Goal: Complete application form

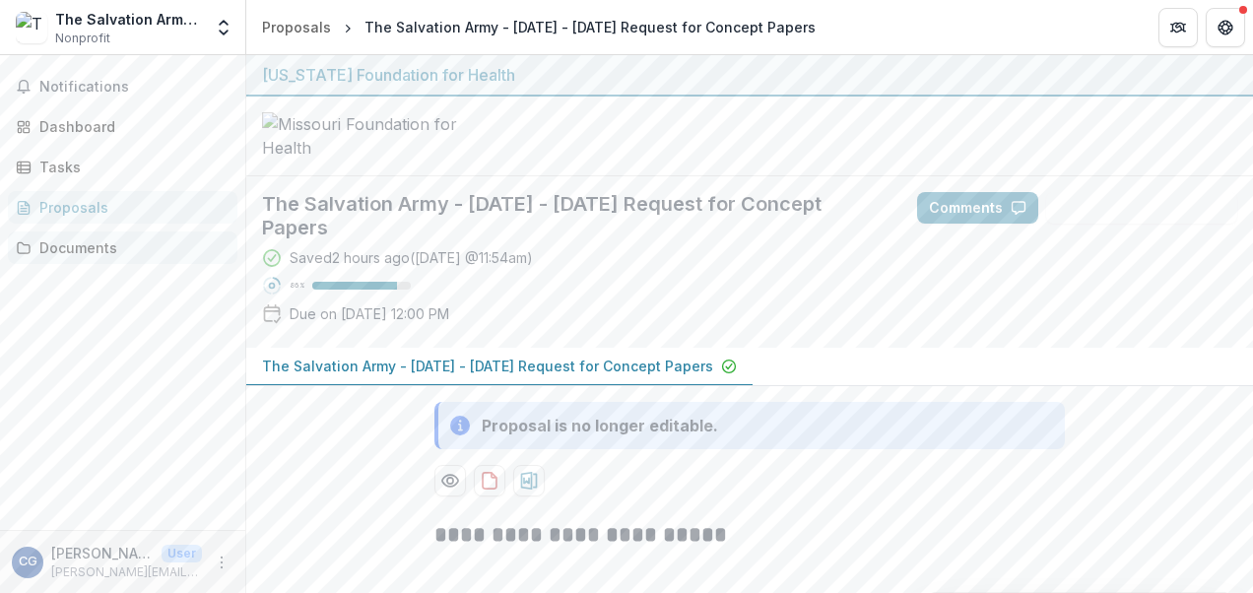
click at [109, 254] on div "Documents" at bounding box center [130, 247] width 182 height 21
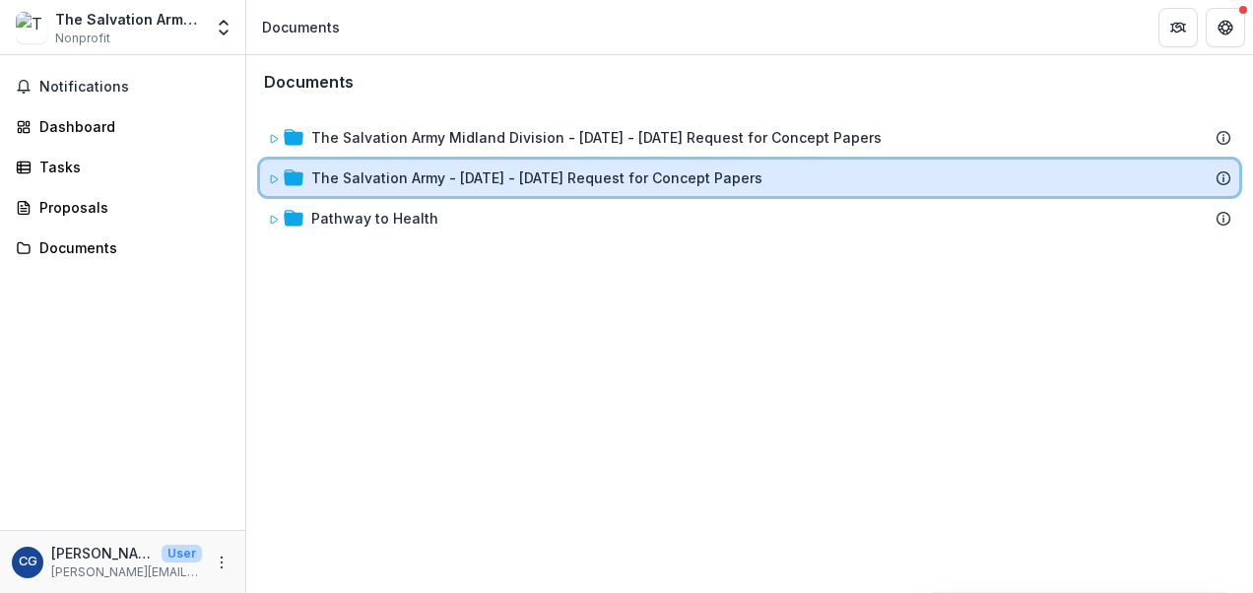
click at [276, 177] on icon at bounding box center [274, 179] width 7 height 8
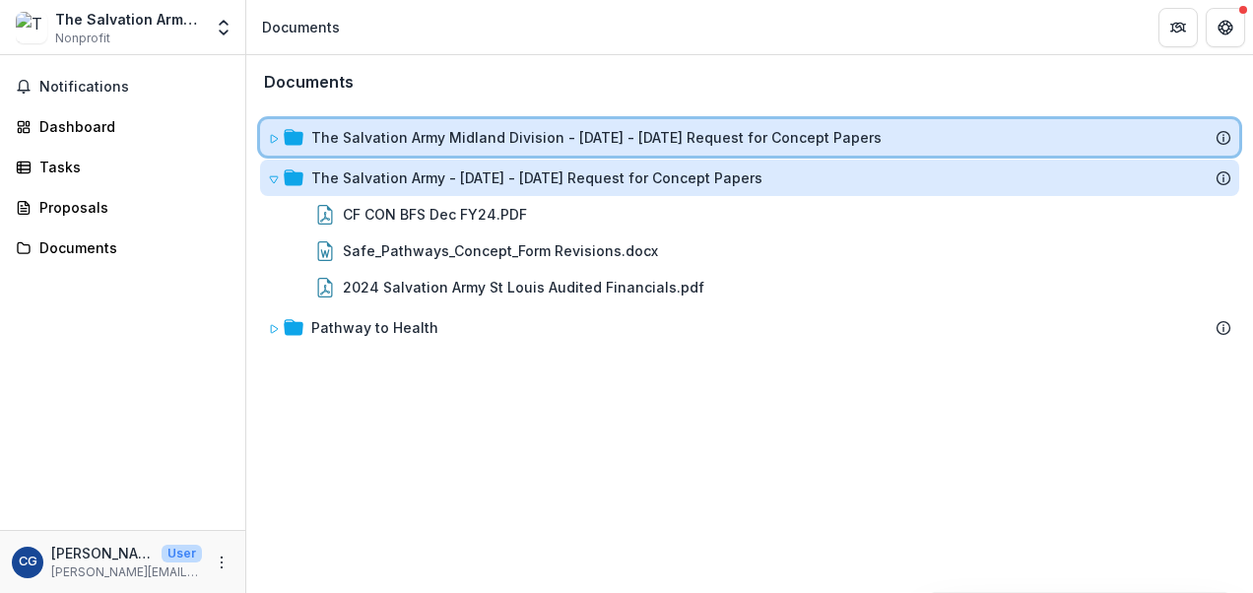
click at [271, 136] on icon at bounding box center [274, 139] width 7 height 8
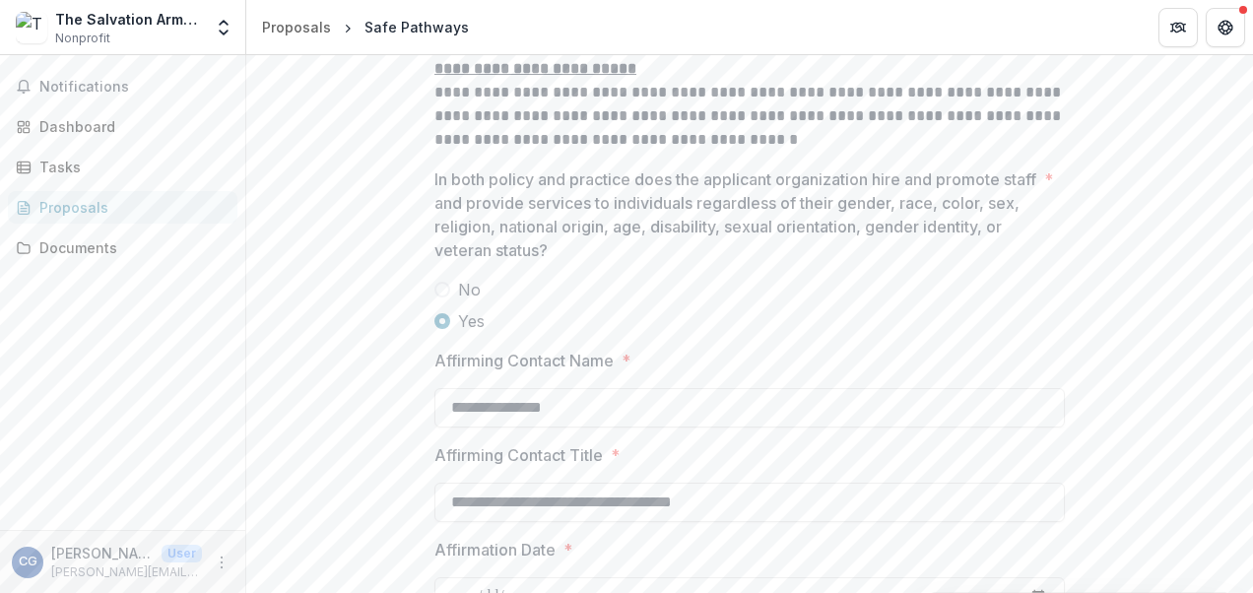
scroll to position [2820, 0]
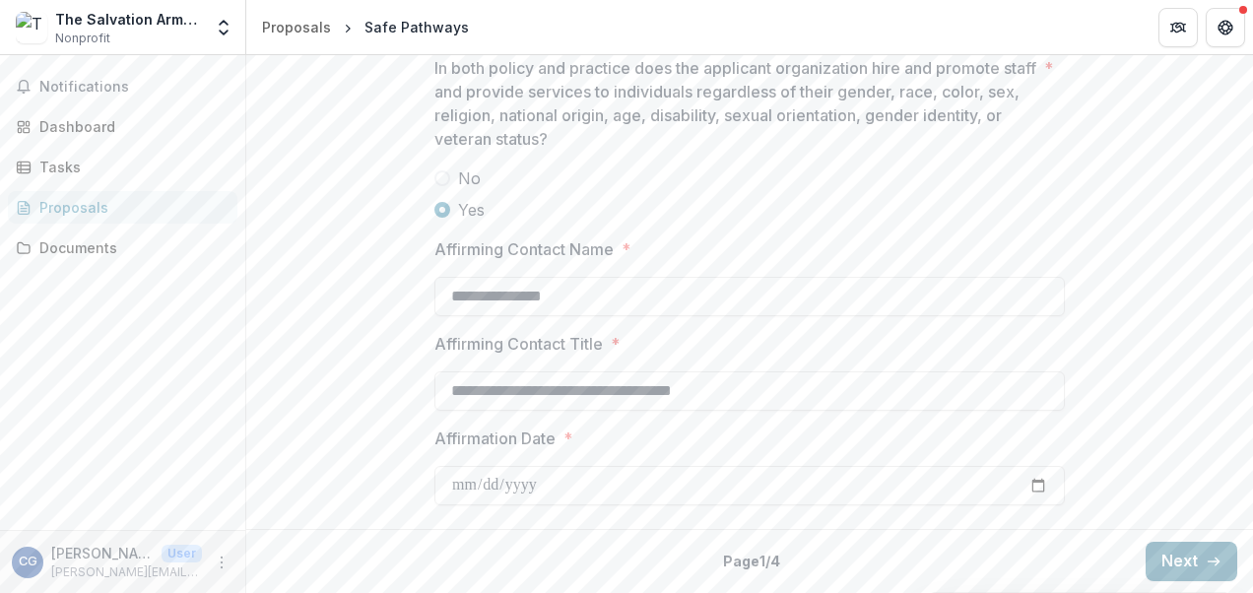
click at [1167, 556] on button "Next" at bounding box center [1192, 561] width 92 height 39
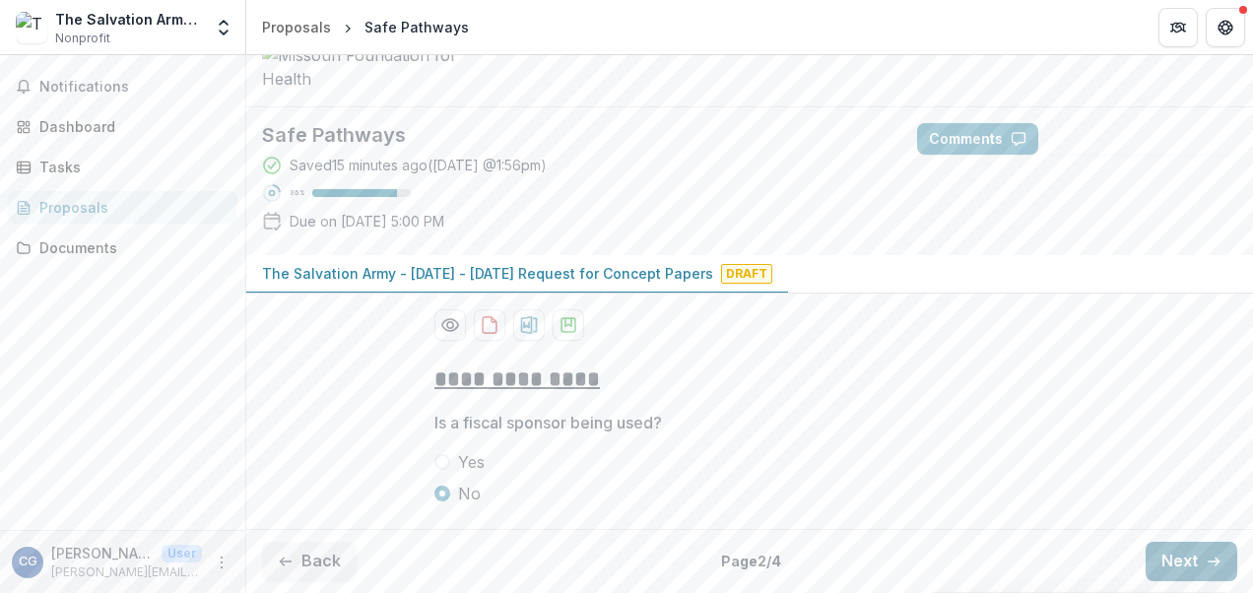
click at [1172, 561] on button "Next" at bounding box center [1192, 561] width 92 height 39
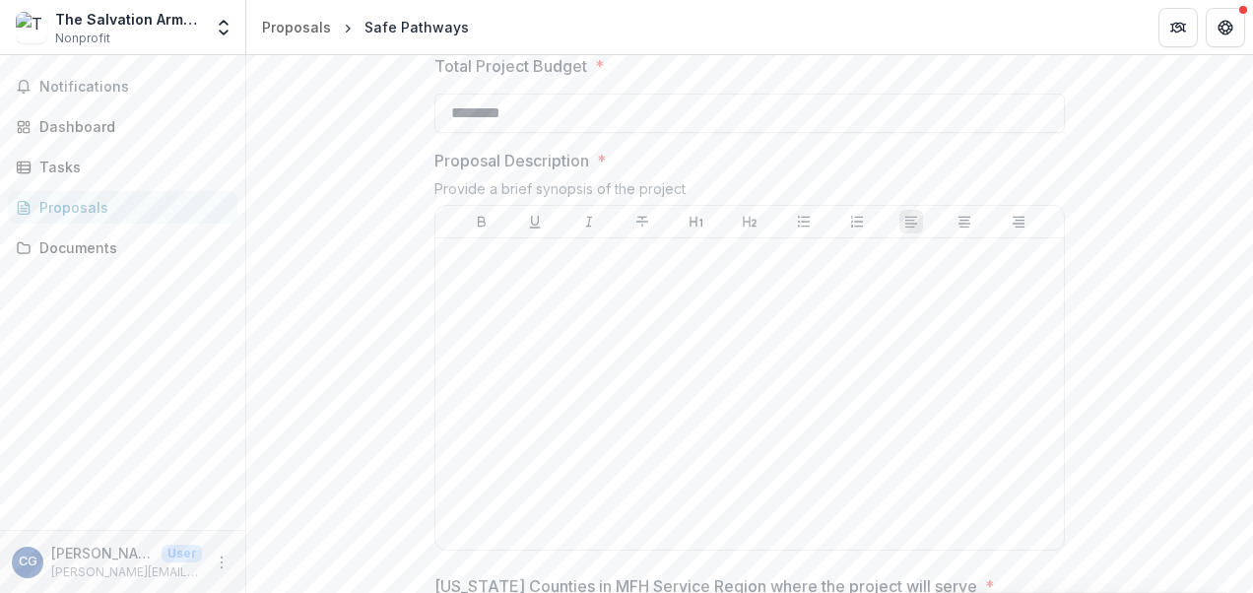
scroll to position [737, 0]
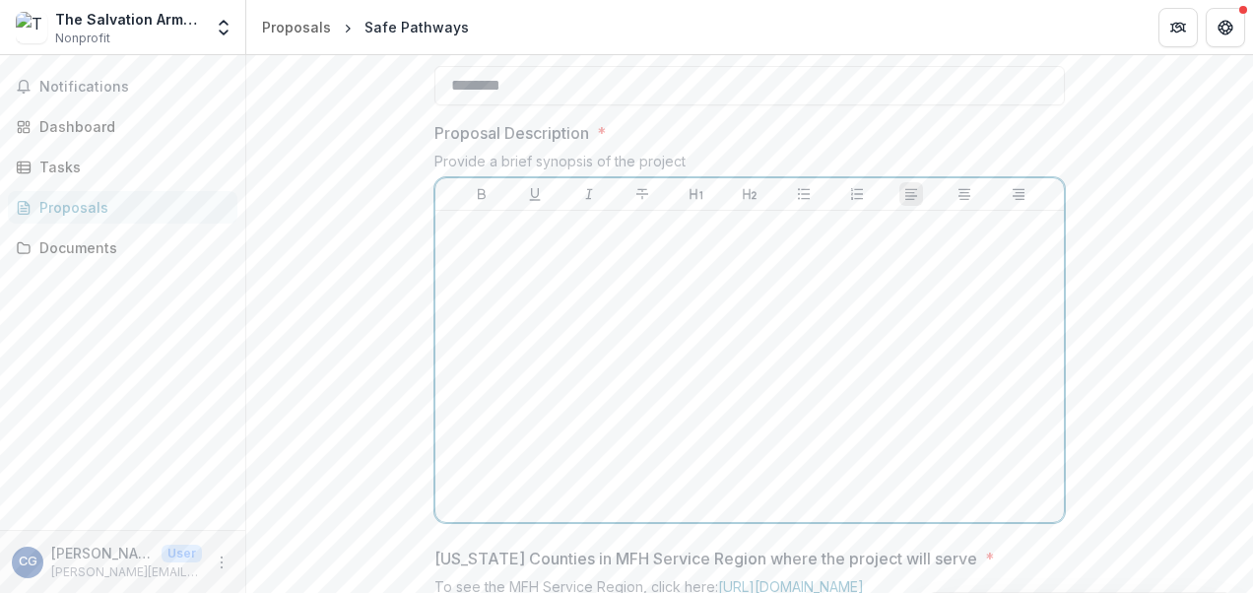
click at [814, 418] on div at bounding box center [749, 367] width 613 height 296
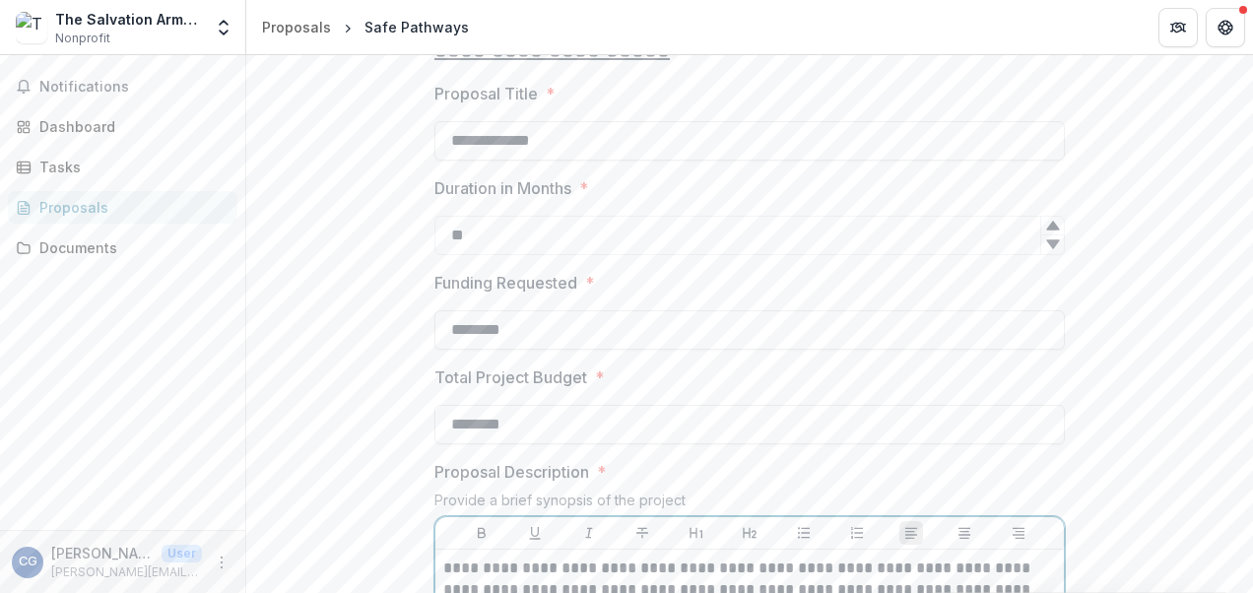
scroll to position [493, 0]
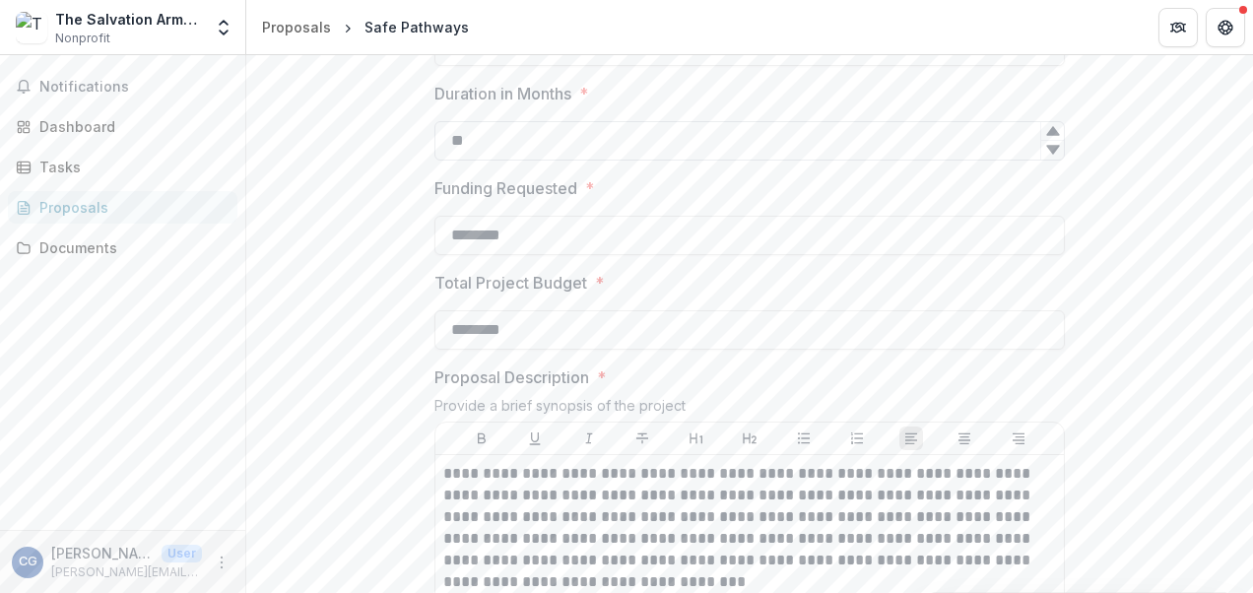
click at [488, 161] on input "**" at bounding box center [749, 140] width 631 height 39
drag, startPoint x: 488, startPoint y: 292, endPoint x: 428, endPoint y: 286, distance: 60.4
type input "**"
click at [853, 121] on div at bounding box center [749, 117] width 631 height 8
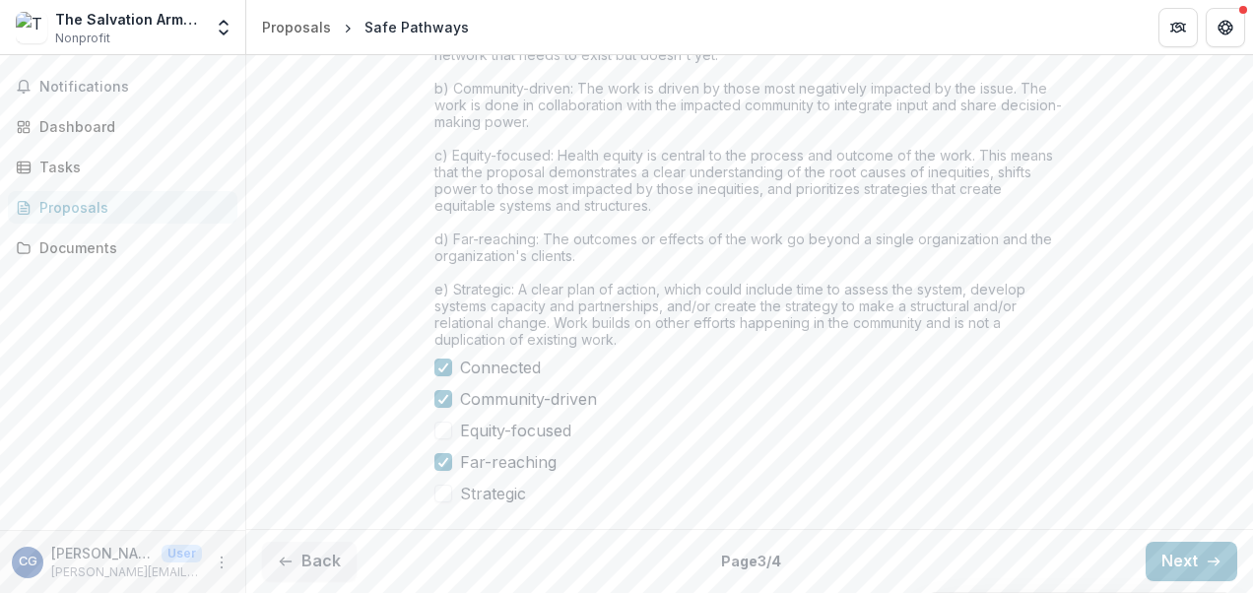
scroll to position [1821, 0]
click at [1186, 564] on button "Next" at bounding box center [1192, 561] width 92 height 39
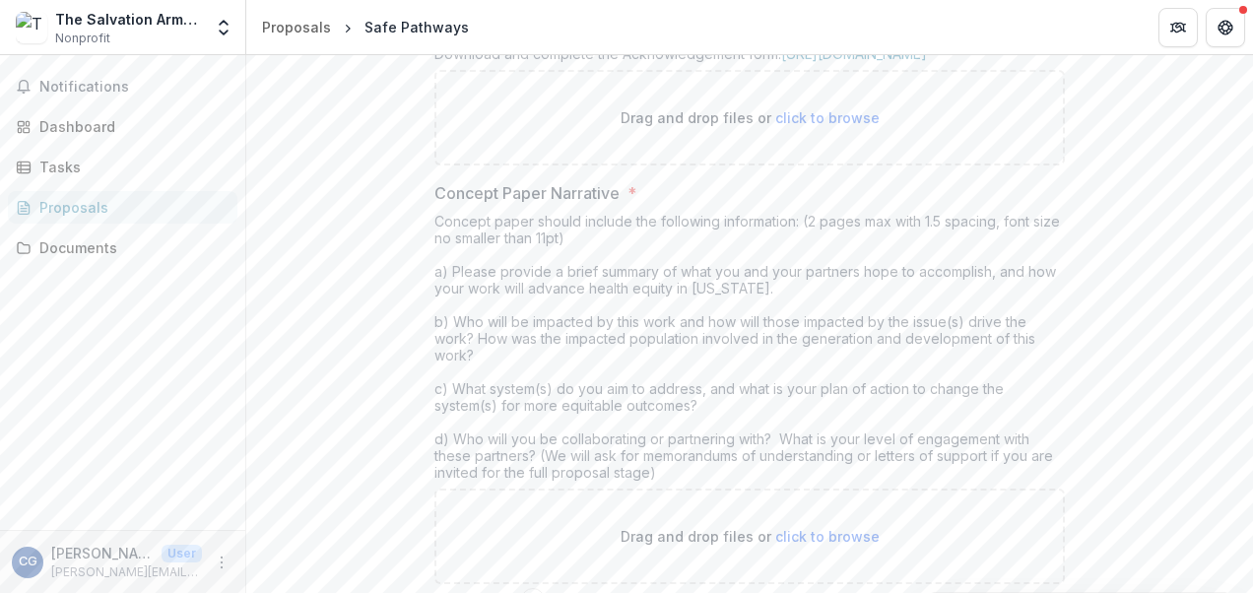
scroll to position [493, 0]
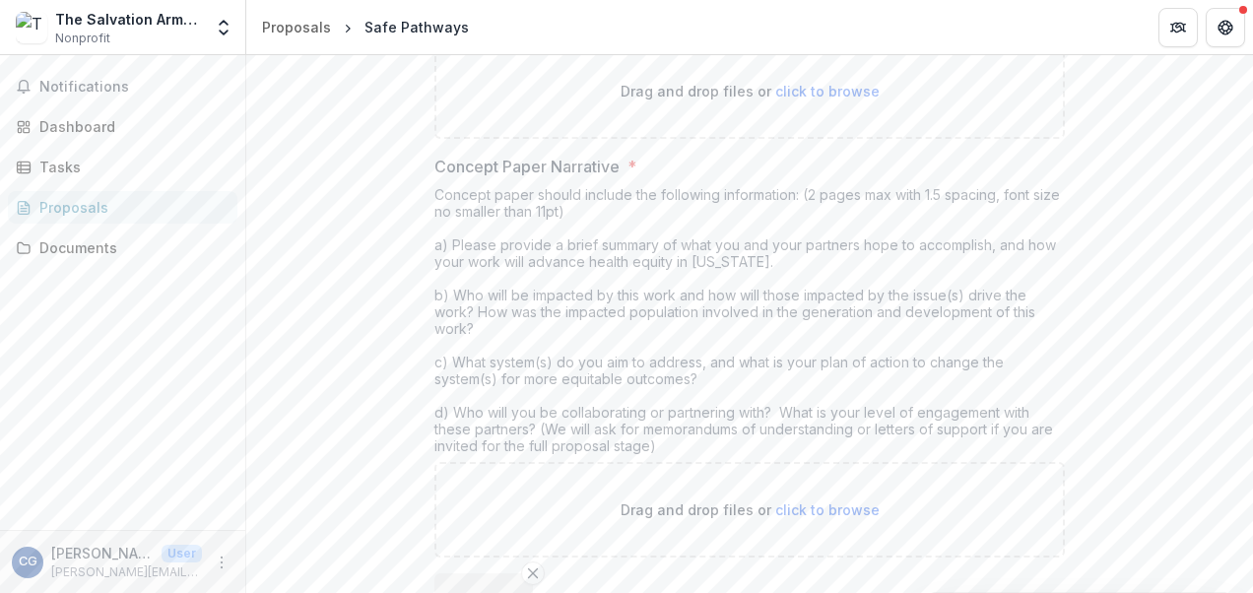
click at [832, 100] on span "click to browse" at bounding box center [827, 91] width 104 height 17
click at [798, 100] on span "click to browse" at bounding box center [827, 91] width 104 height 17
type input "**********"
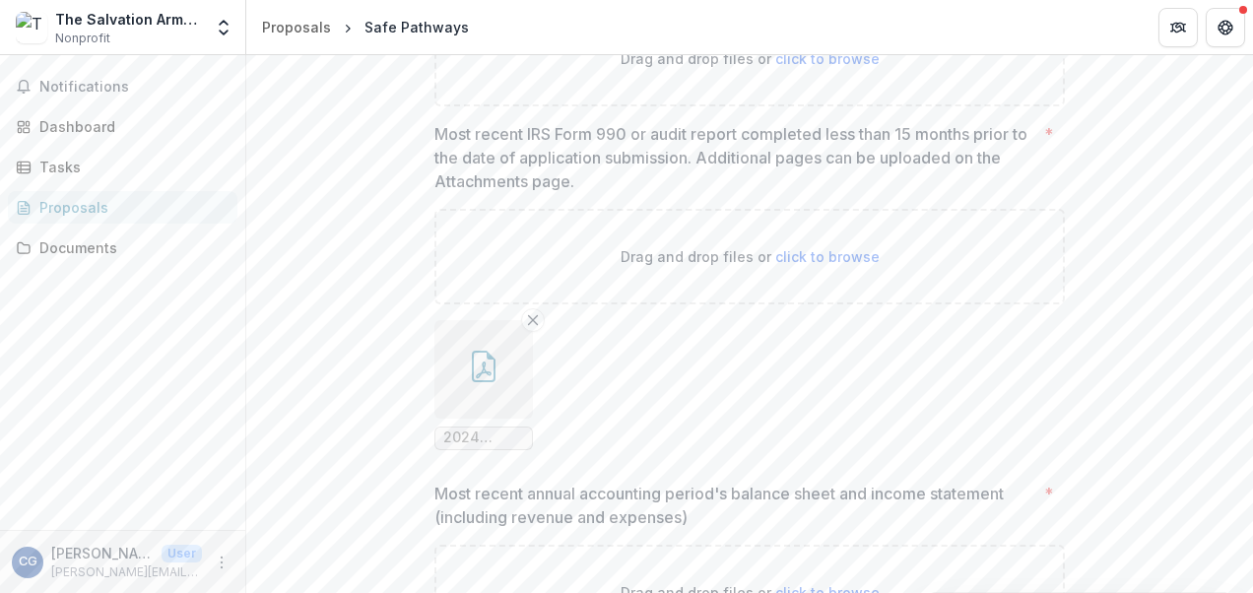
scroll to position [1478, 0]
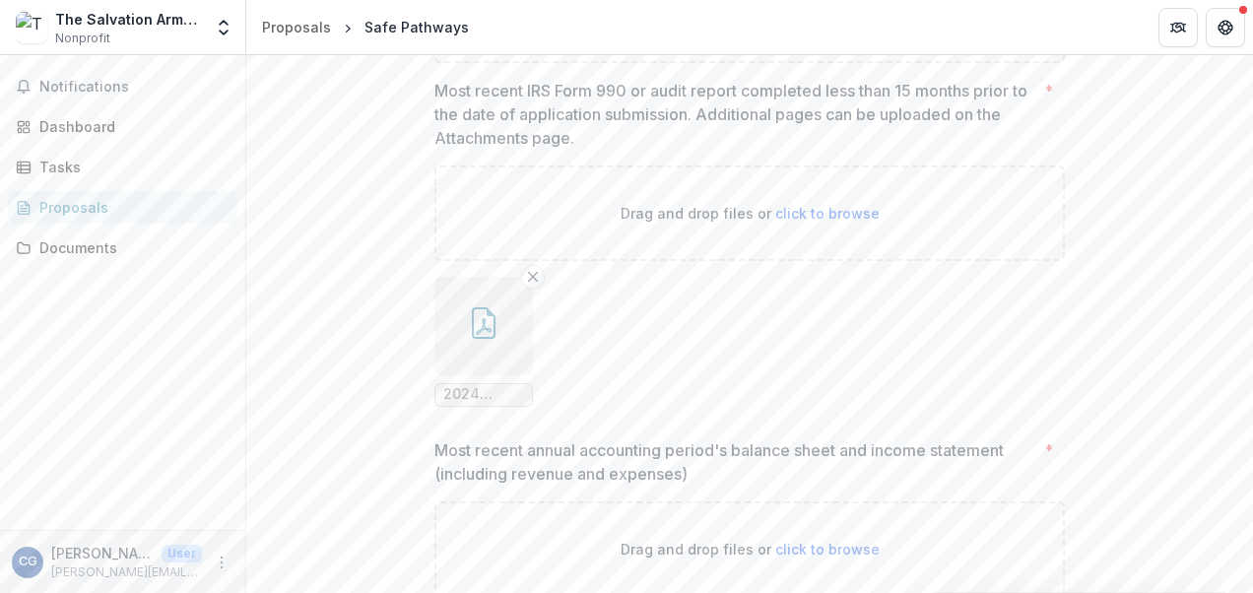
click at [851, 24] on span "click to browse" at bounding box center [827, 15] width 104 height 17
type input "**********"
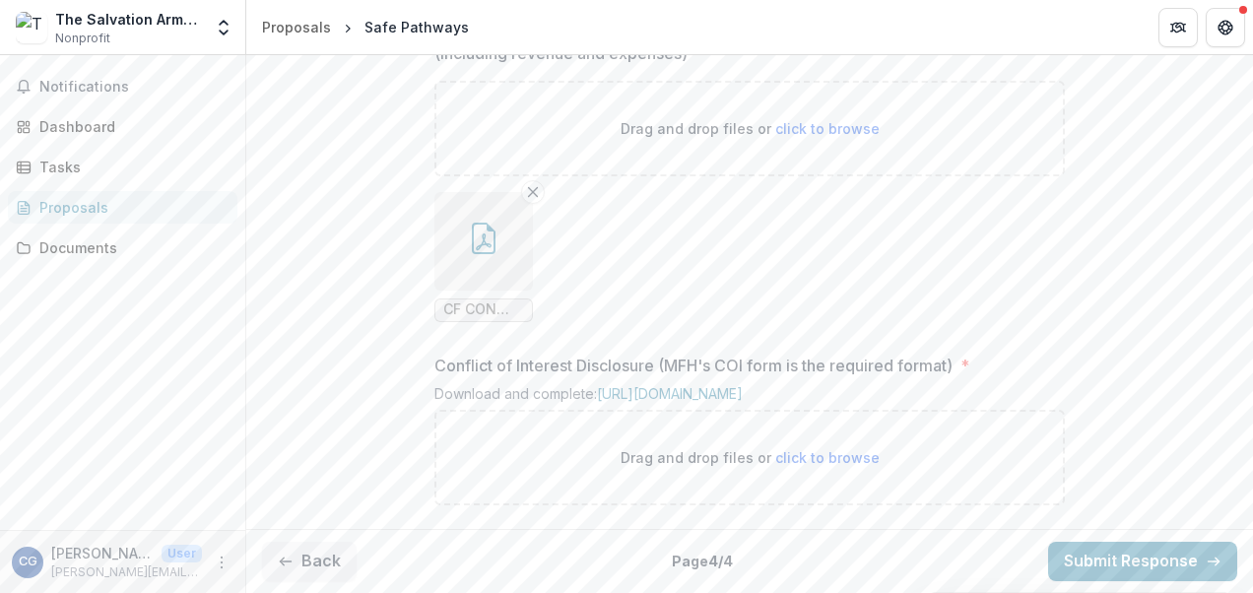
scroll to position [2234, 0]
click at [817, 455] on span "click to browse" at bounding box center [827, 457] width 104 height 17
type input "**********"
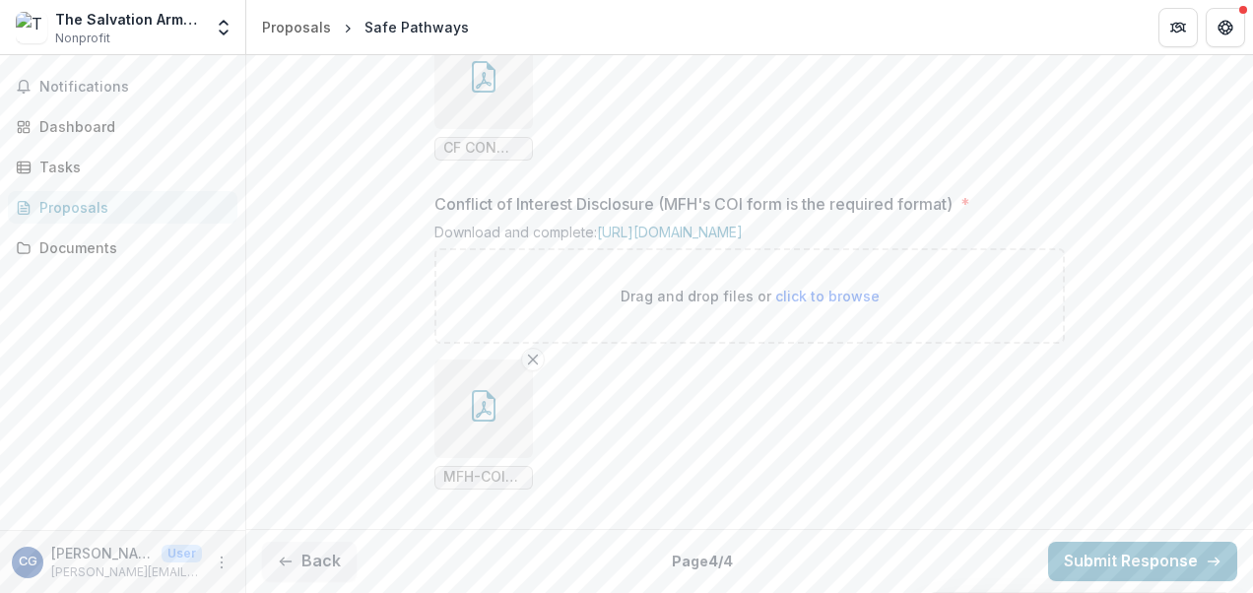
scroll to position [2396, 0]
click at [1137, 564] on button "Submit Response" at bounding box center [1142, 561] width 189 height 39
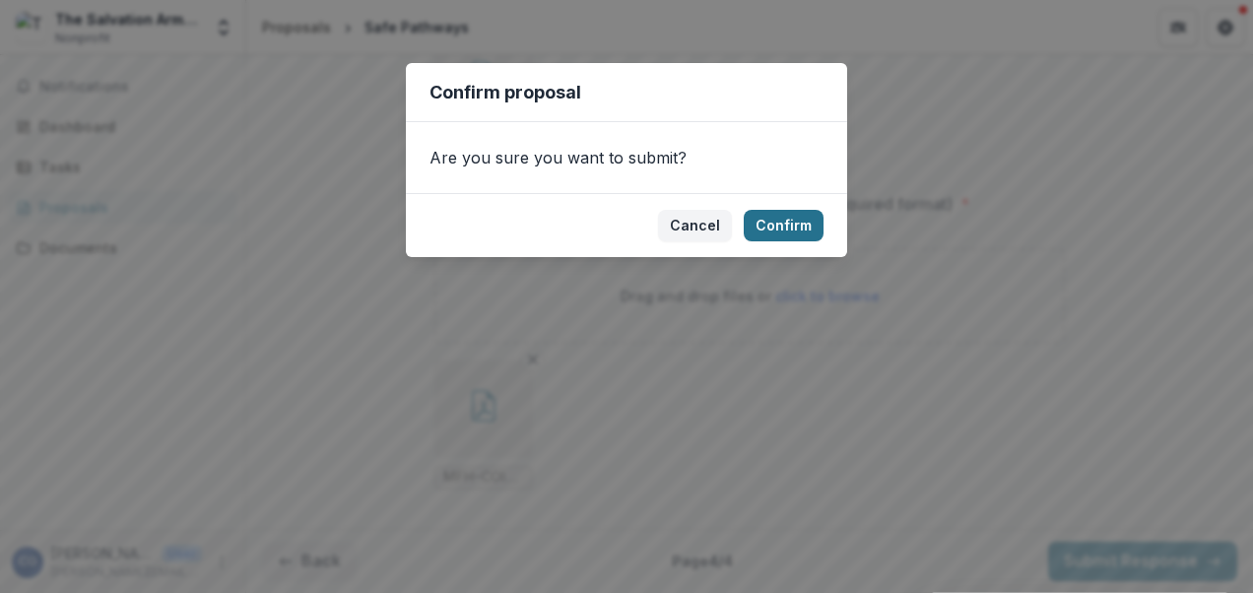
click at [767, 227] on button "Confirm" at bounding box center [784, 226] width 80 height 32
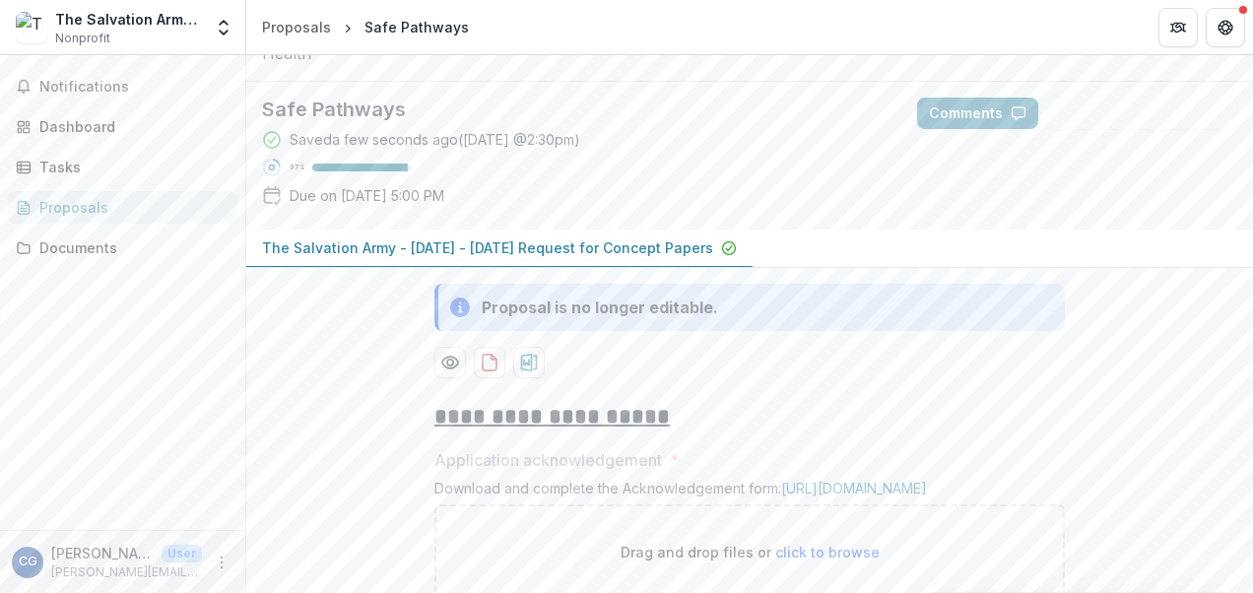
scroll to position [0, 0]
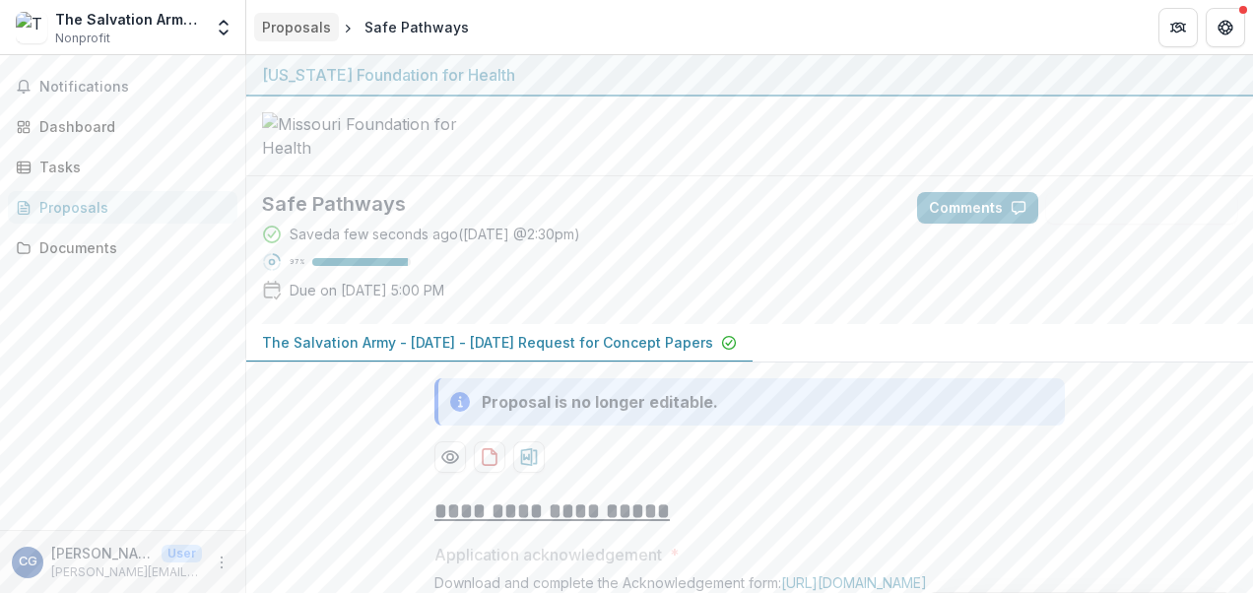
click at [317, 26] on div "Proposals" at bounding box center [296, 27] width 69 height 21
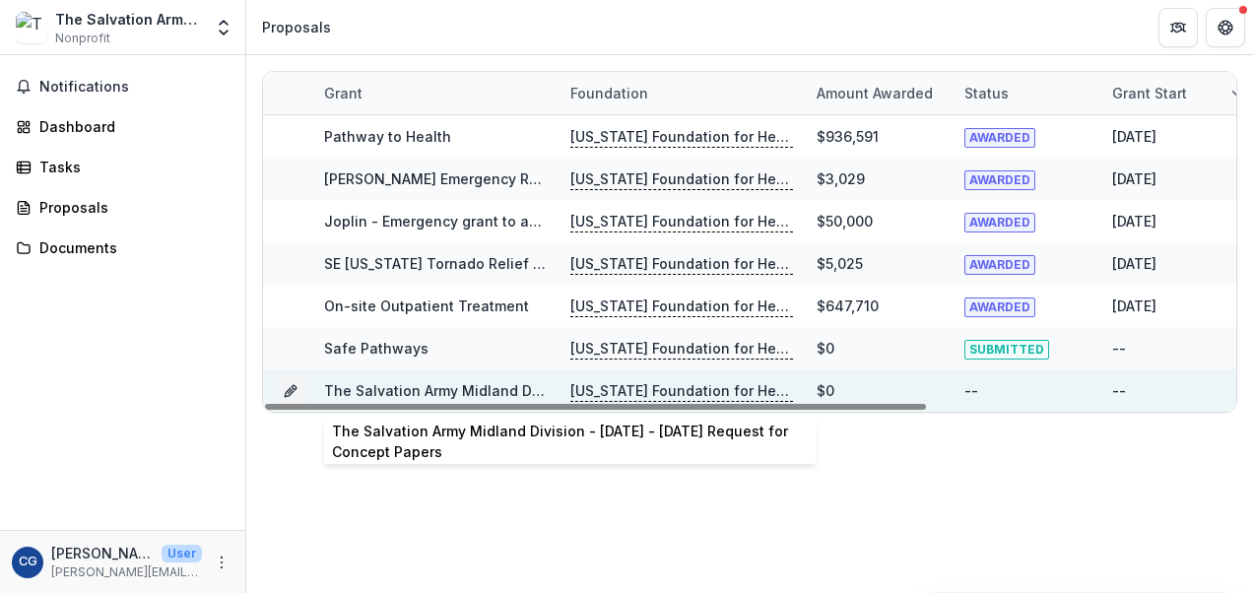
click at [455, 386] on link "The Salvation Army Midland Division - [DATE] - [DATE] Request for Concept Papers" at bounding box center [609, 390] width 570 height 17
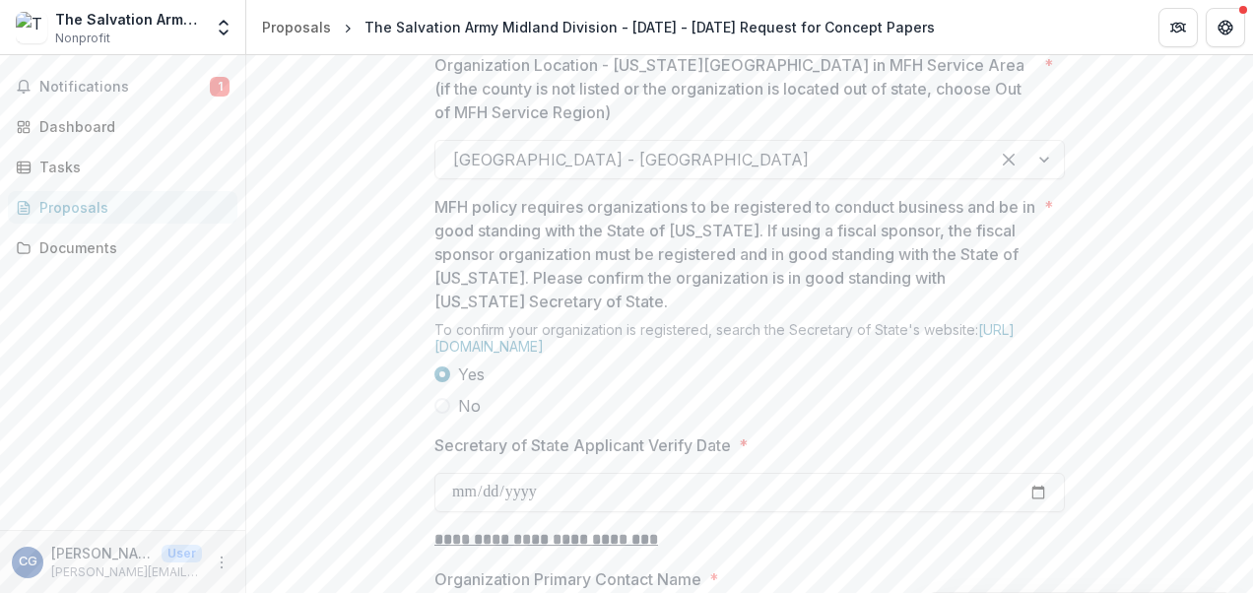
scroll to position [1675, 0]
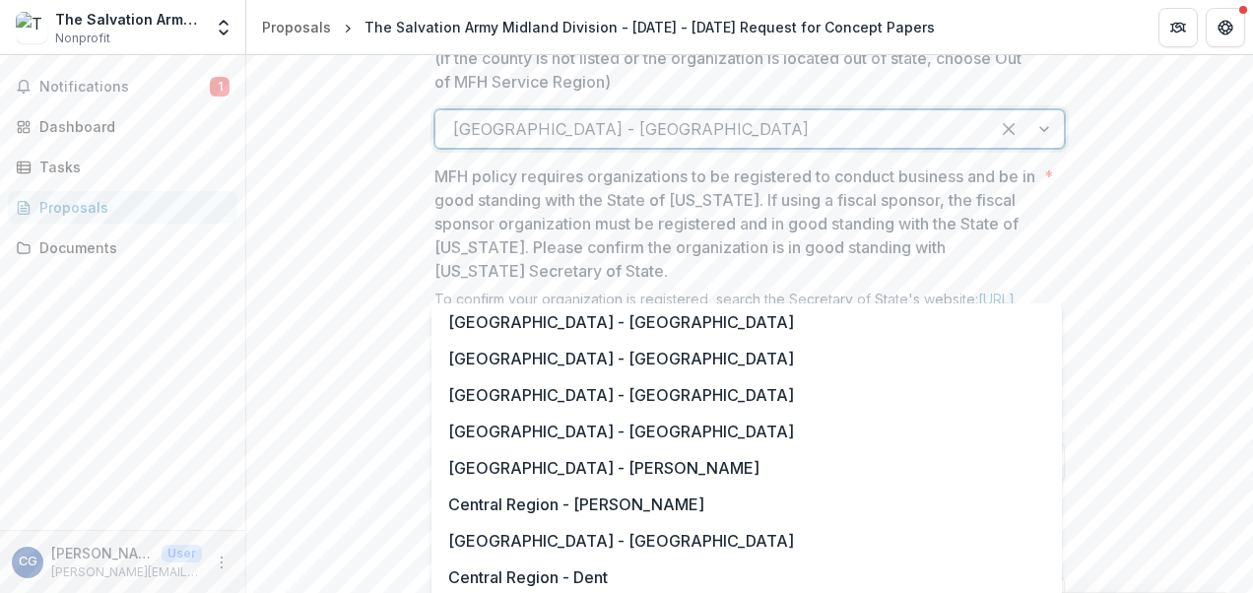
click at [1043, 148] on div at bounding box center [1026, 128] width 75 height 37
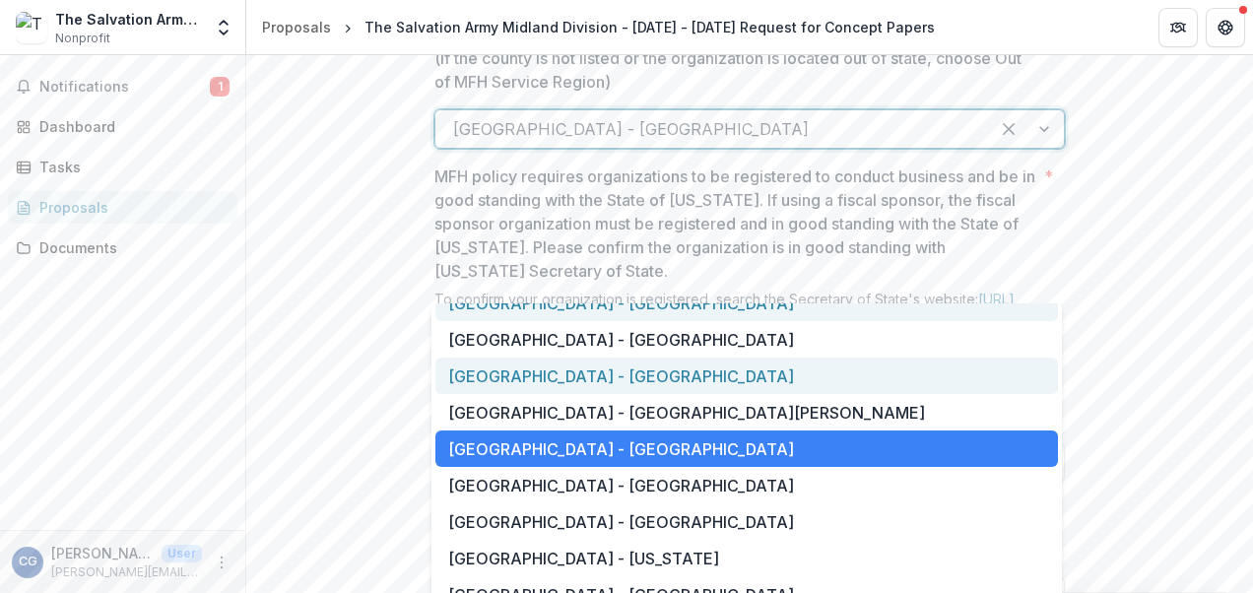
scroll to position [1379, 0]
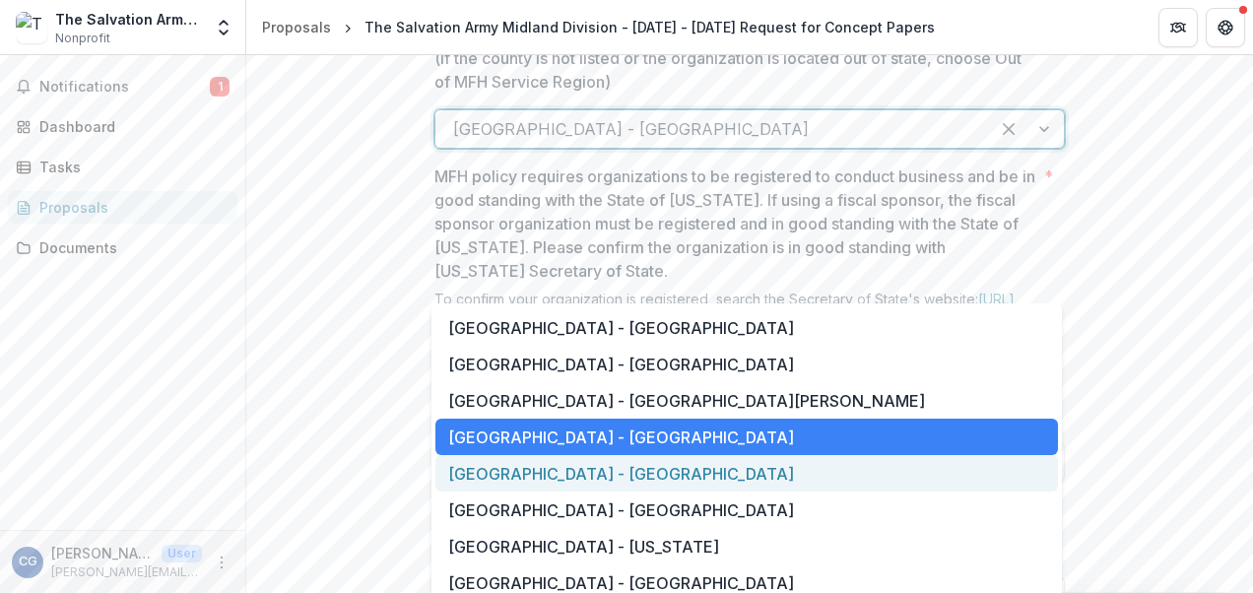
click at [839, 469] on div "[GEOGRAPHIC_DATA] - [GEOGRAPHIC_DATA]" at bounding box center [746, 473] width 623 height 36
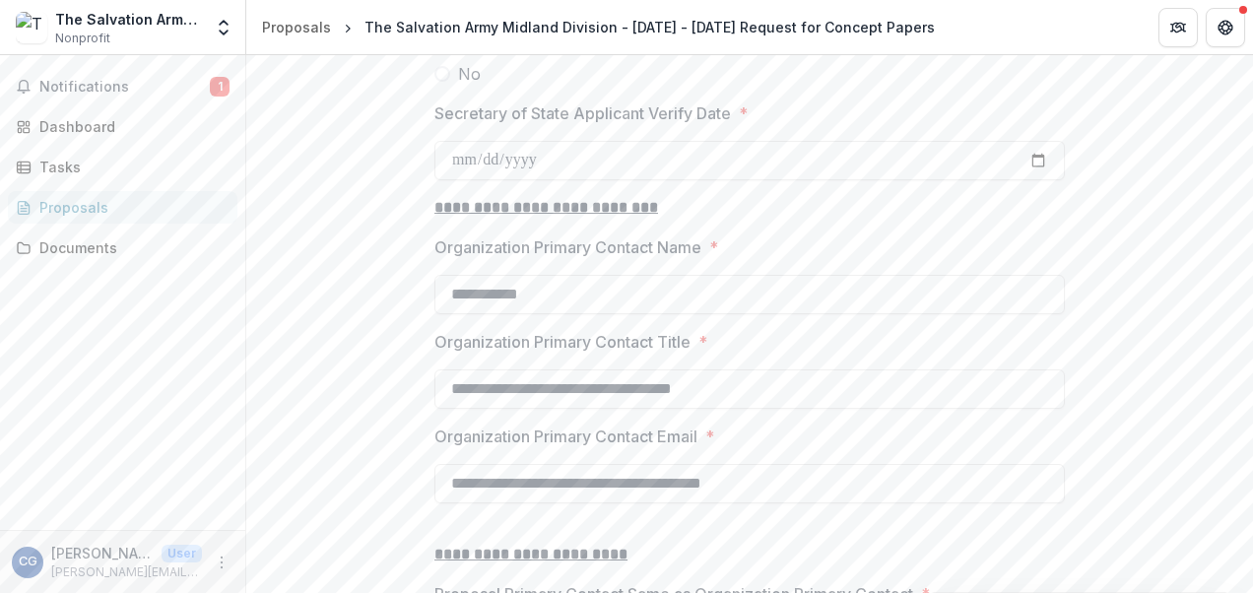
scroll to position [2069, 0]
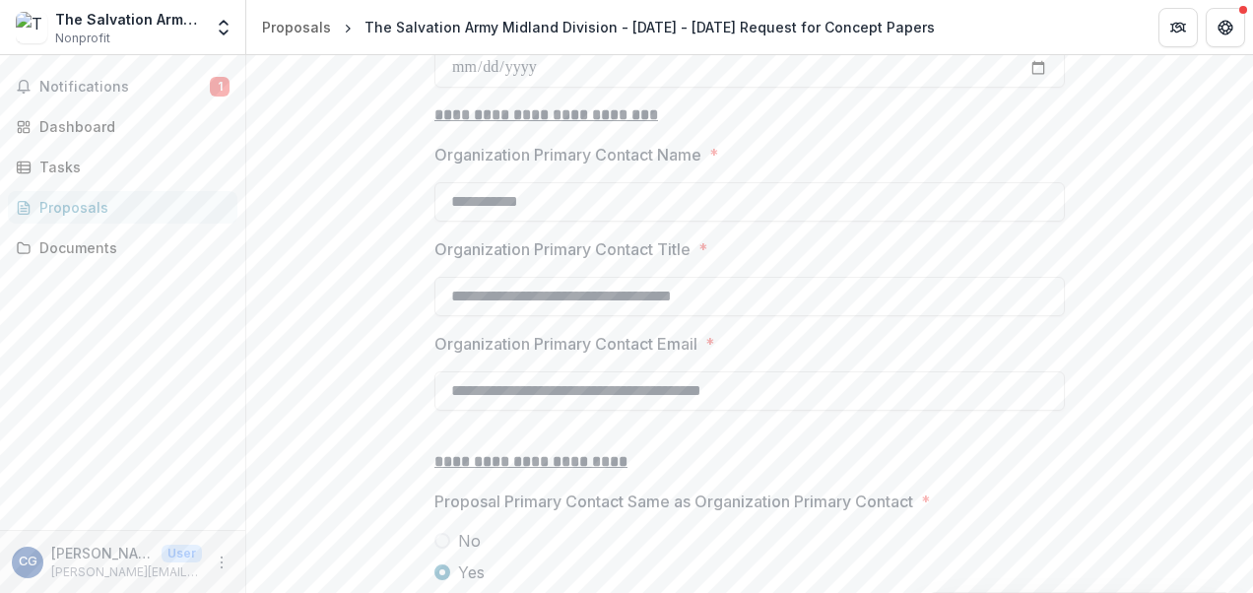
click at [87, 203] on div "Proposals" at bounding box center [130, 207] width 182 height 21
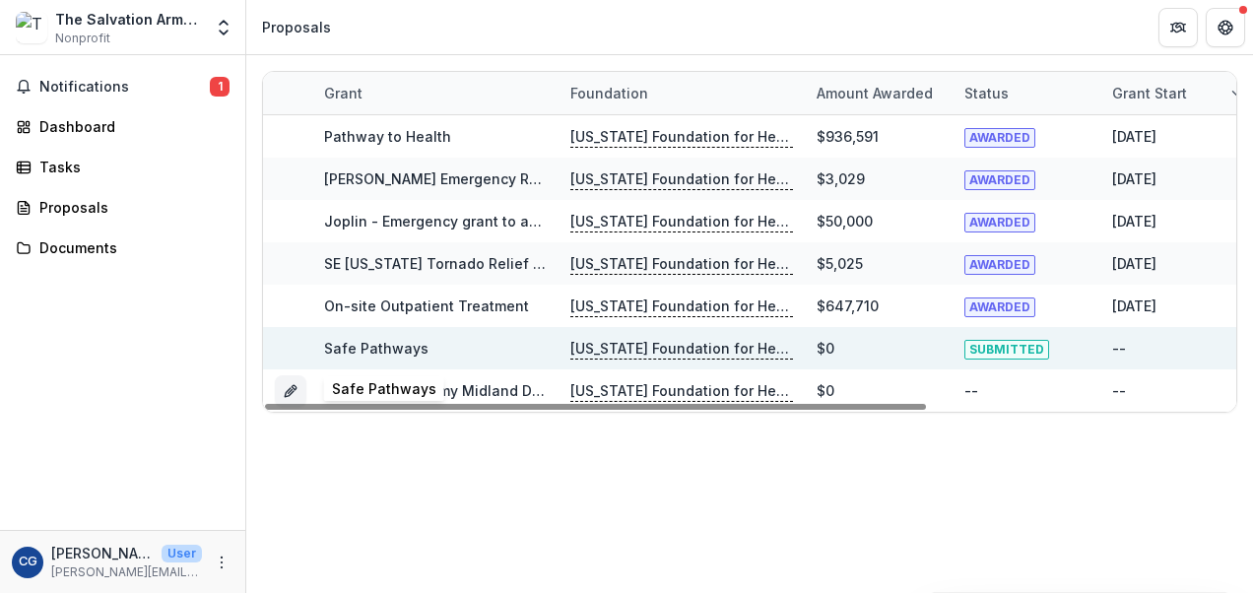
click at [400, 347] on link "Safe Pathways" at bounding box center [376, 348] width 104 height 17
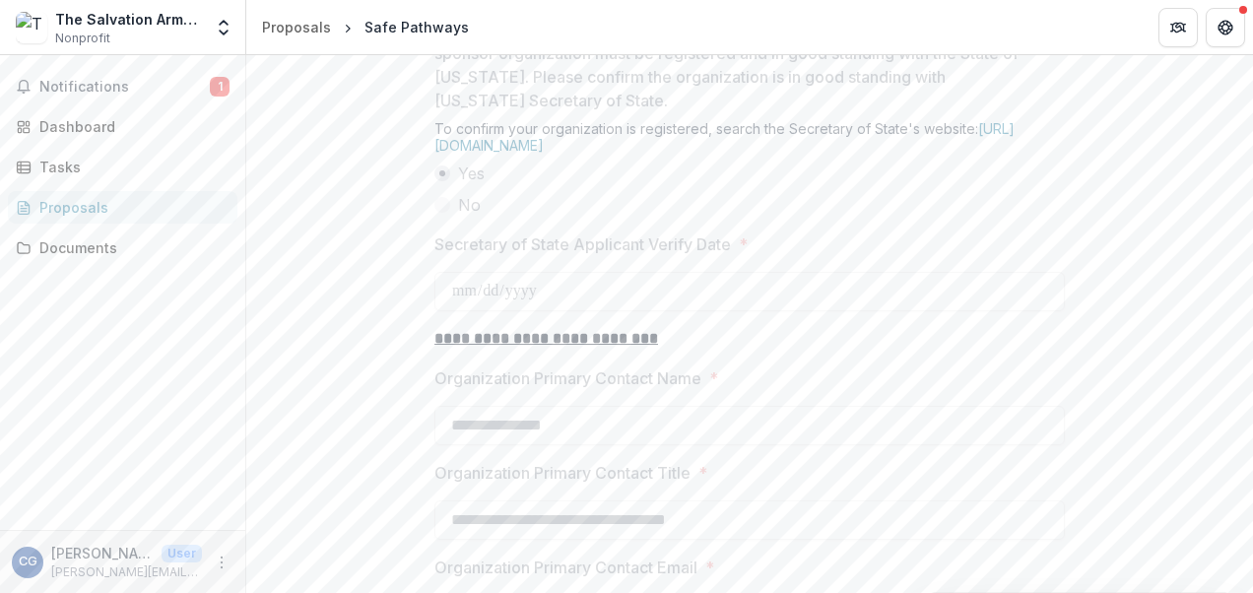
scroll to position [1872, 0]
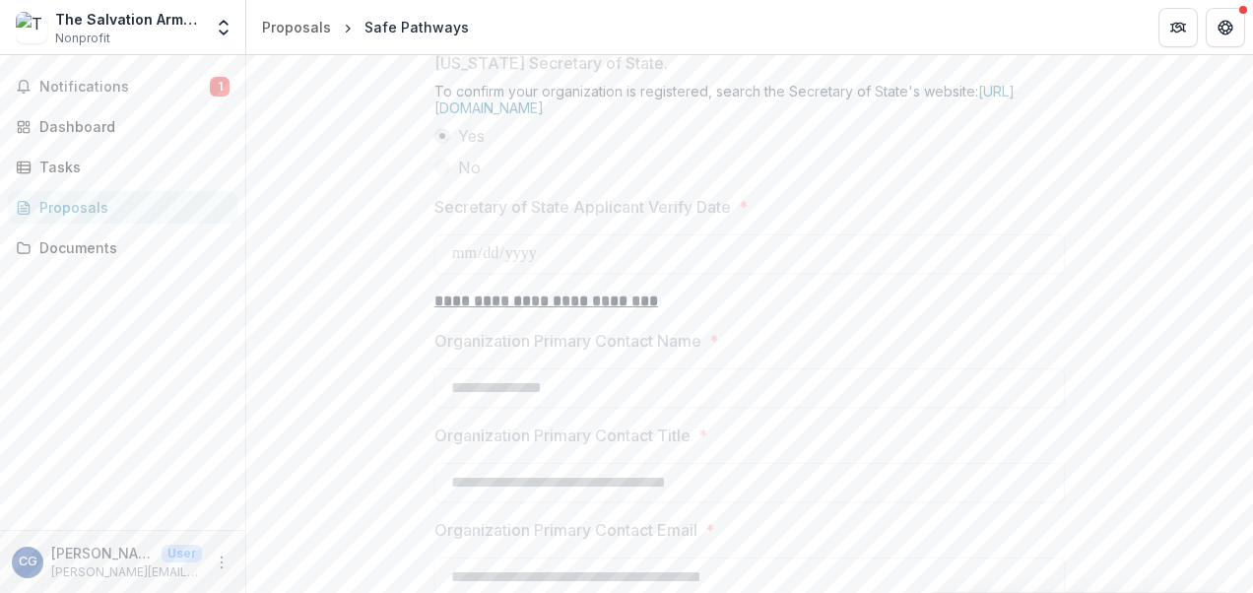
click at [85, 213] on div "Proposals" at bounding box center [130, 207] width 182 height 21
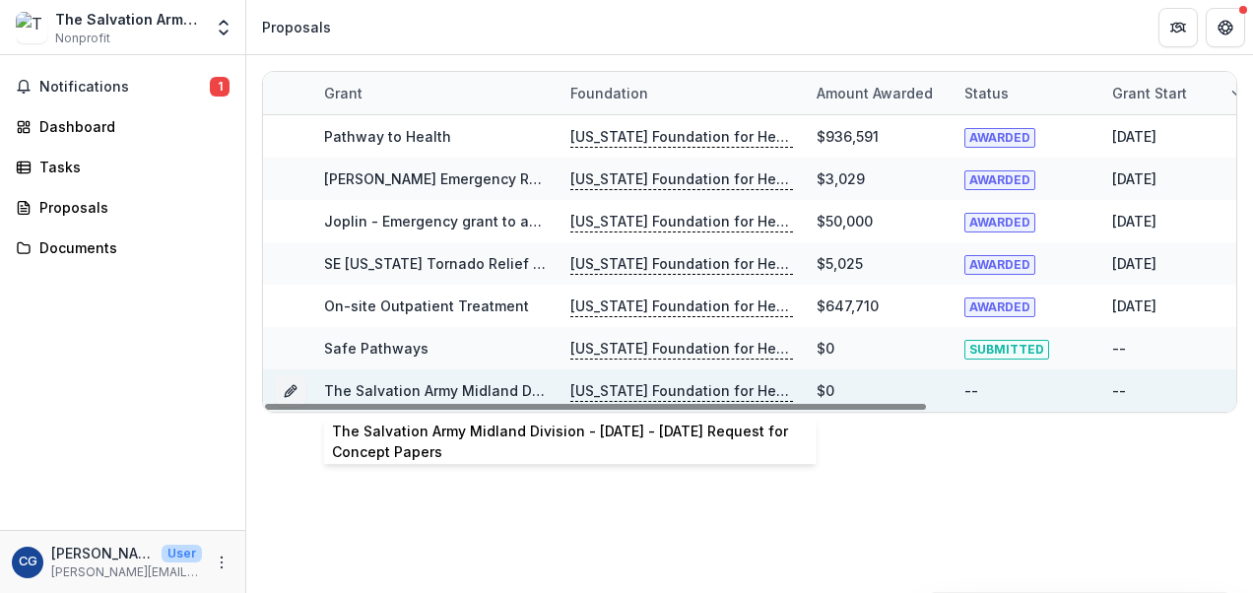
click at [502, 389] on link "The Salvation Army Midland Division - [DATE] - [DATE] Request for Concept Papers" at bounding box center [609, 390] width 570 height 17
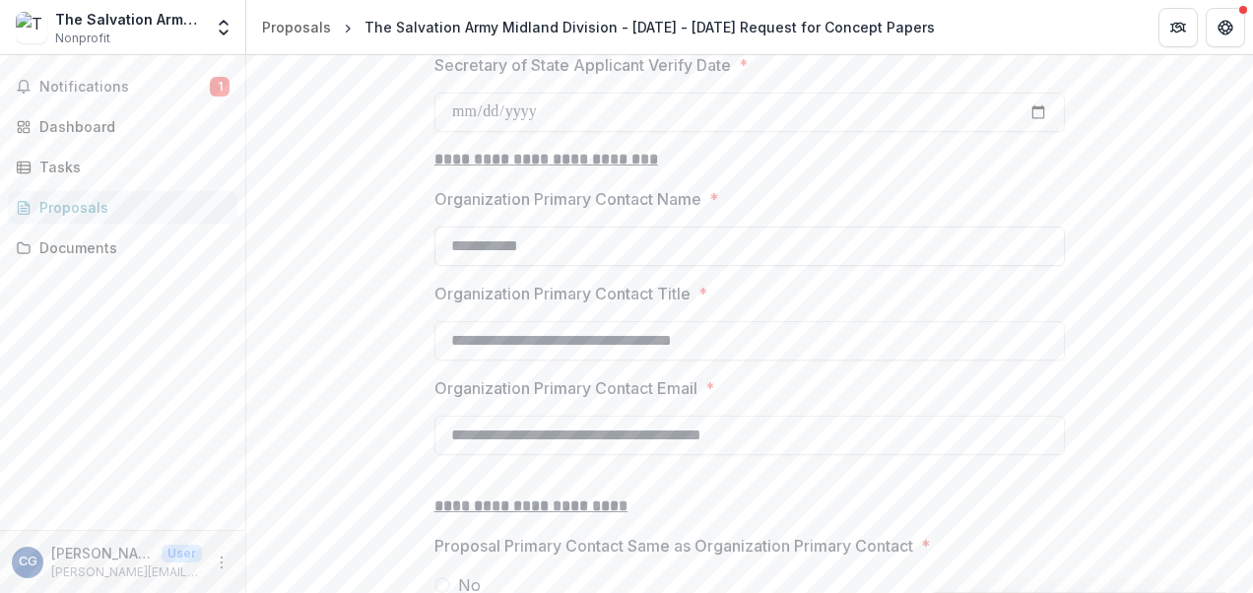
scroll to position [2069, 0]
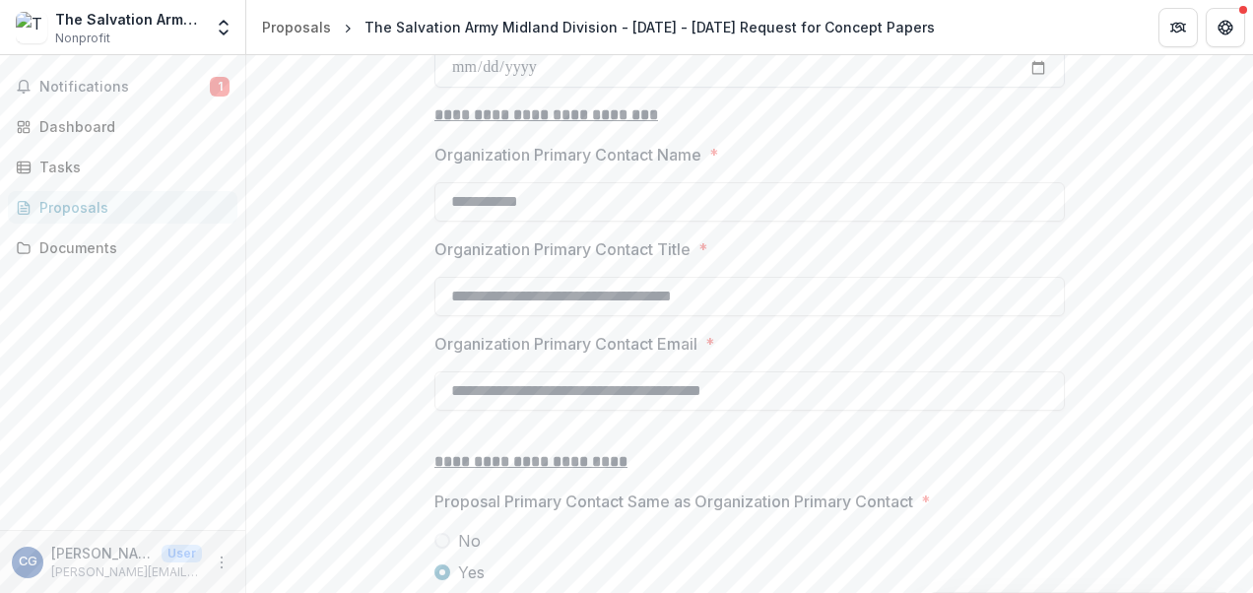
click at [474, 88] on input "Secretary of State Applicant Verify Date *" at bounding box center [749, 67] width 631 height 39
type input "**********"
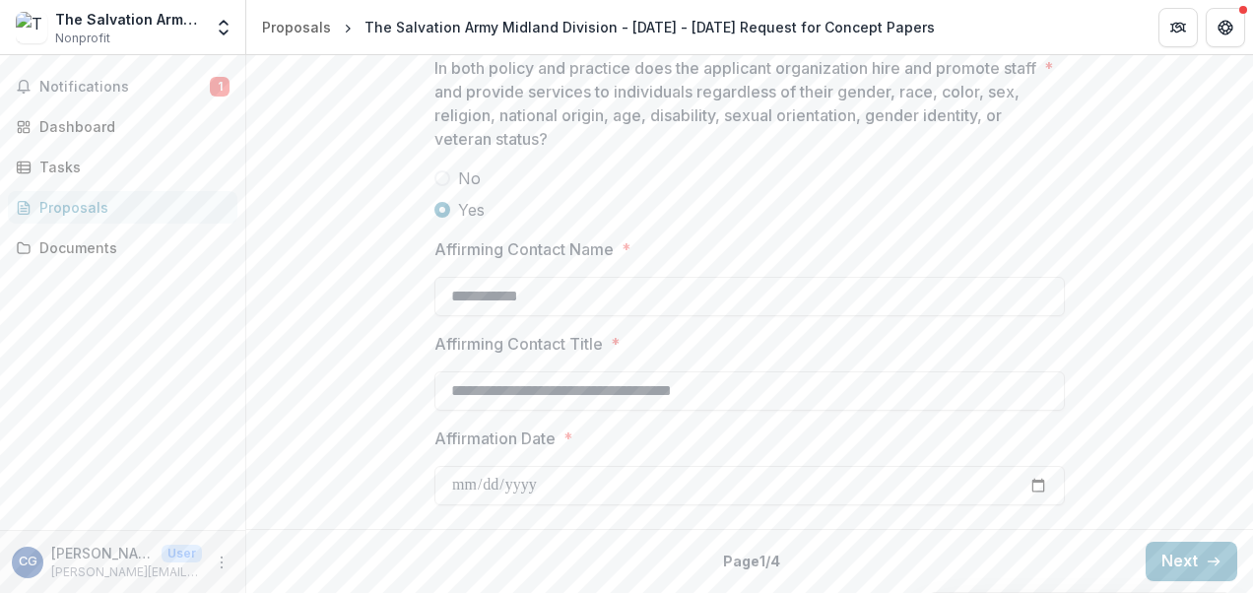
scroll to position [2893, 0]
click at [1169, 554] on button "Next" at bounding box center [1192, 561] width 92 height 39
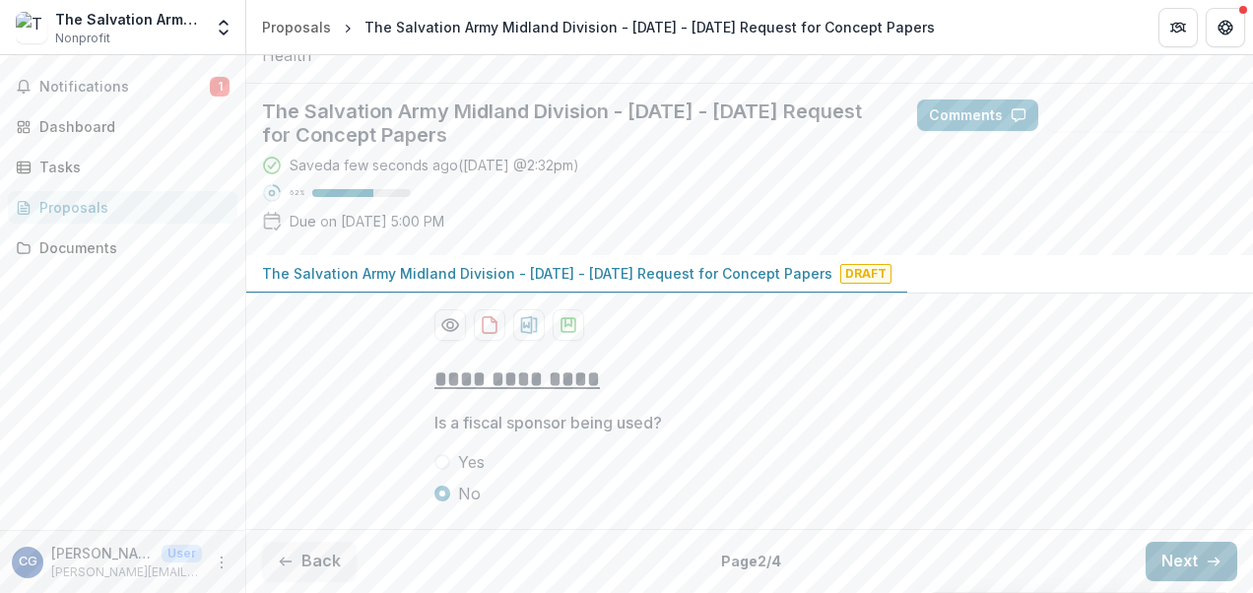
scroll to position [240, 0]
click at [1180, 566] on button "Next" at bounding box center [1192, 561] width 92 height 39
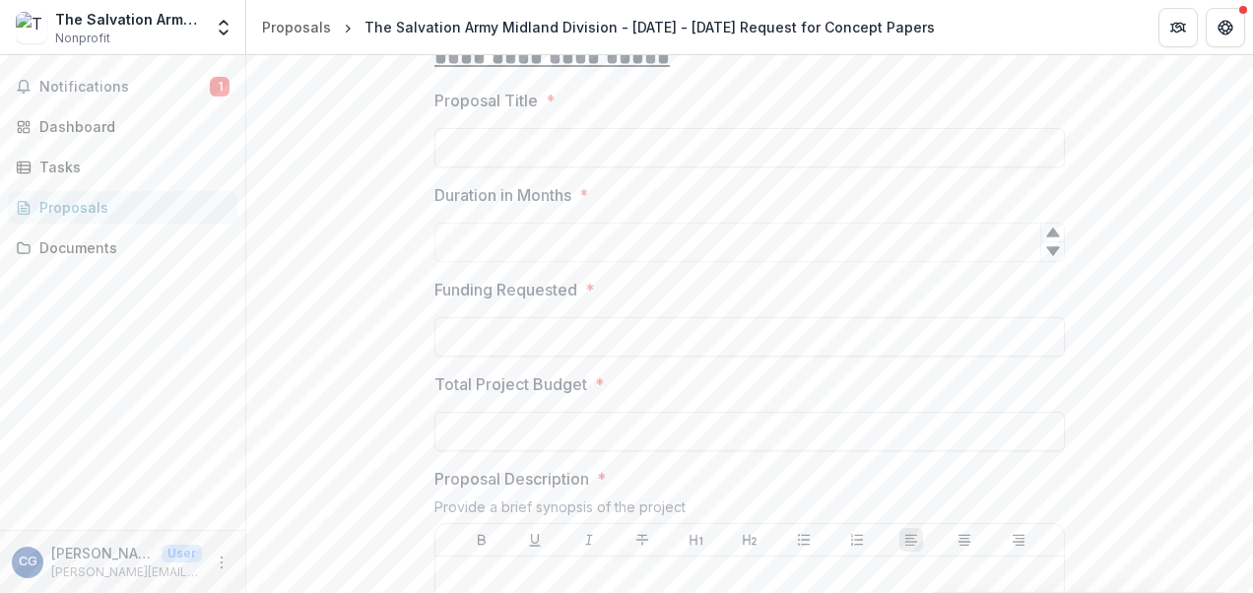
scroll to position [367, 0]
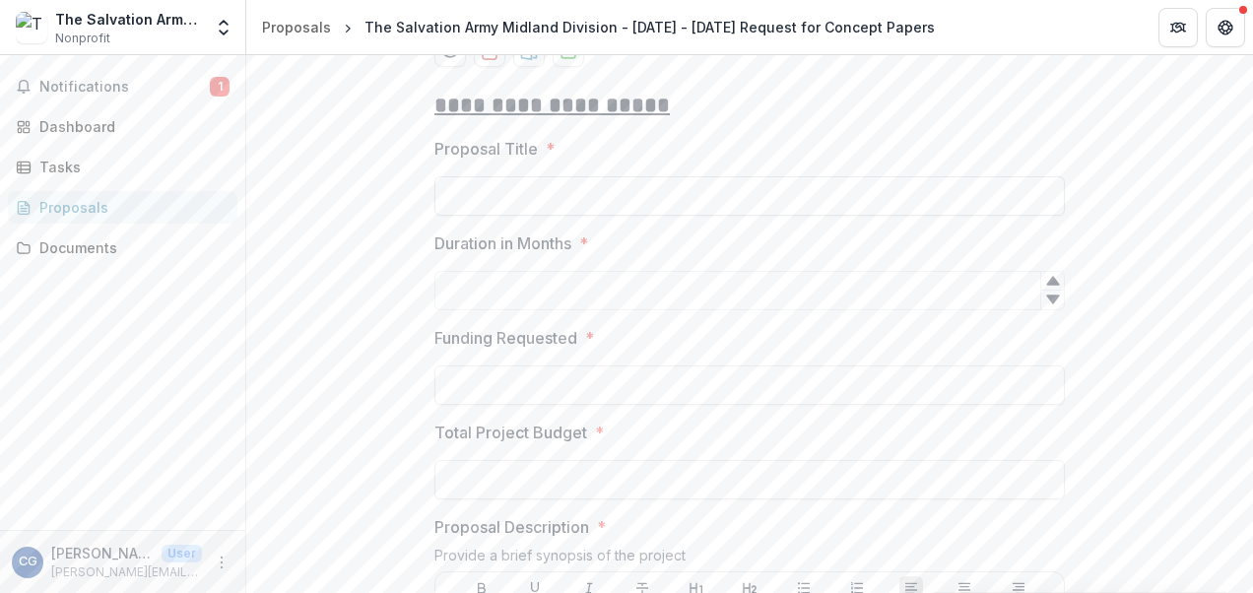
click at [729, 216] on input "Proposal Title *" at bounding box center [749, 195] width 631 height 39
type input "**********"
type input "**"
type input "********"
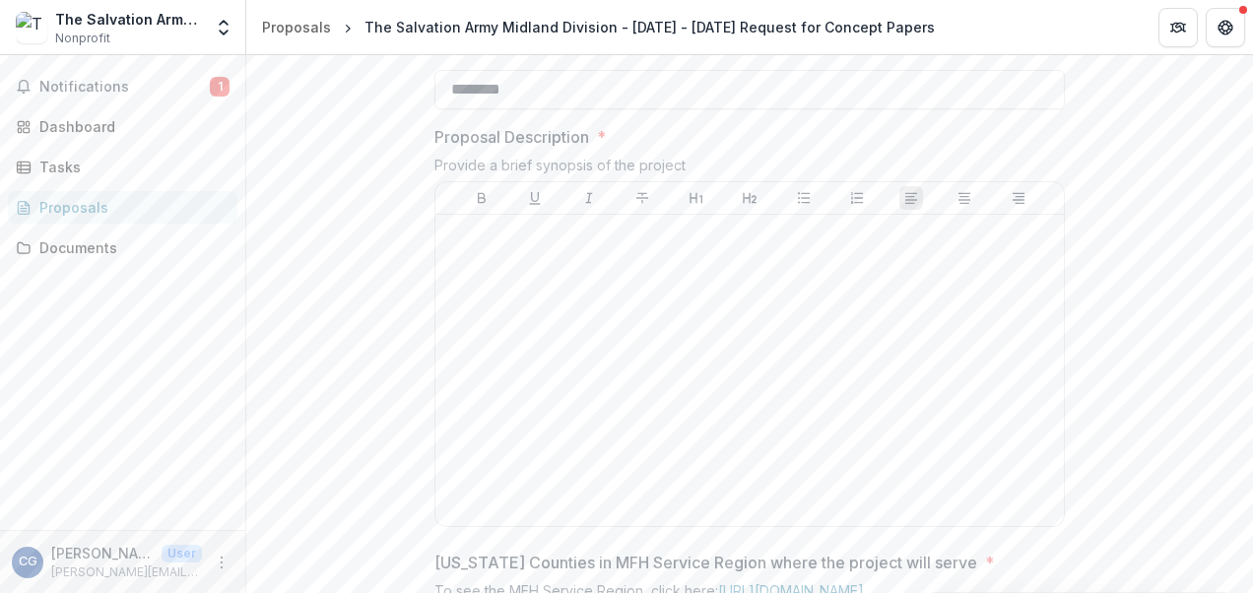
scroll to position [761, 0]
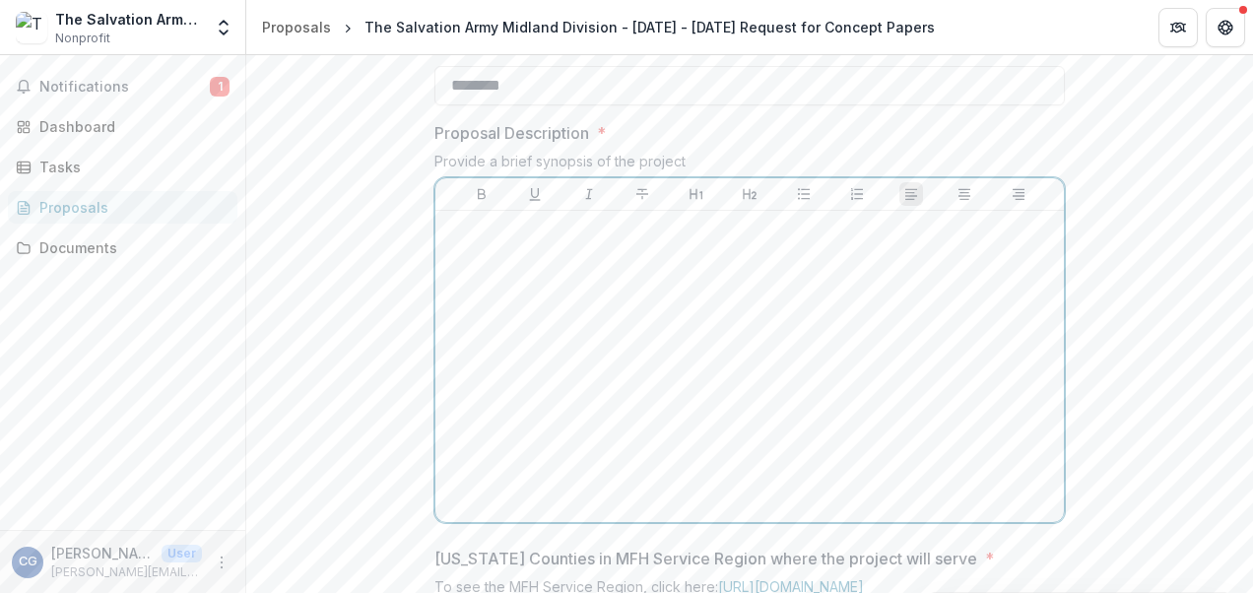
click at [548, 406] on div at bounding box center [749, 367] width 613 height 296
drag, startPoint x: 548, startPoint y: 406, endPoint x: 506, endPoint y: 411, distance: 41.7
click at [506, 411] on div "To enrich screen reader interactions, please activate Accessibility in Grammarl…" at bounding box center [749, 367] width 613 height 296
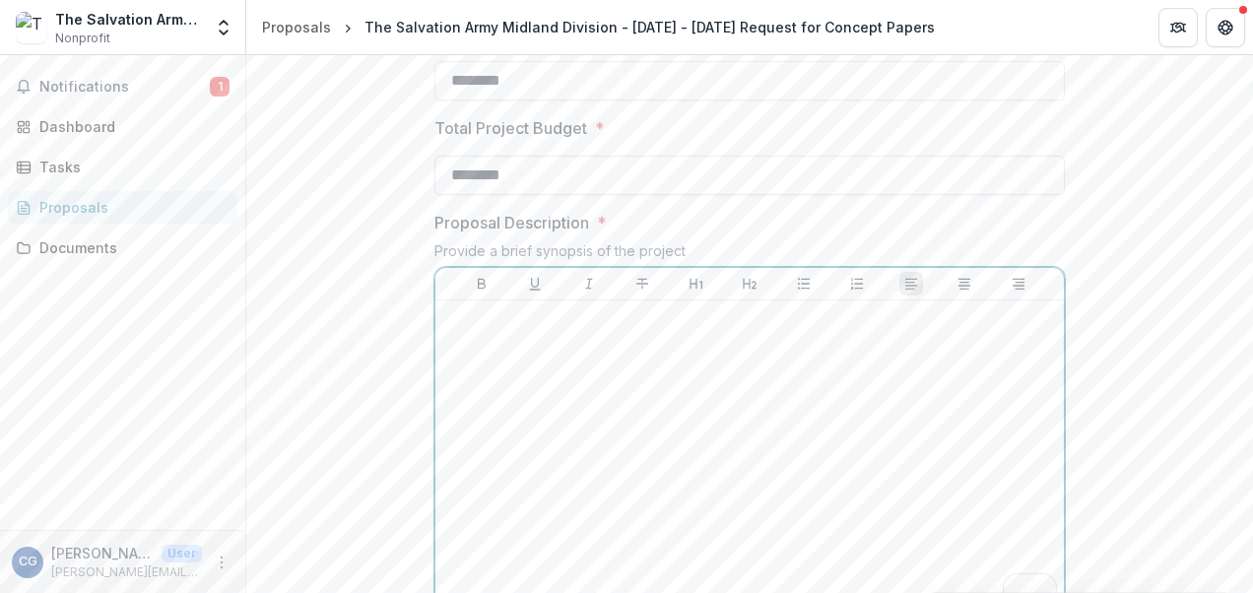
scroll to position [662, 0]
click at [545, 494] on div "To enrich screen reader interactions, please activate Accessibility in Grammarl…" at bounding box center [749, 465] width 613 height 296
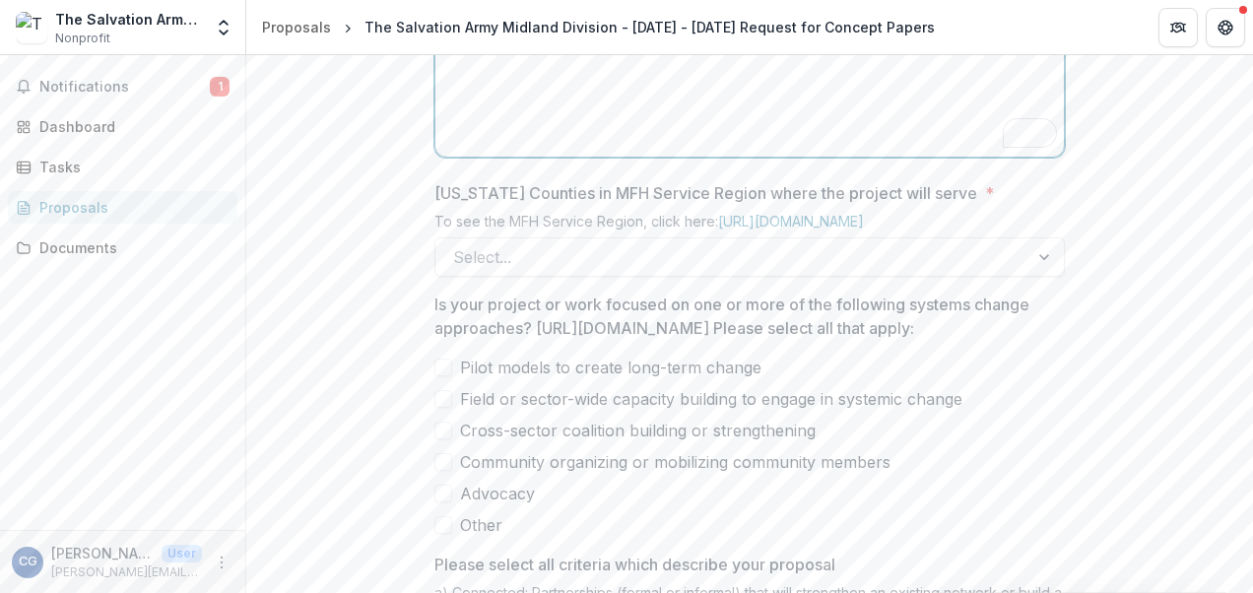
scroll to position [1225, 0]
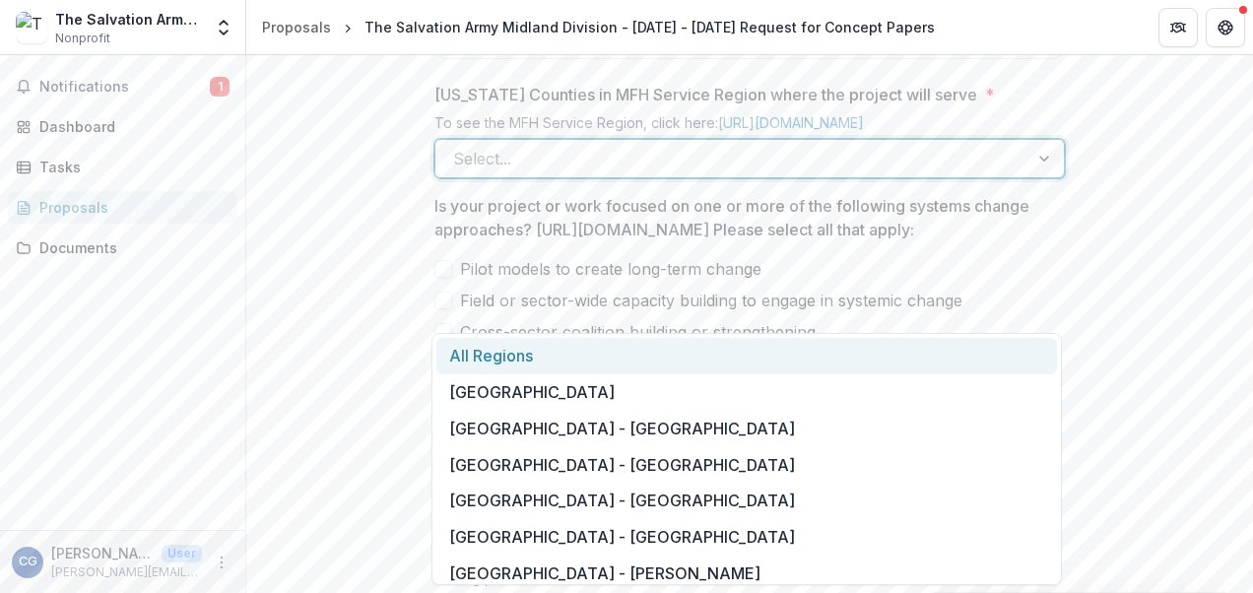
click at [1042, 177] on div at bounding box center [1046, 158] width 35 height 37
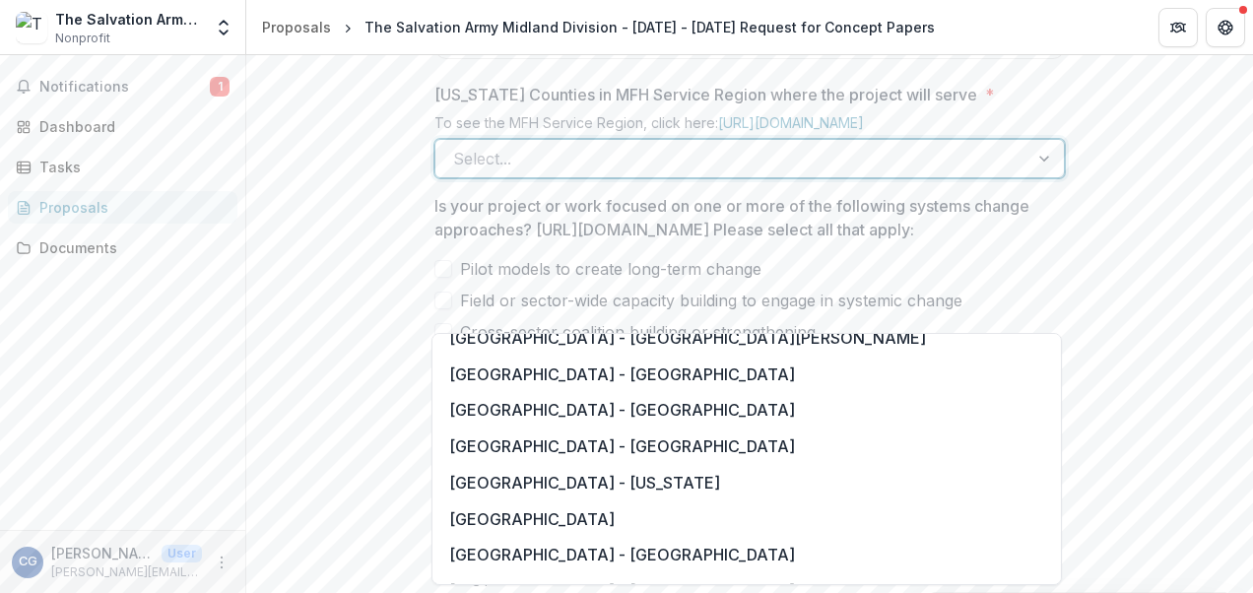
scroll to position [1576, 0]
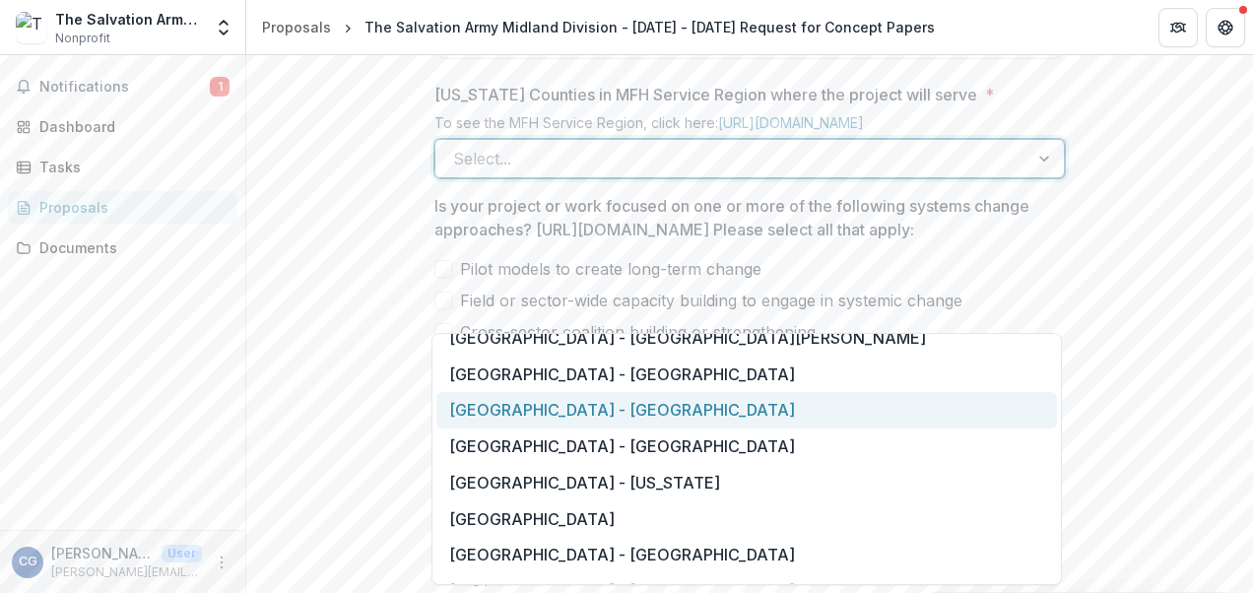
click at [883, 412] on div "[GEOGRAPHIC_DATA] - [GEOGRAPHIC_DATA]" at bounding box center [746, 410] width 621 height 36
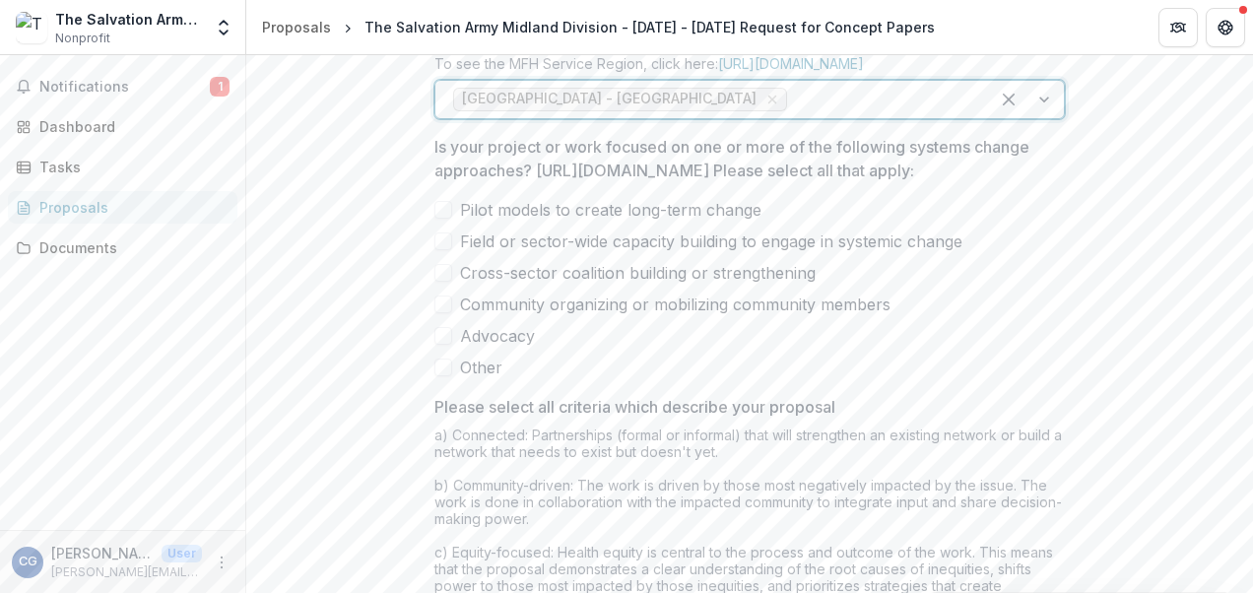
scroll to position [1323, 0]
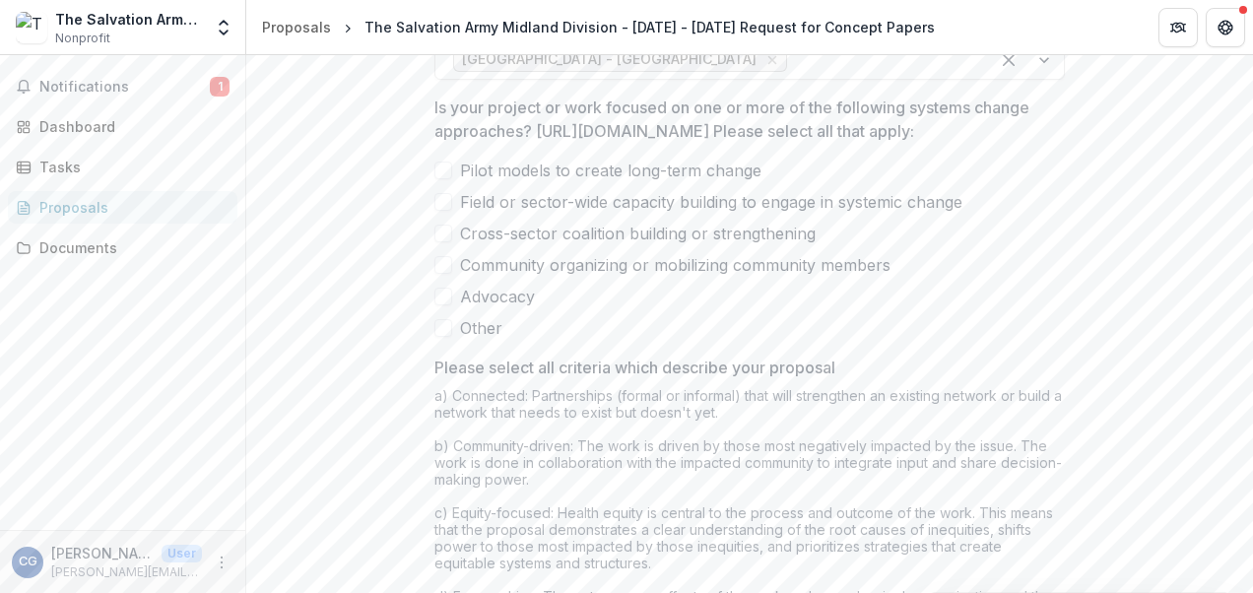
click at [439, 242] on span at bounding box center [443, 234] width 18 height 18
click at [440, 274] on span at bounding box center [443, 265] width 18 height 18
click at [441, 179] on span at bounding box center [443, 171] width 18 height 18
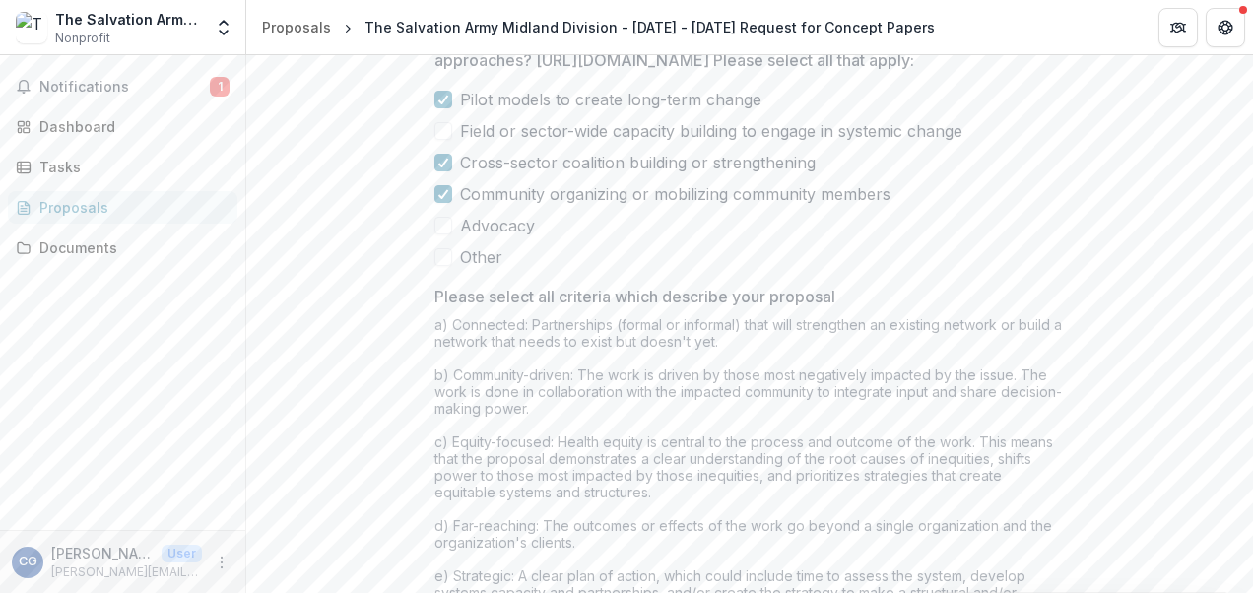
scroll to position [1422, 0]
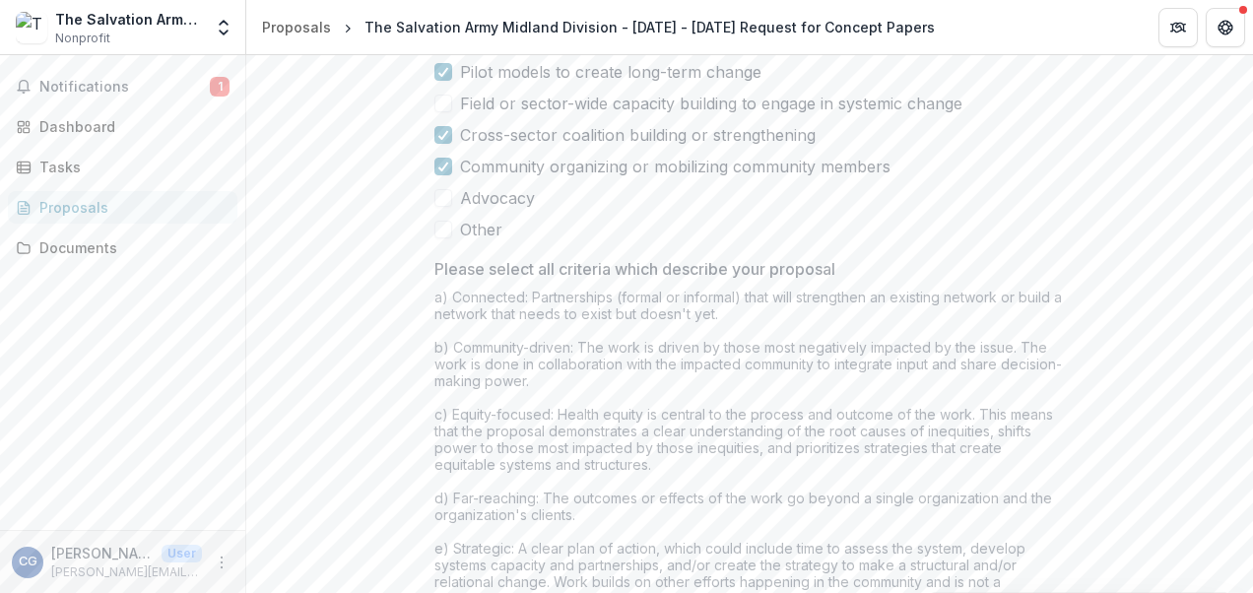
click at [447, 207] on span at bounding box center [443, 198] width 18 height 18
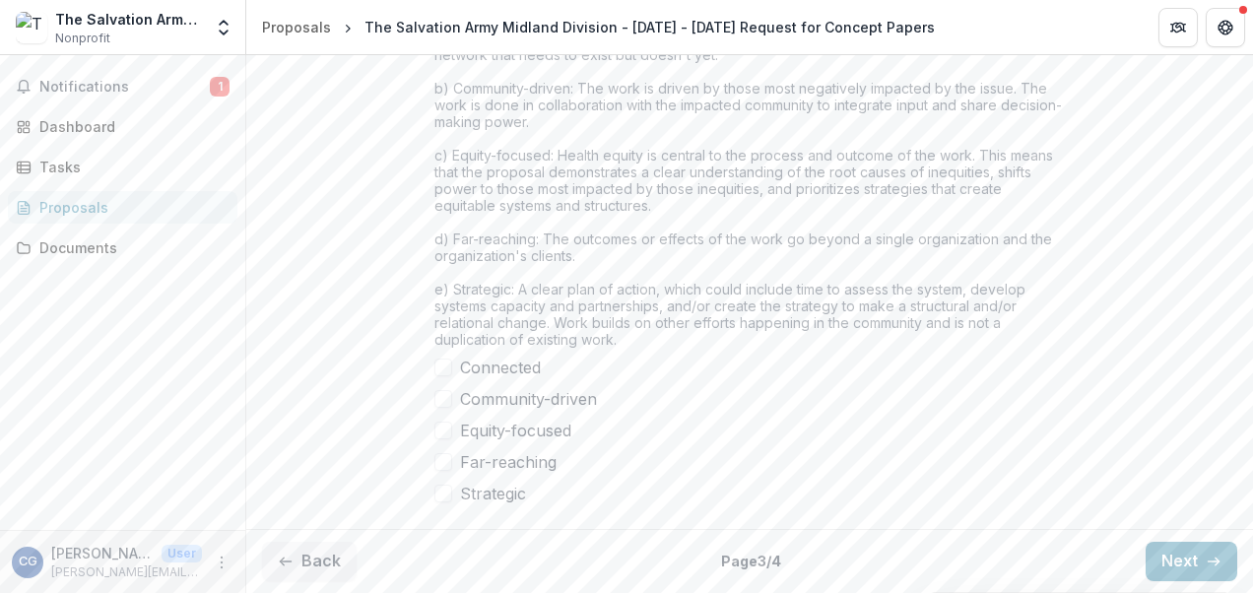
scroll to position [1816, 0]
click at [445, 408] on span at bounding box center [443, 399] width 18 height 18
click at [445, 439] on span at bounding box center [443, 431] width 18 height 18
click at [447, 376] on span at bounding box center [443, 368] width 18 height 18
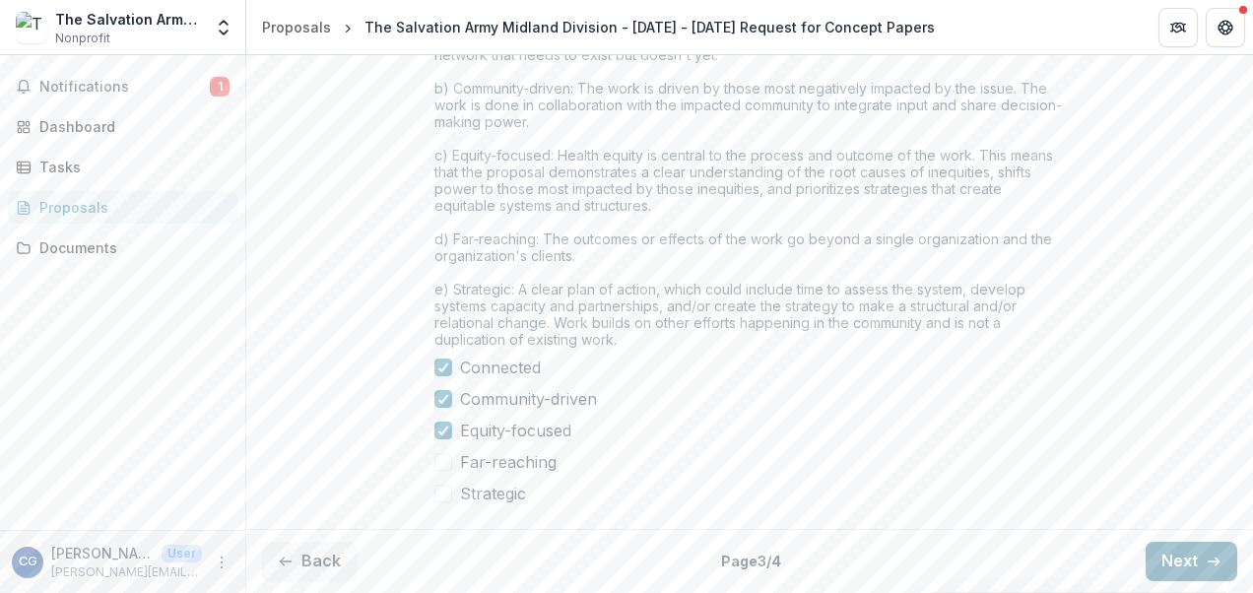
click at [1178, 552] on button "Next" at bounding box center [1192, 561] width 92 height 39
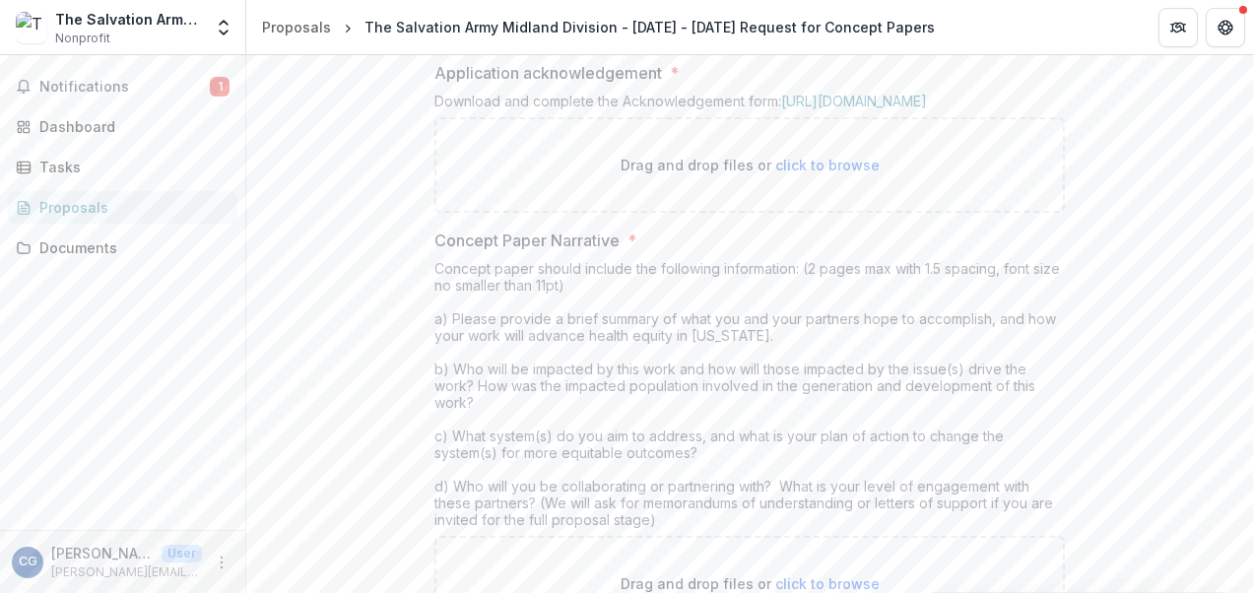
scroll to position [331, 0]
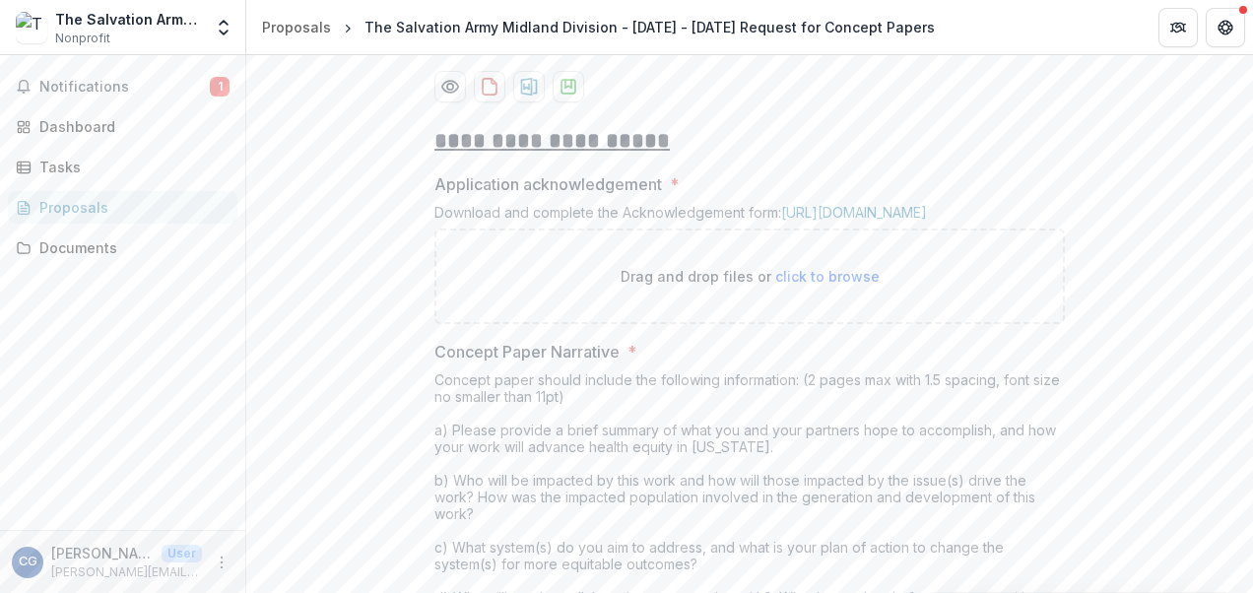
click at [835, 285] on span "click to browse" at bounding box center [827, 276] width 104 height 17
type input "**********"
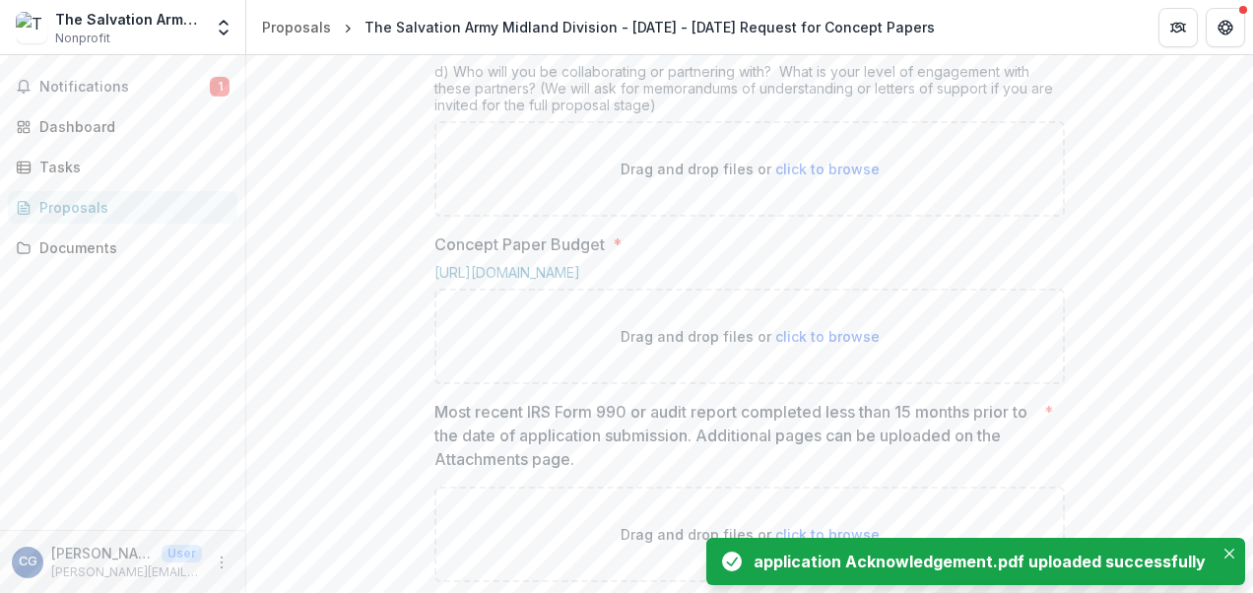
scroll to position [1021, 0]
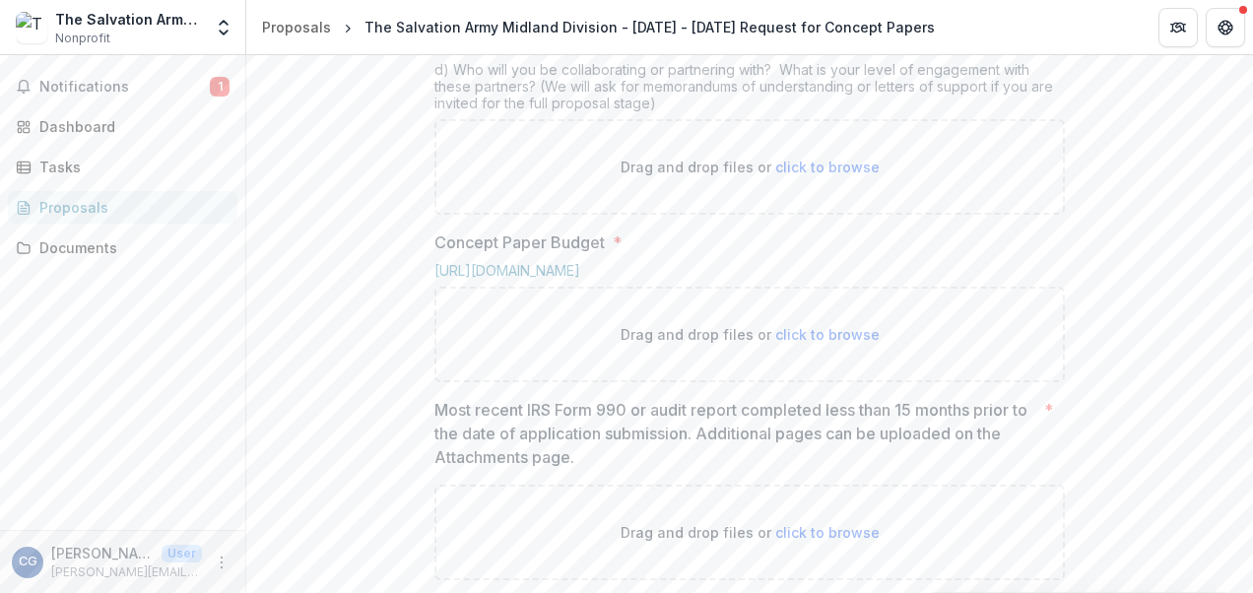
click at [826, 175] on span "click to browse" at bounding box center [827, 167] width 104 height 17
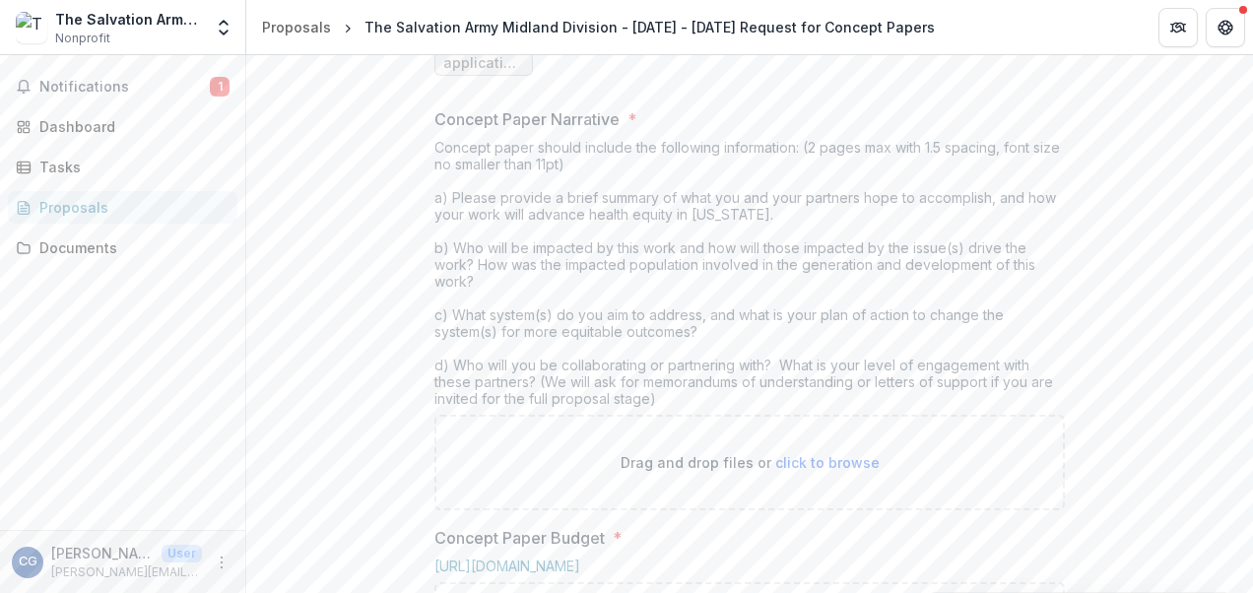
click at [831, 325] on div "Concept Paper Narrative * Concept paper should include the following informatio…" at bounding box center [749, 308] width 631 height 403
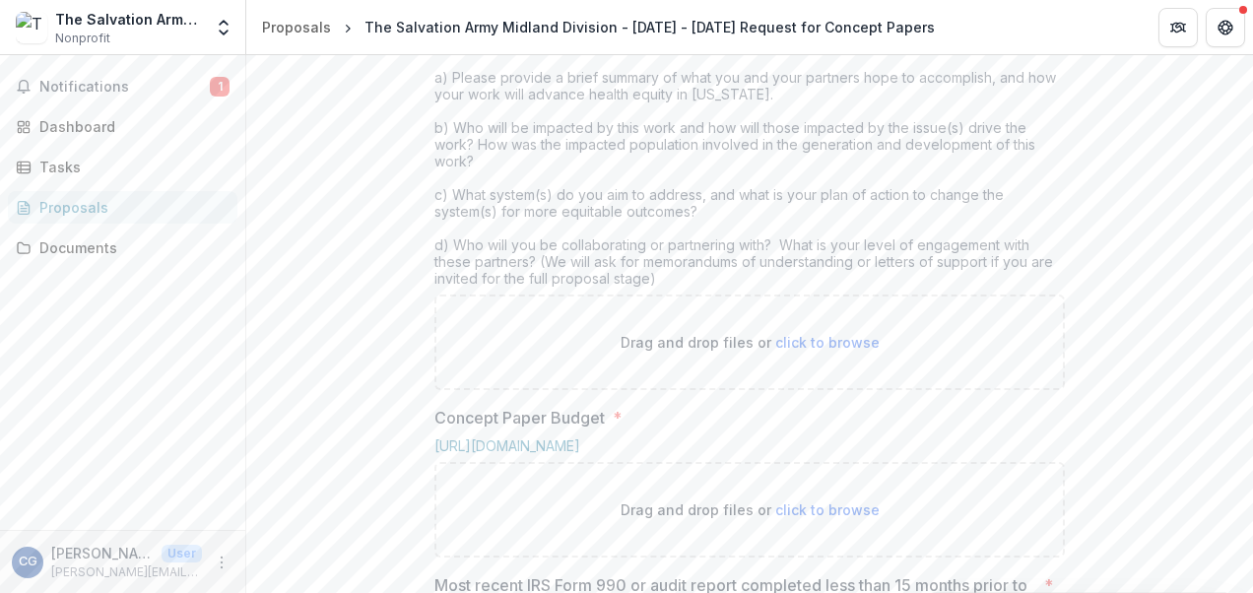
scroll to position [1119, 0]
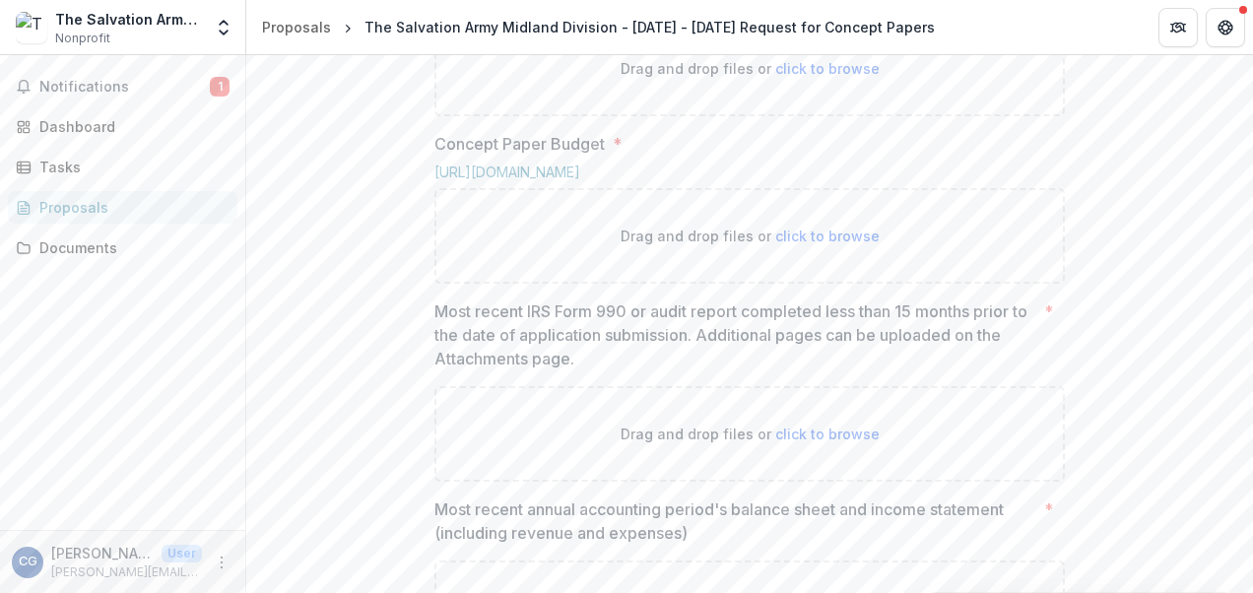
click at [816, 77] on span "click to browse" at bounding box center [827, 68] width 104 height 17
type input "**********"
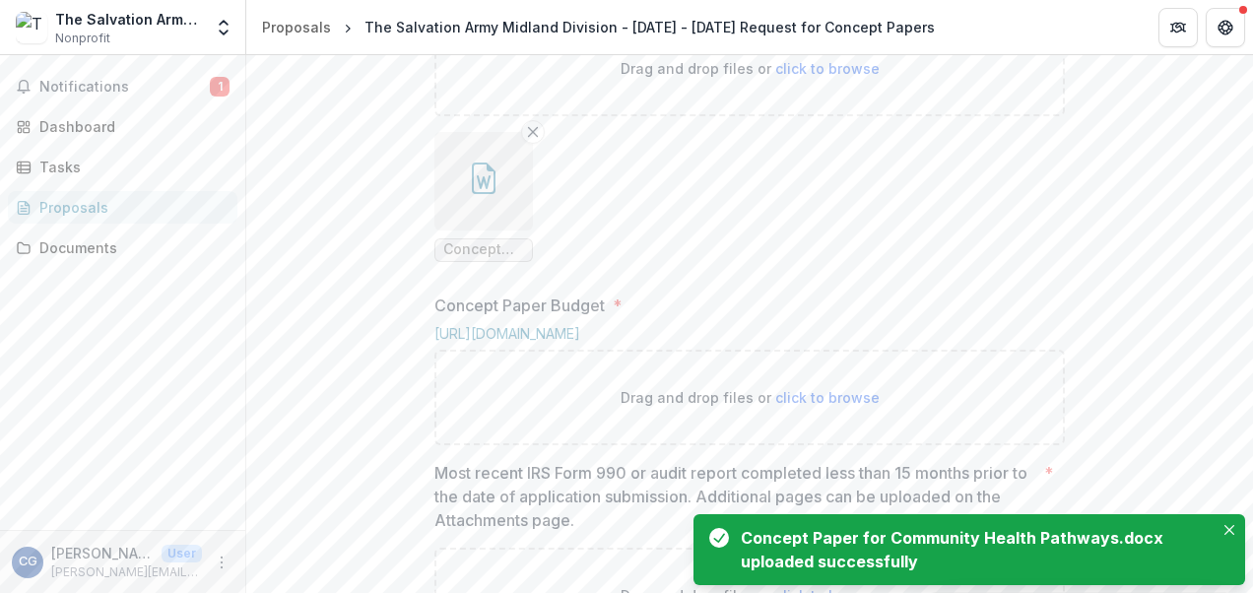
click at [477, 189] on icon "button" at bounding box center [484, 182] width 14 height 14
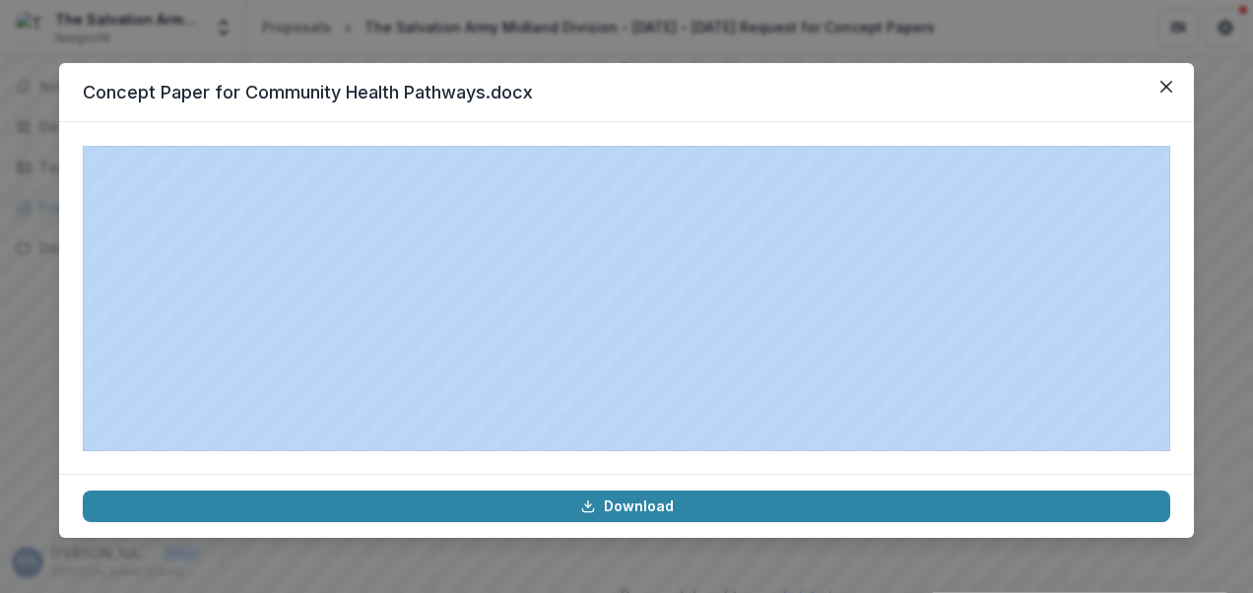
click at [862, 111] on header "Concept Paper for Community Health Pathways.docx" at bounding box center [626, 92] width 1135 height 59
click at [1167, 85] on icon "Close" at bounding box center [1167, 87] width 12 height 12
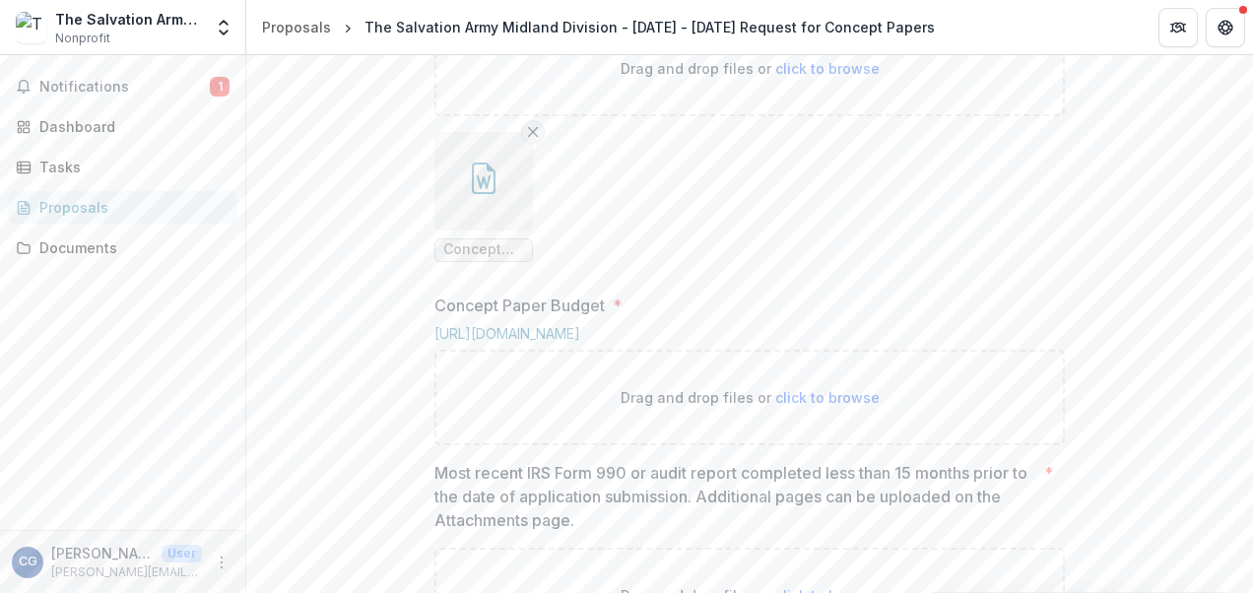
click at [528, 140] on icon "Remove File" at bounding box center [533, 132] width 16 height 16
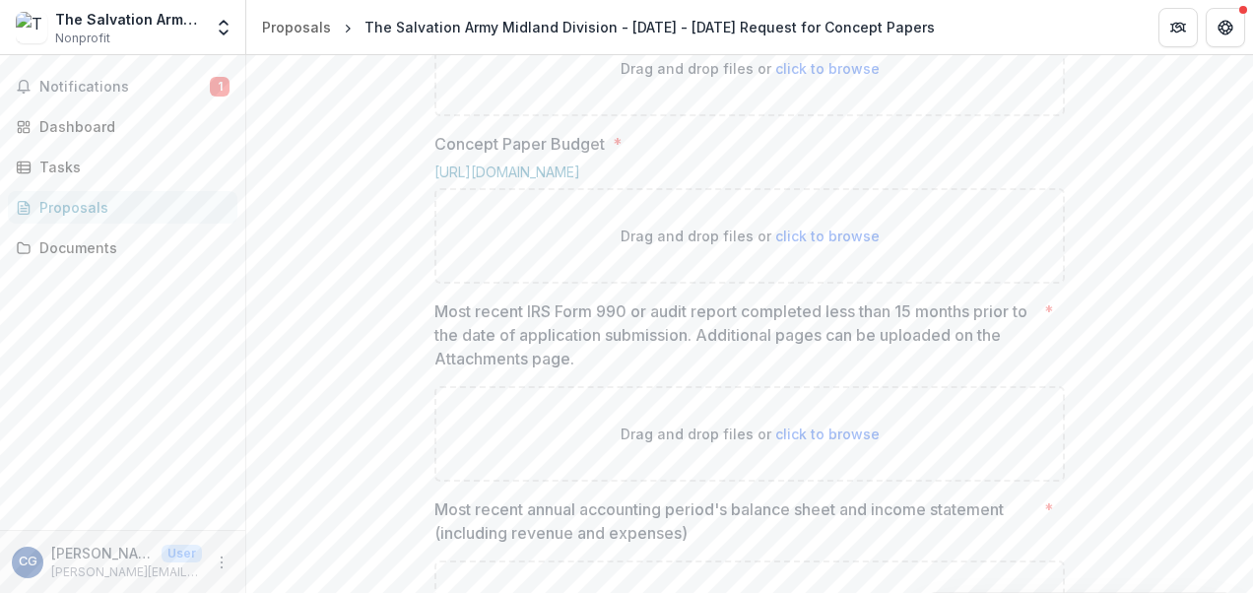
click at [776, 77] on span "click to browse" at bounding box center [827, 68] width 104 height 17
type input "**********"
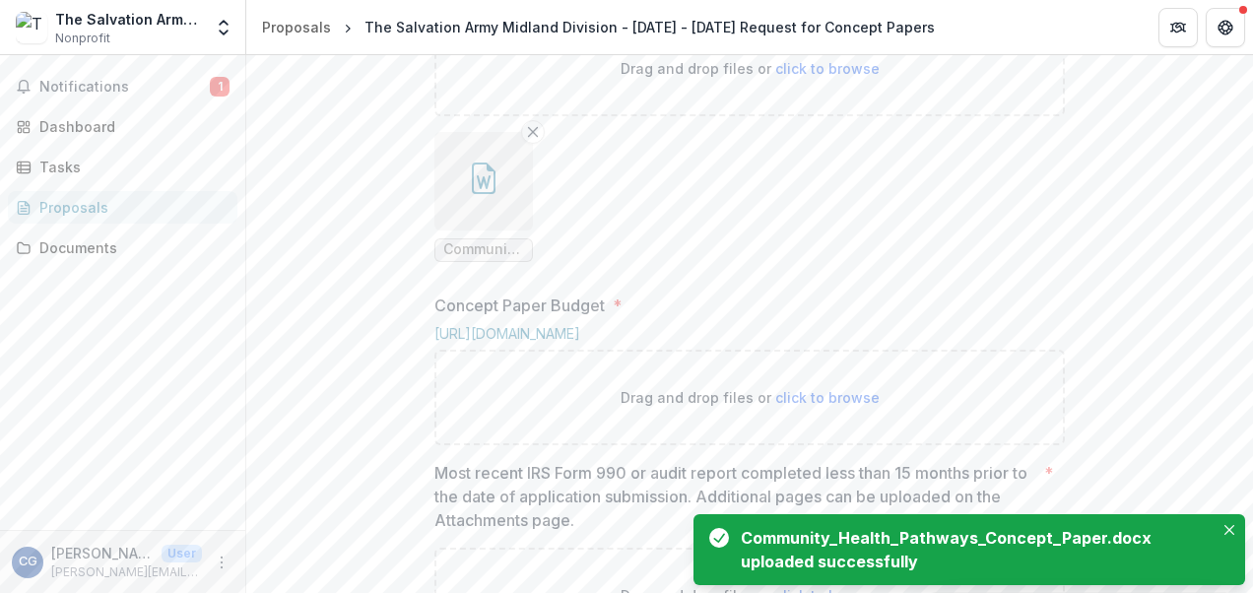
click at [482, 194] on icon "button" at bounding box center [484, 179] width 32 height 32
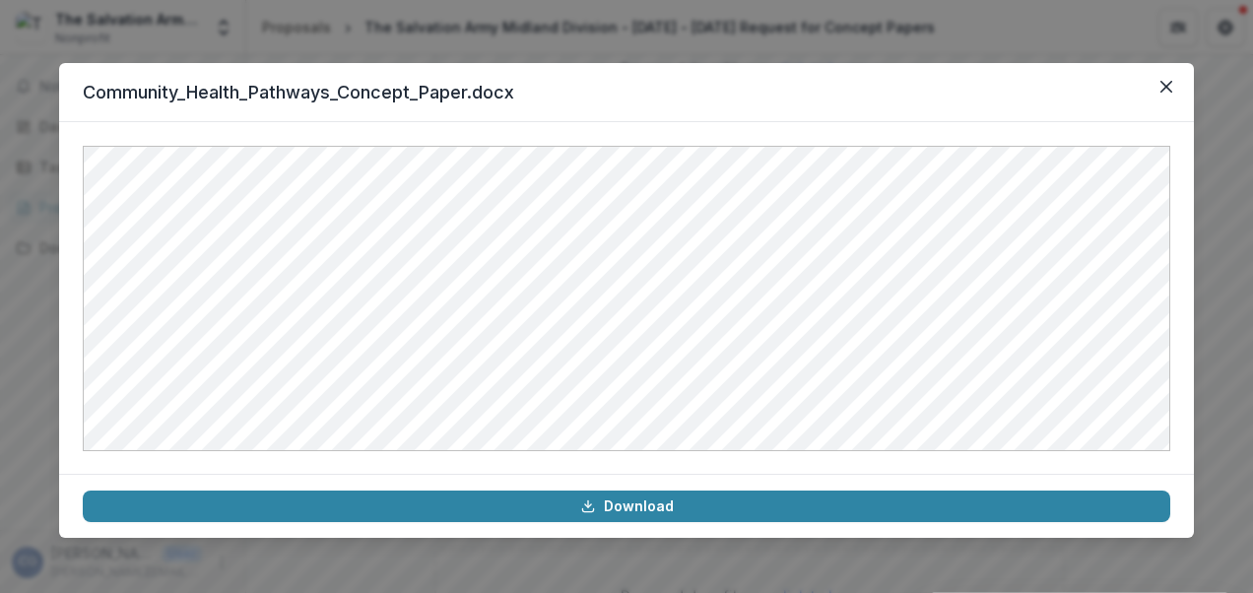
drag, startPoint x: 606, startPoint y: 500, endPoint x: 1080, endPoint y: 95, distance: 624.0
click at [1080, 95] on section "Community_Health_Pathways_Concept_Paper.docx Download" at bounding box center [626, 300] width 1135 height 475
click at [1164, 85] on icon "Close" at bounding box center [1167, 87] width 12 height 12
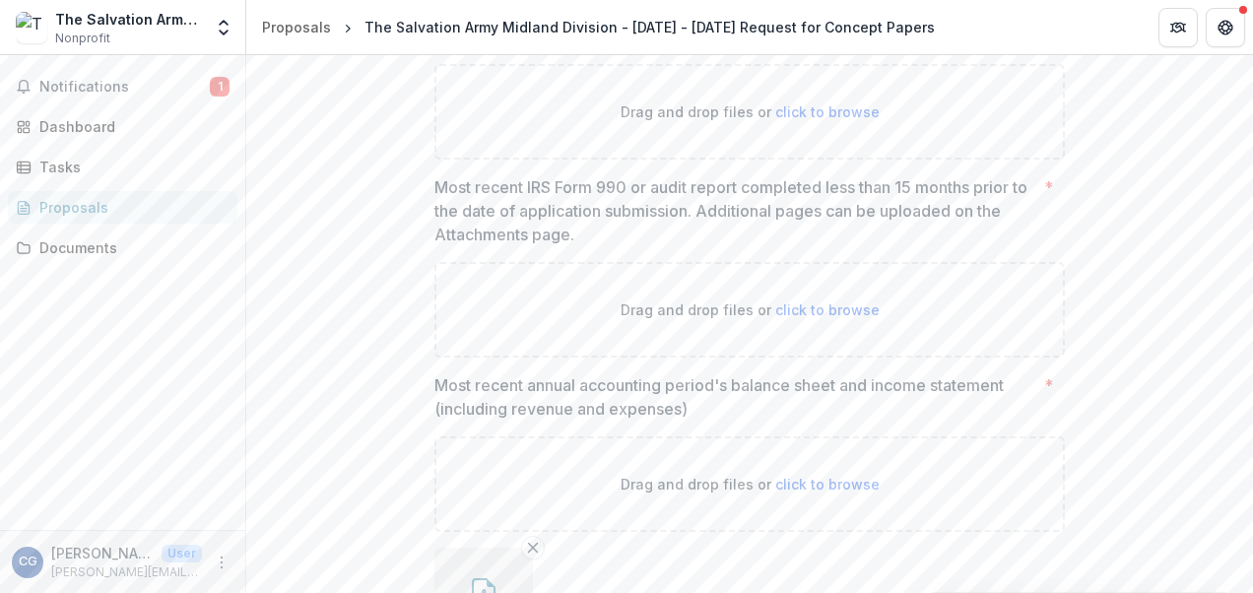
scroll to position [1415, 0]
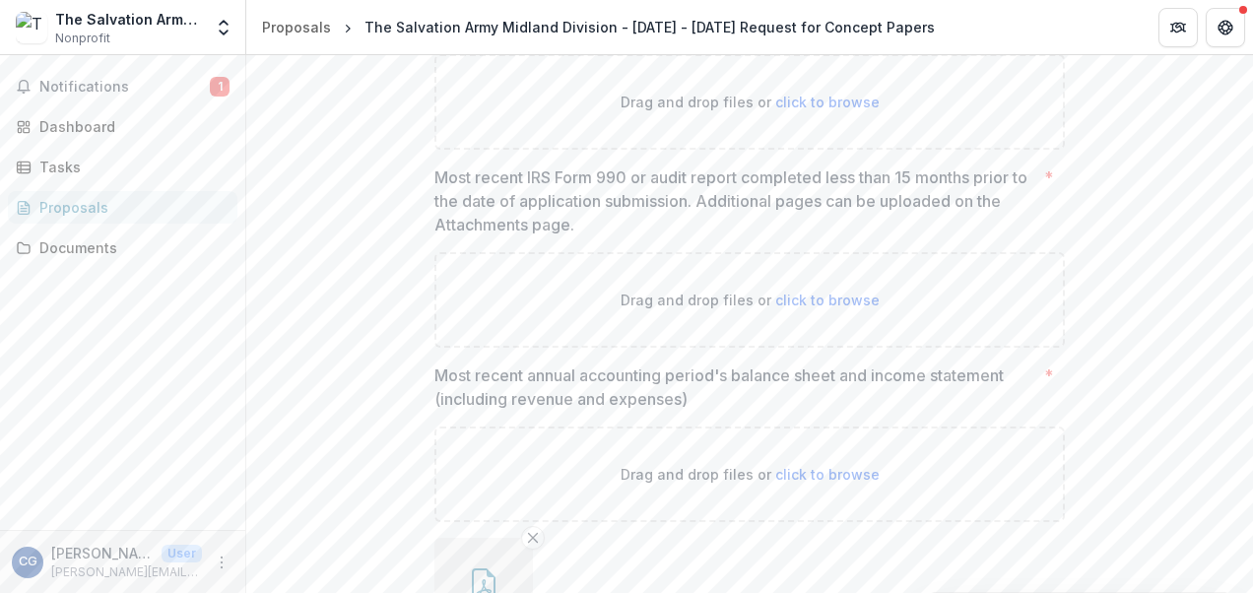
click at [816, 110] on span "click to browse" at bounding box center [827, 102] width 104 height 17
type input "**********"
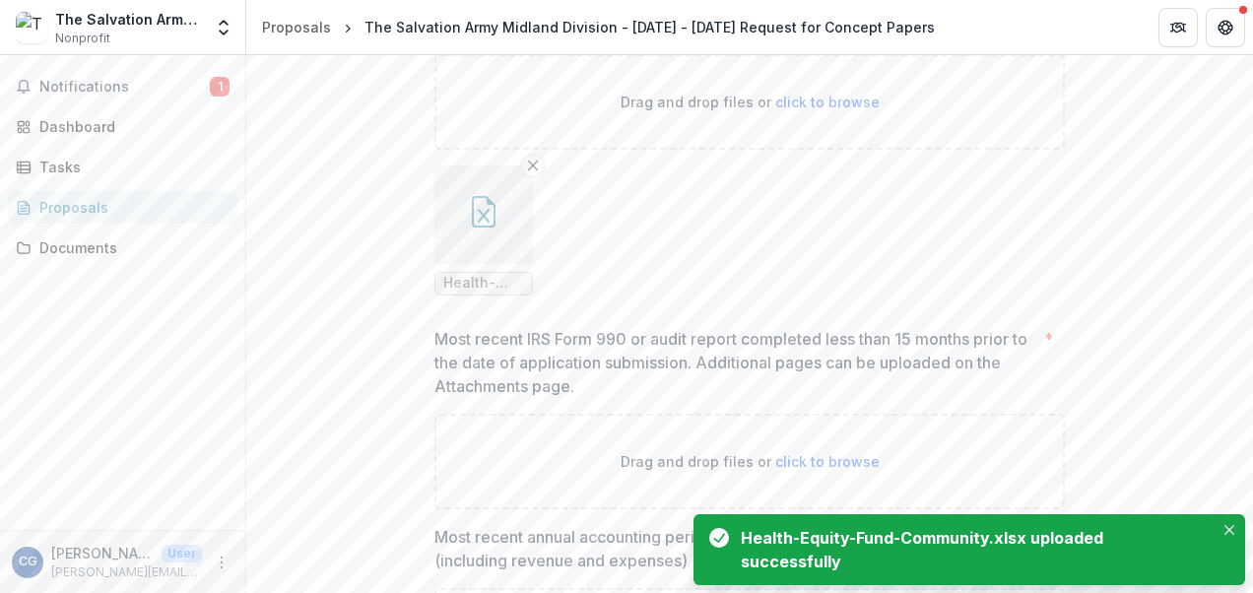
click at [475, 228] on icon "button" at bounding box center [484, 212] width 32 height 32
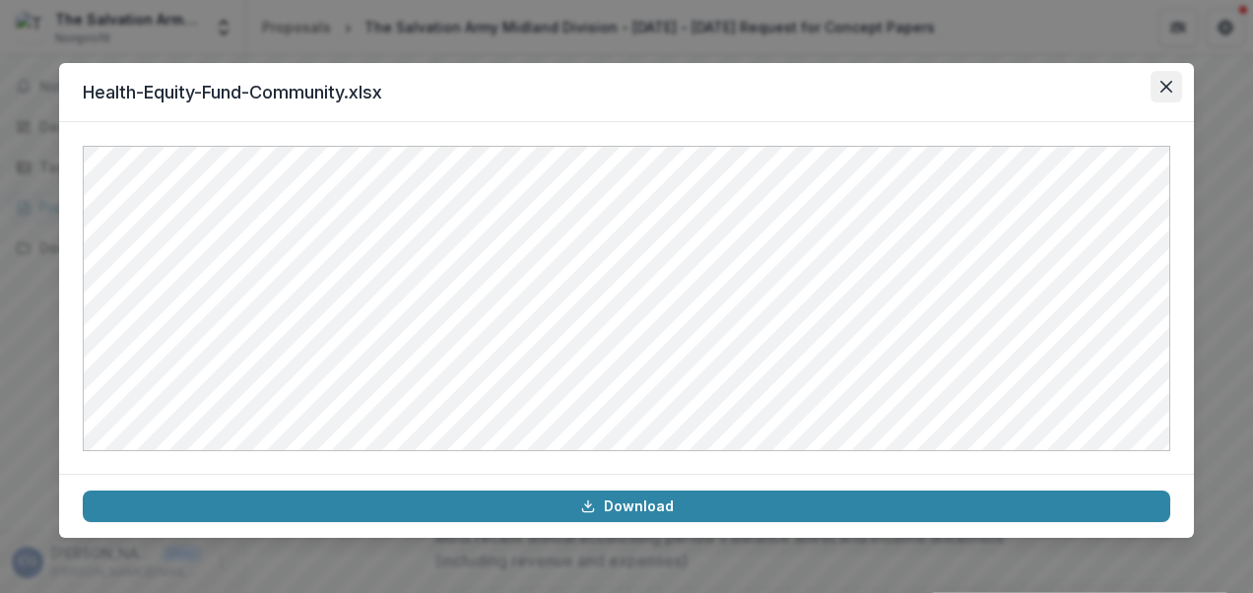
click at [1168, 88] on icon "Close" at bounding box center [1167, 87] width 12 height 12
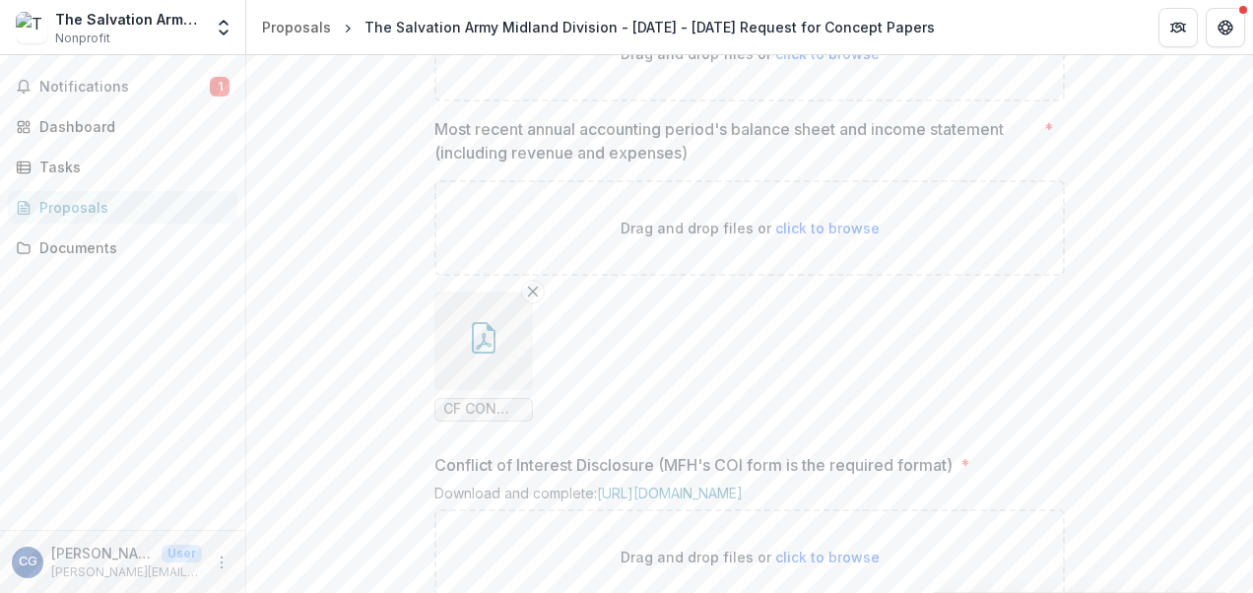
scroll to position [1801, 0]
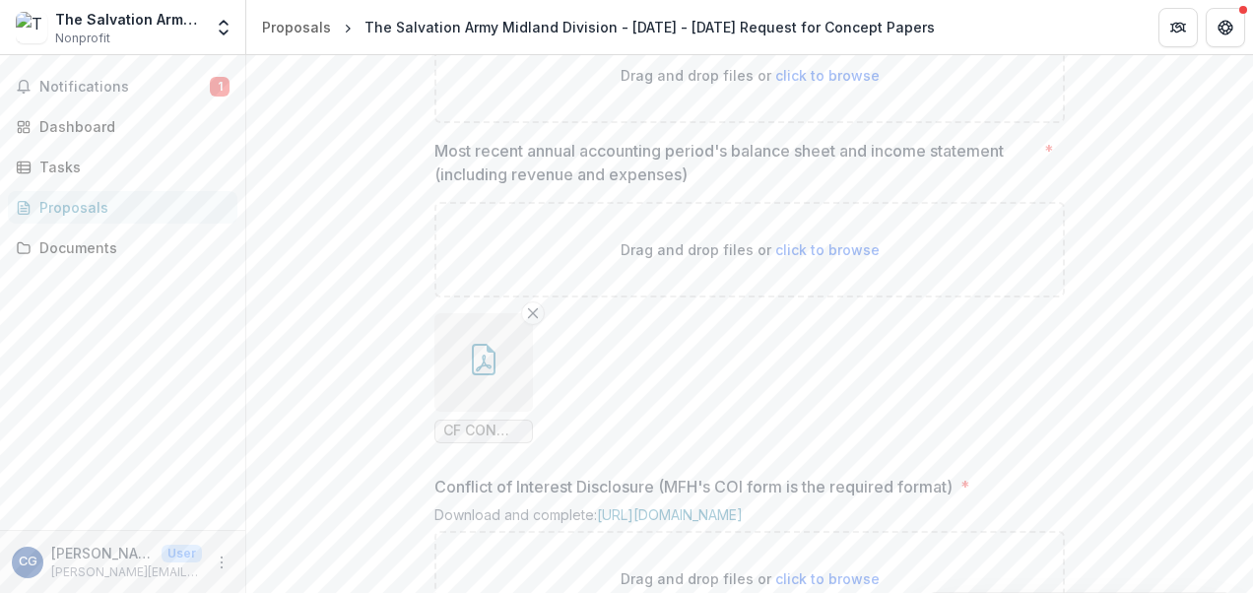
click at [828, 84] on span "click to browse" at bounding box center [827, 75] width 104 height 17
type input "**********"
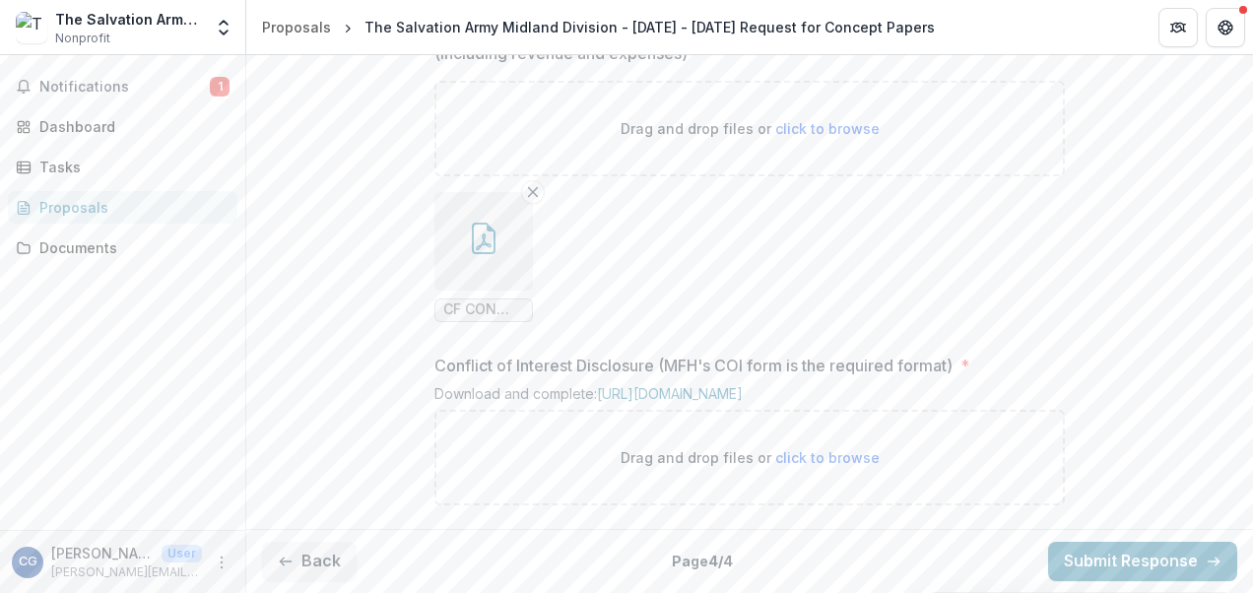
scroll to position [2258, 0]
click at [790, 453] on span "click to browse" at bounding box center [827, 457] width 104 height 17
type input "**********"
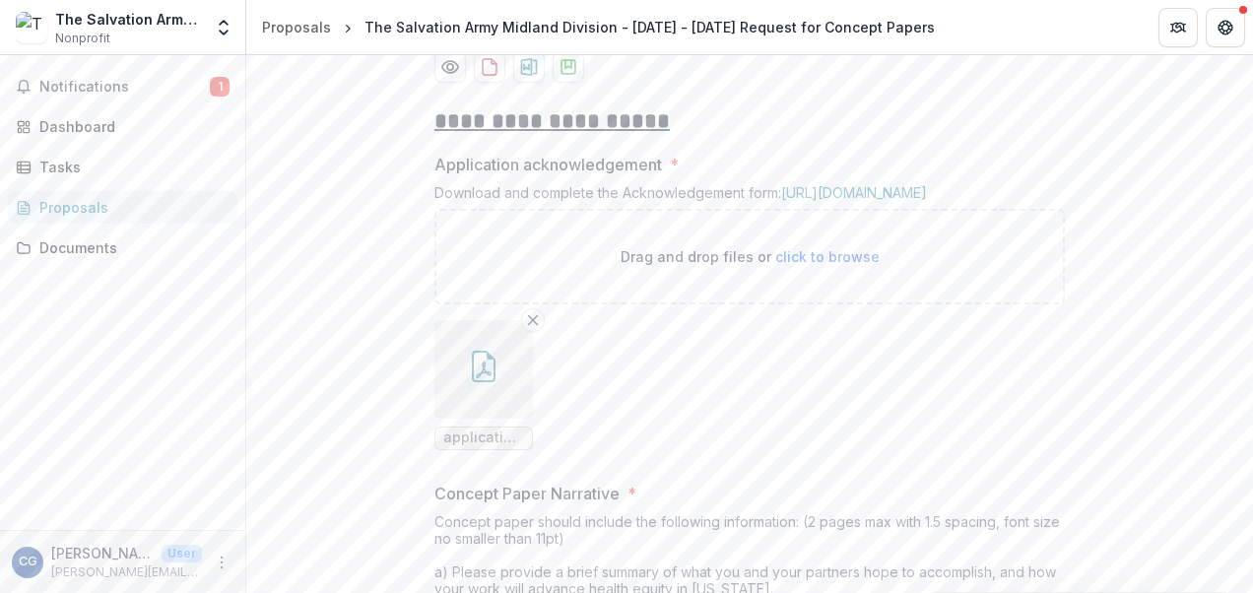
scroll to position [548, 0]
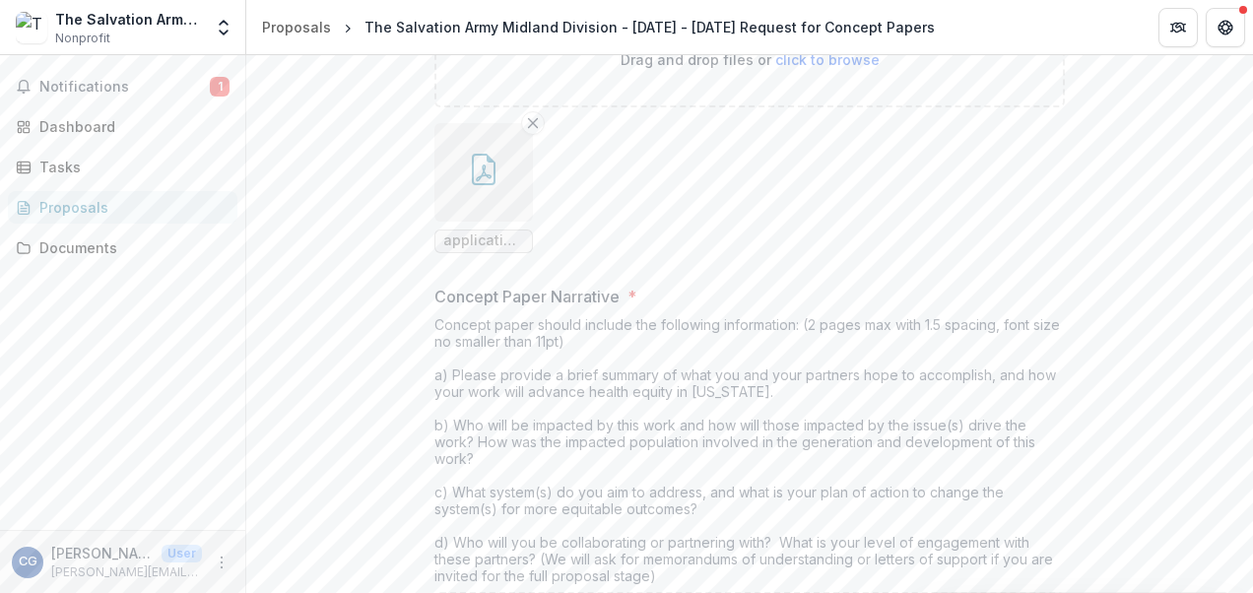
click at [475, 185] on icon "button" at bounding box center [484, 170] width 24 height 32
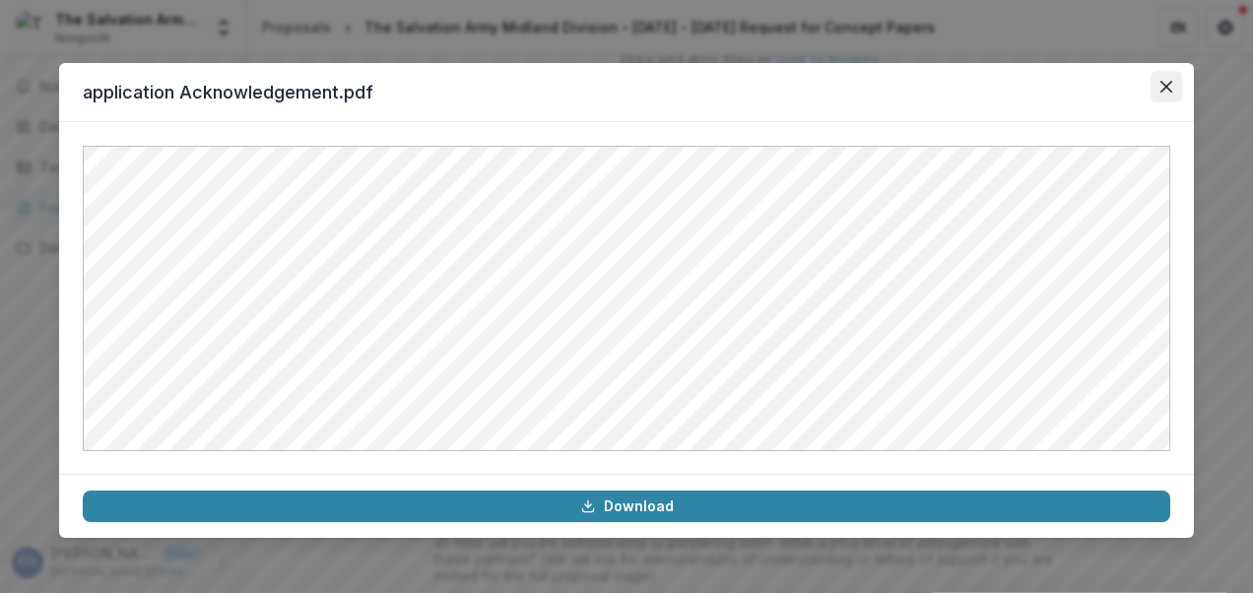
click at [1165, 88] on icon "Close" at bounding box center [1167, 87] width 12 height 12
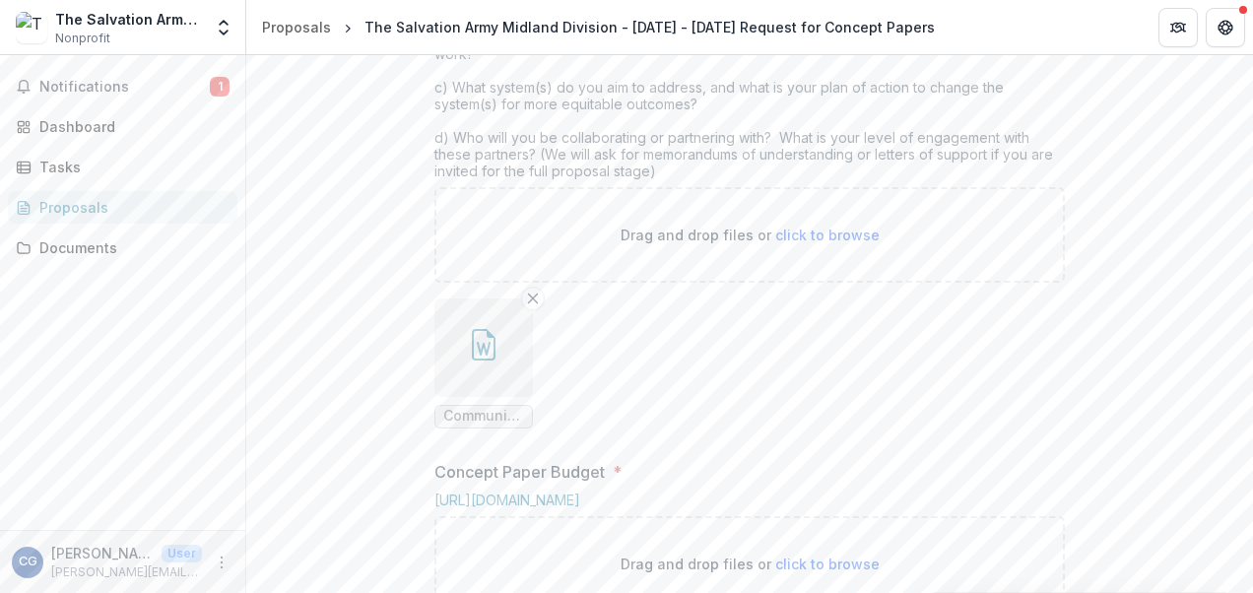
scroll to position [1040, 0]
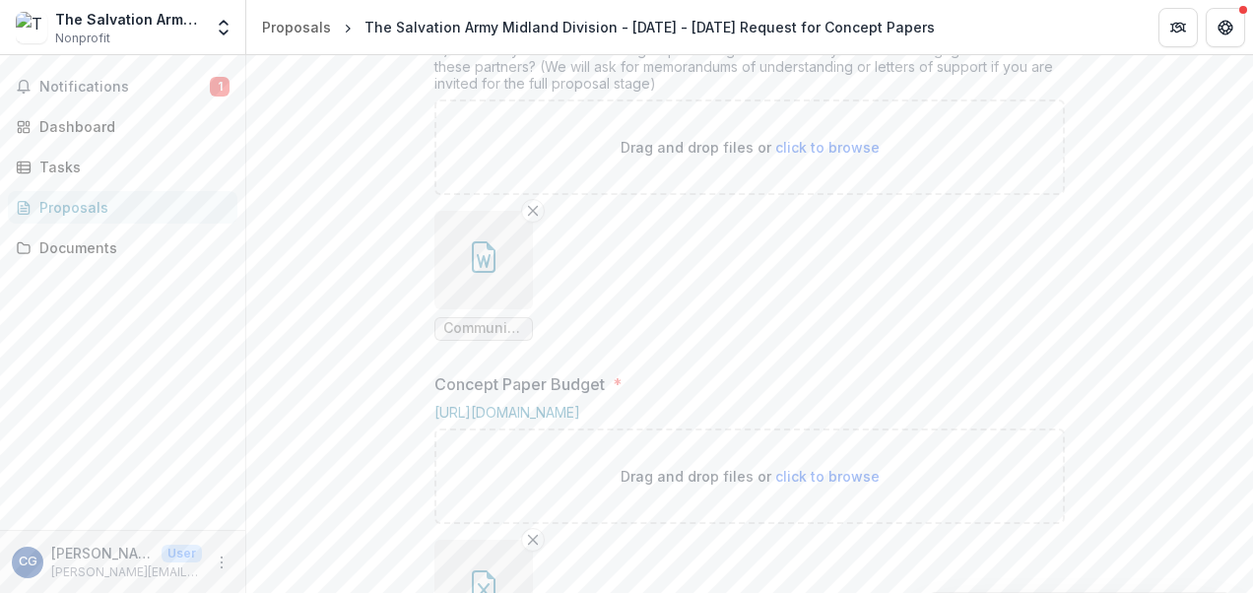
click at [487, 273] on icon "button" at bounding box center [484, 257] width 32 height 32
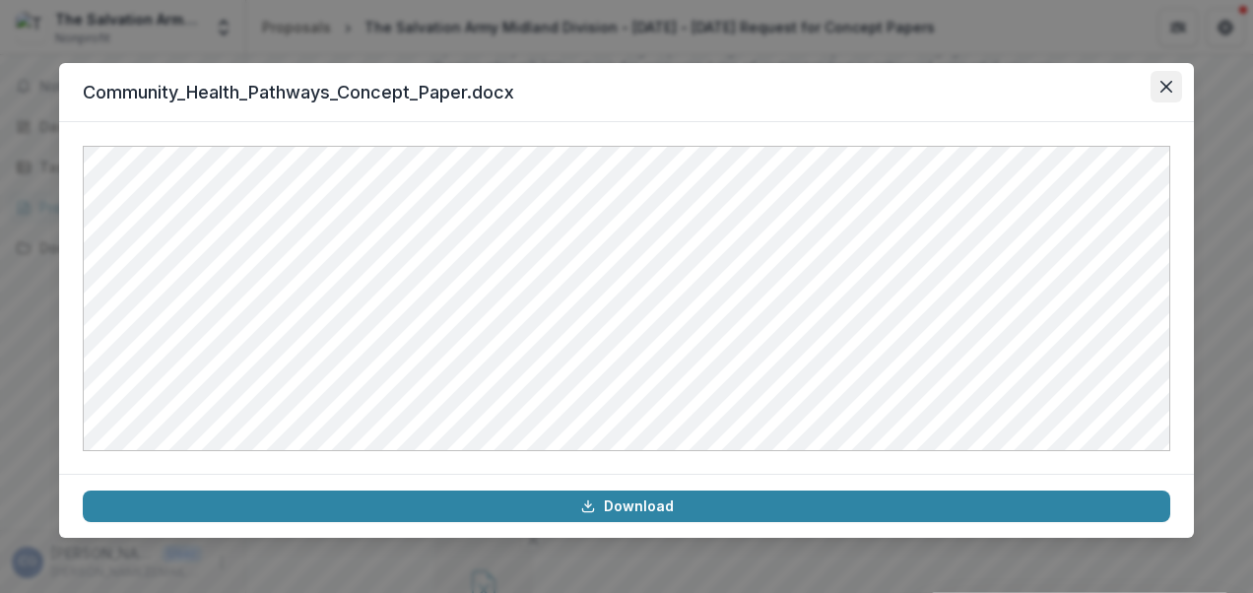
click at [1157, 85] on button "Close" at bounding box center [1167, 87] width 32 height 32
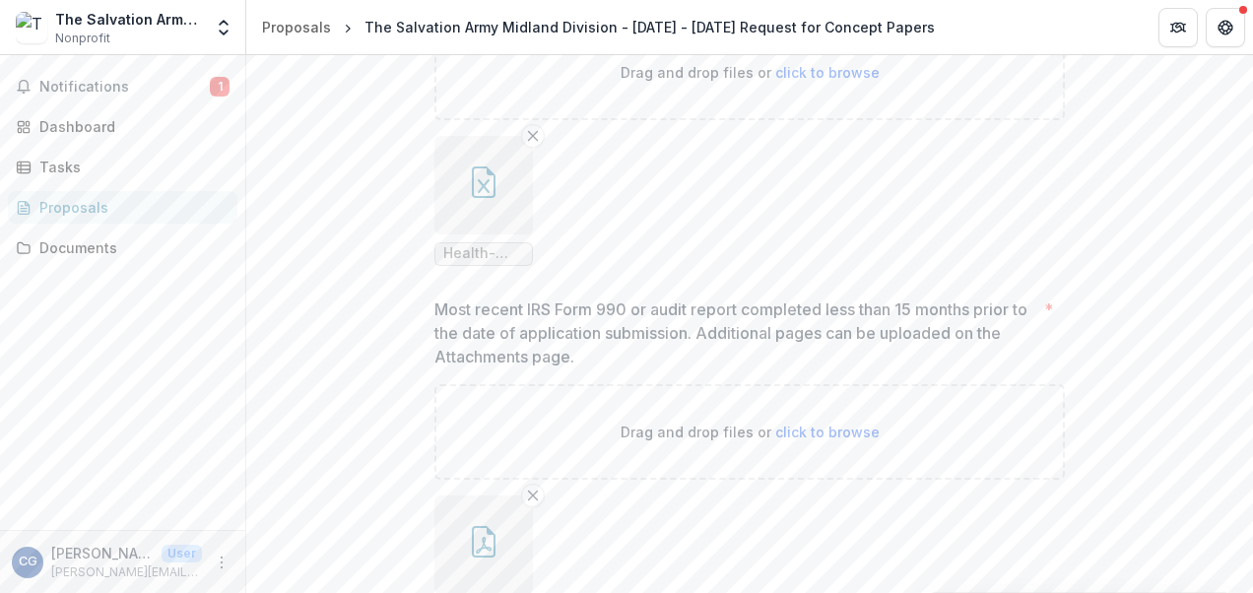
scroll to position [1533, 0]
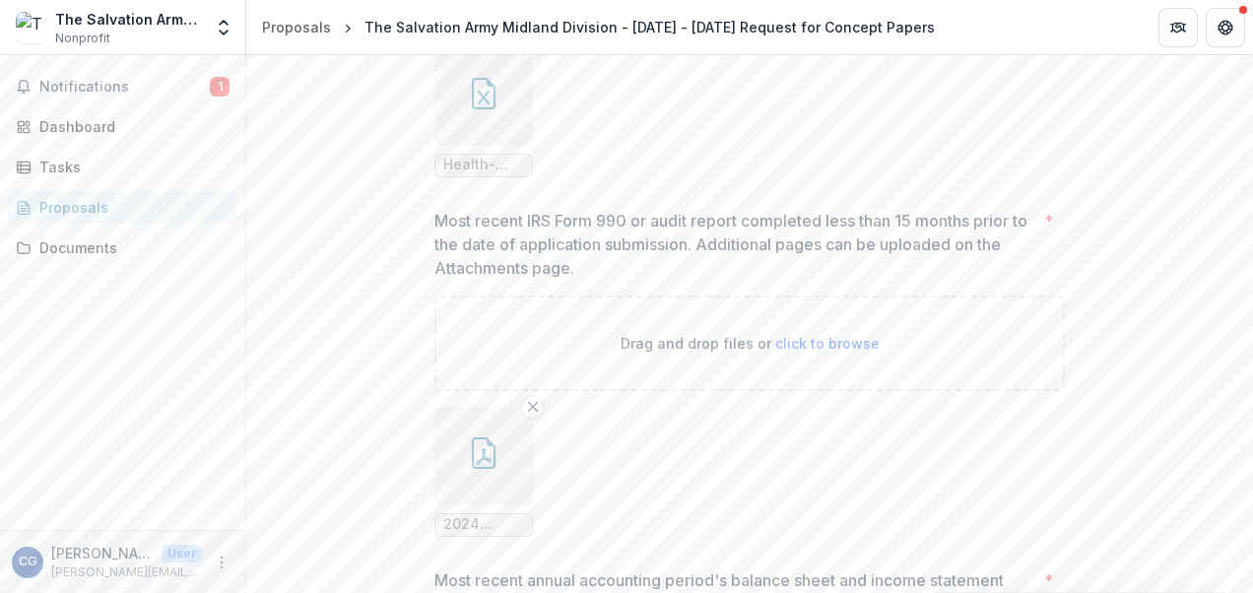
click at [486, 104] on icon "button" at bounding box center [484, 98] width 12 height 14
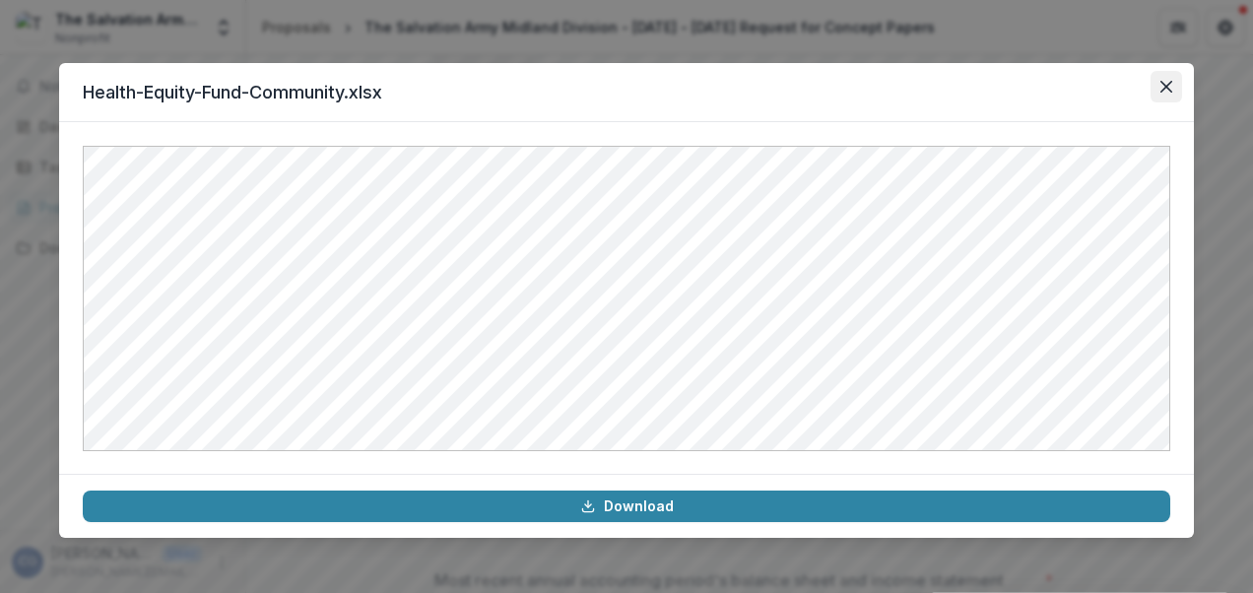
click at [1175, 85] on button "Close" at bounding box center [1167, 87] width 32 height 32
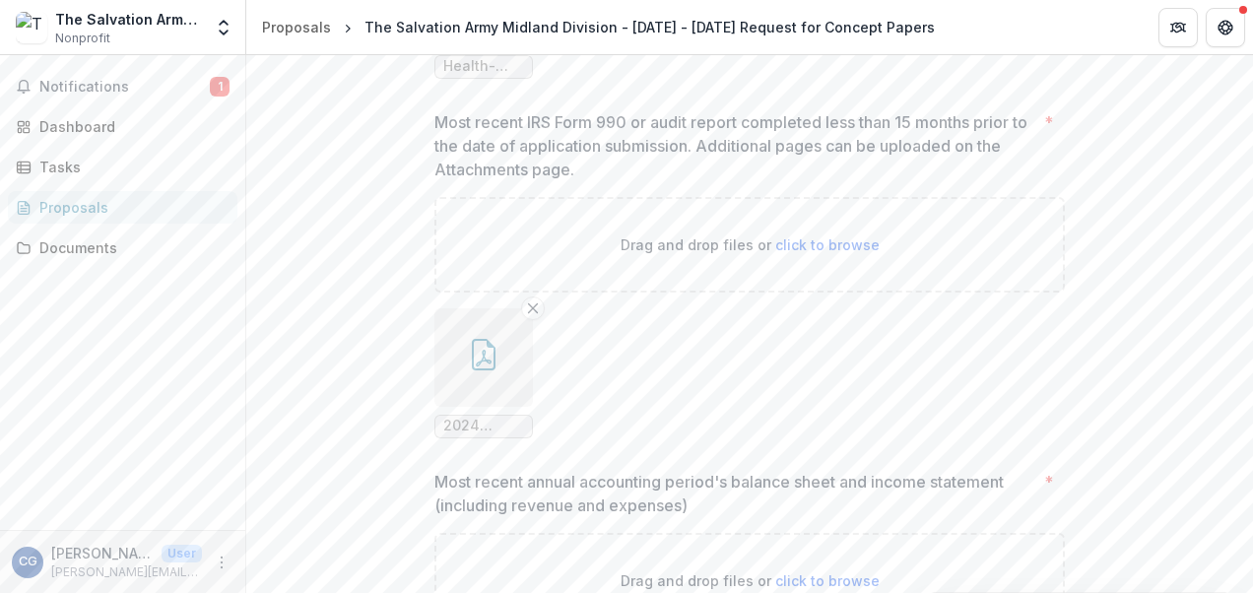
scroll to position [1829, 0]
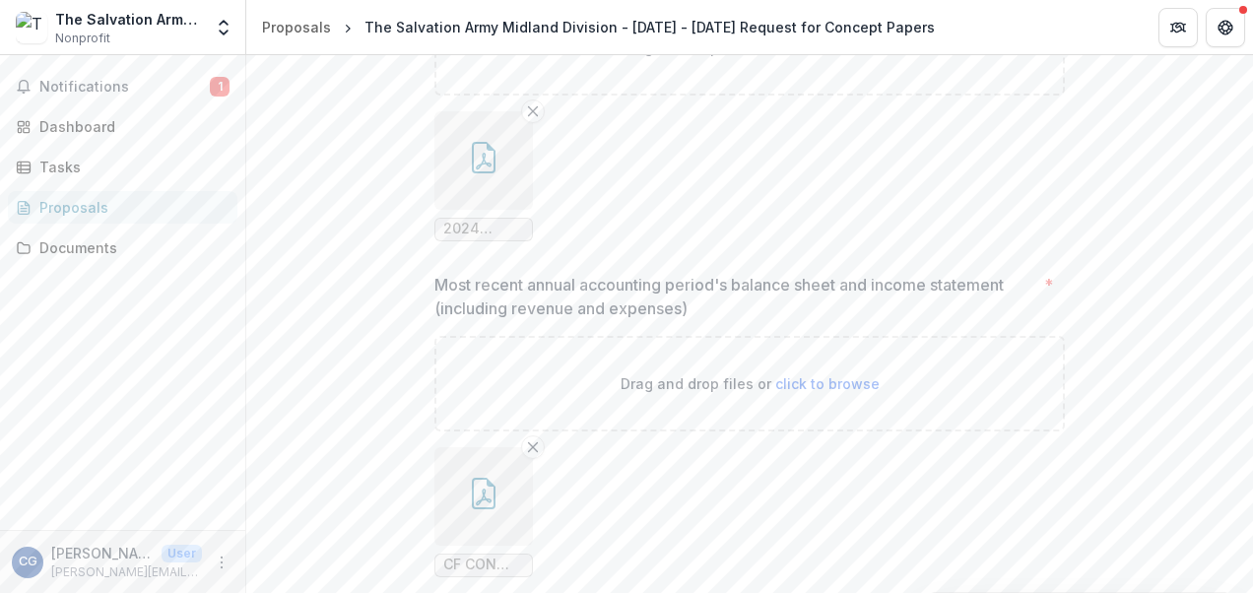
click at [479, 173] on icon "button" at bounding box center [484, 158] width 32 height 32
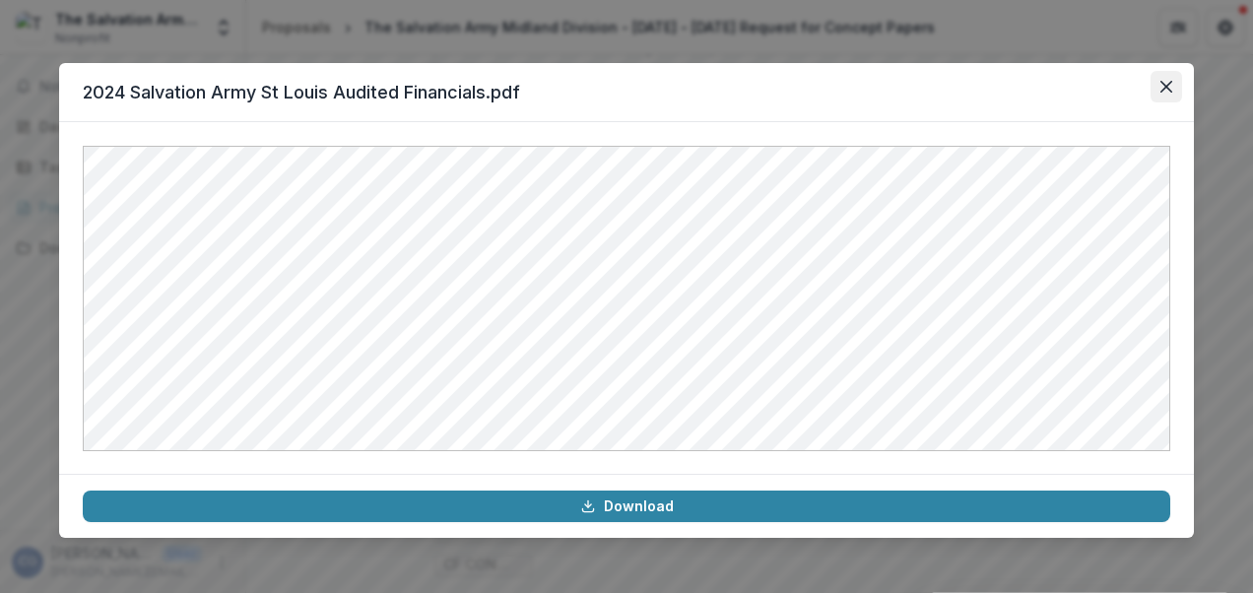
click at [1172, 88] on button "Close" at bounding box center [1167, 87] width 32 height 32
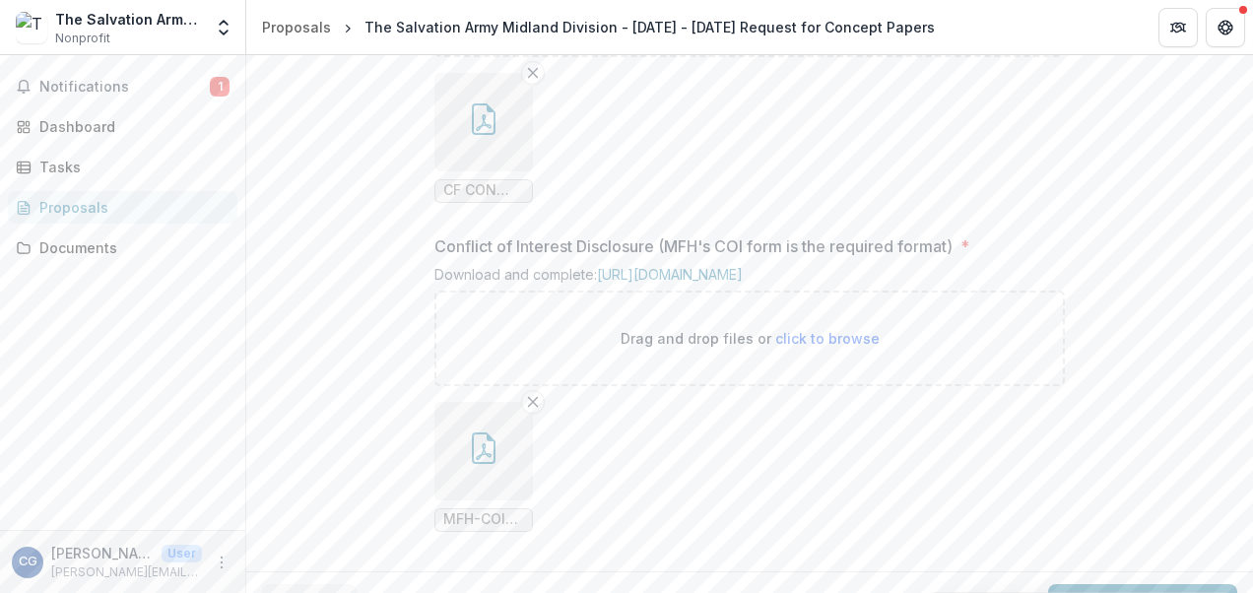
scroll to position [2321, 0]
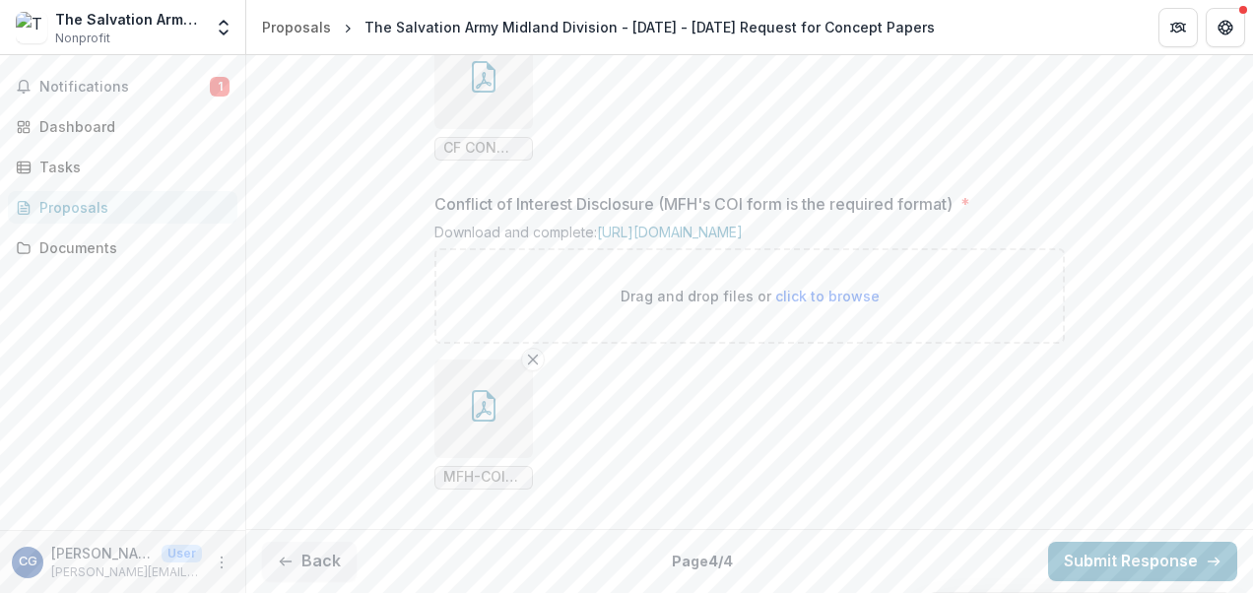
click at [472, 93] on icon "button" at bounding box center [484, 77] width 24 height 32
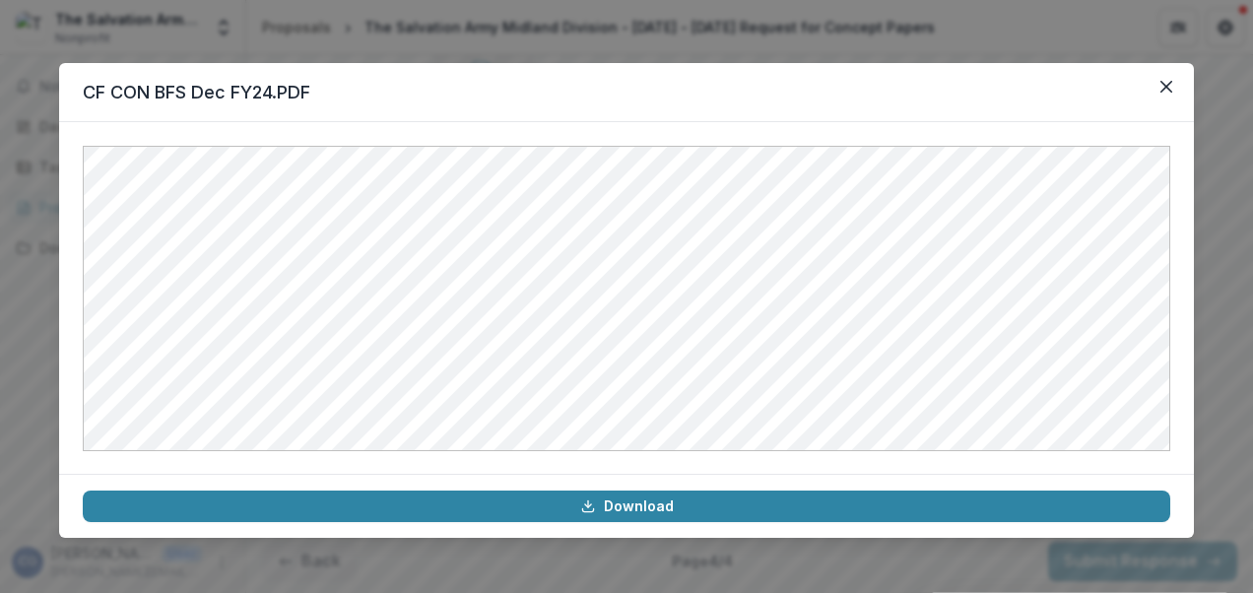
click at [1184, 74] on header "CF CON BFS Dec FY24.PDF" at bounding box center [626, 92] width 1135 height 59
click at [1170, 84] on icon "Close" at bounding box center [1167, 87] width 12 height 12
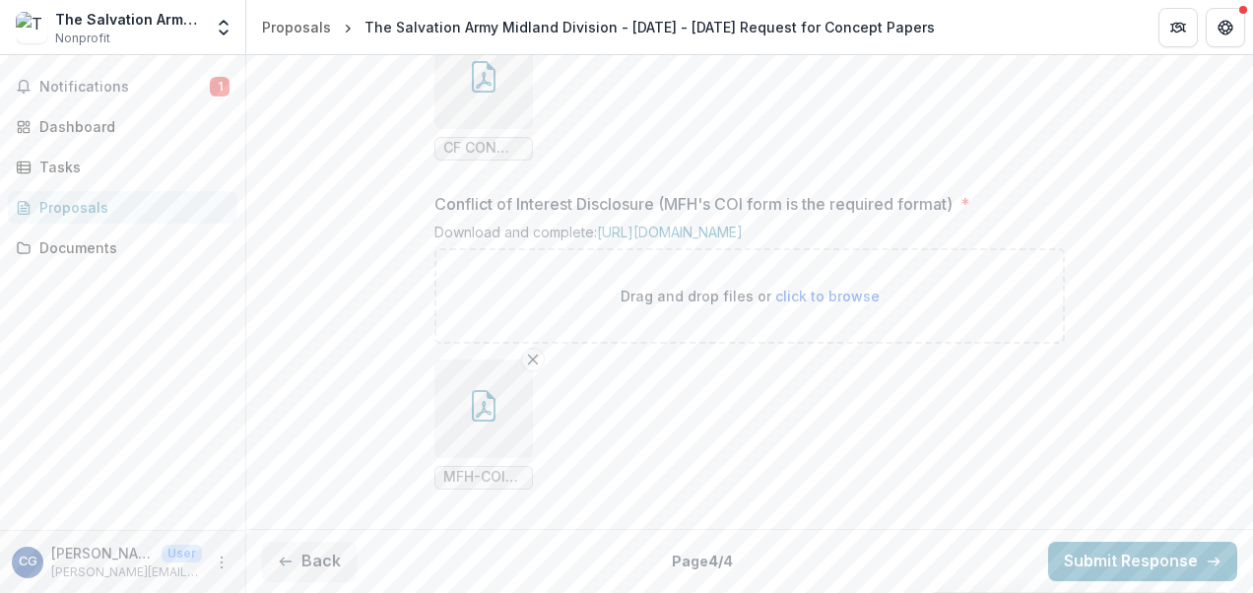
scroll to position [2420, 0]
click at [479, 416] on icon "button" at bounding box center [484, 406] width 32 height 32
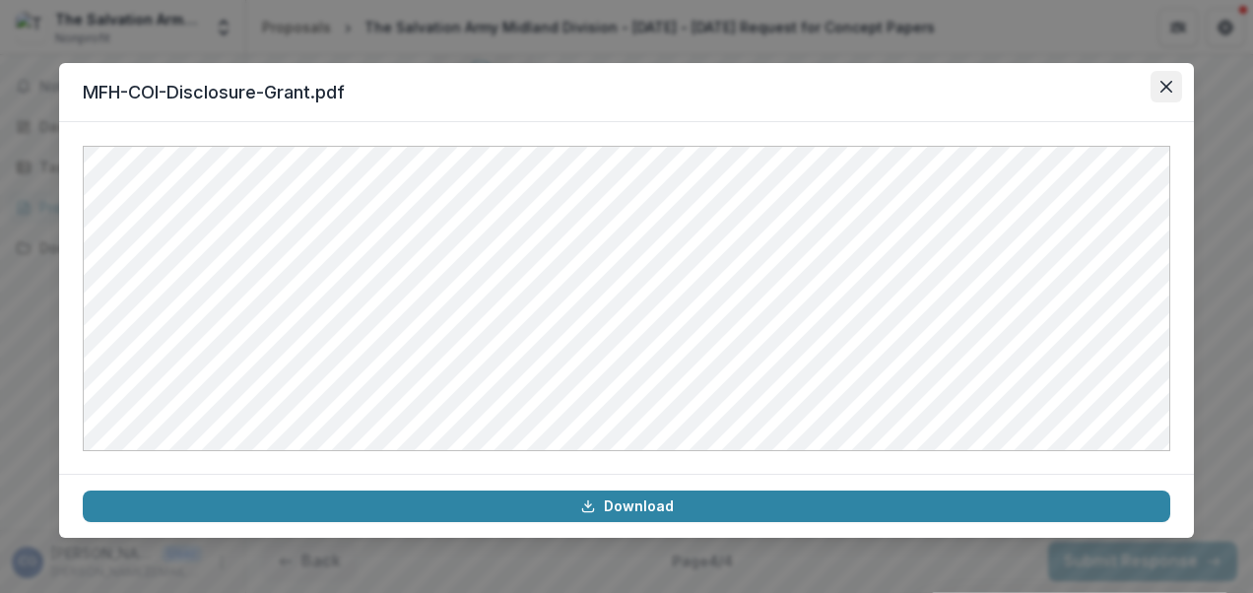
click at [1170, 85] on icon "Close" at bounding box center [1167, 87] width 12 height 12
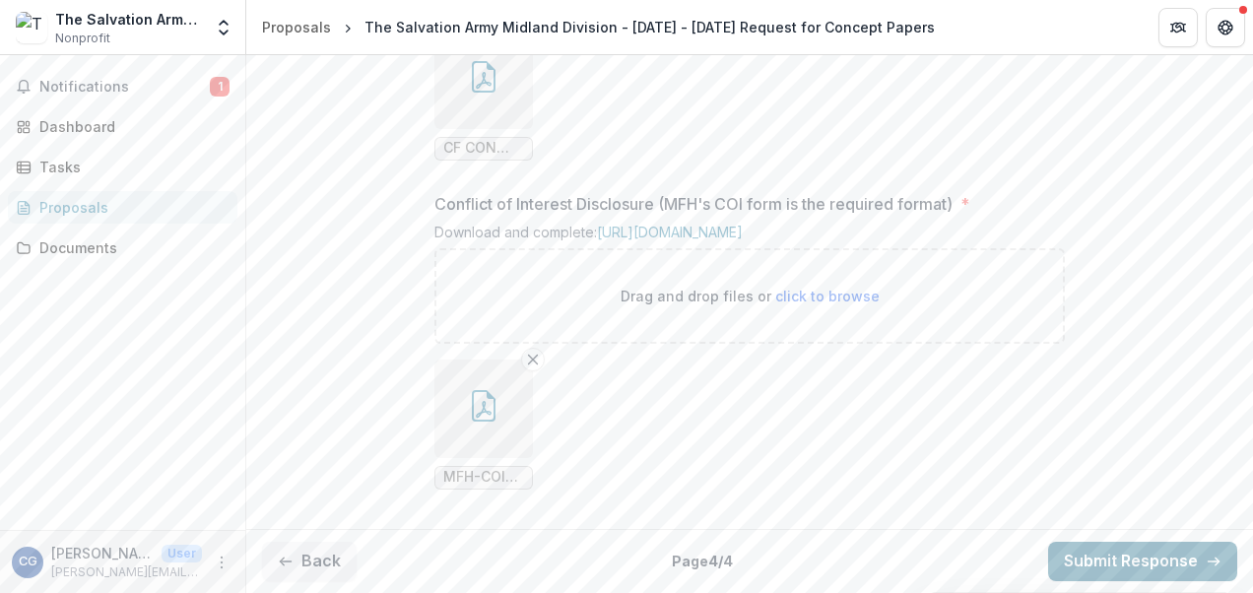
click at [1087, 554] on button "Submit Response" at bounding box center [1142, 561] width 189 height 39
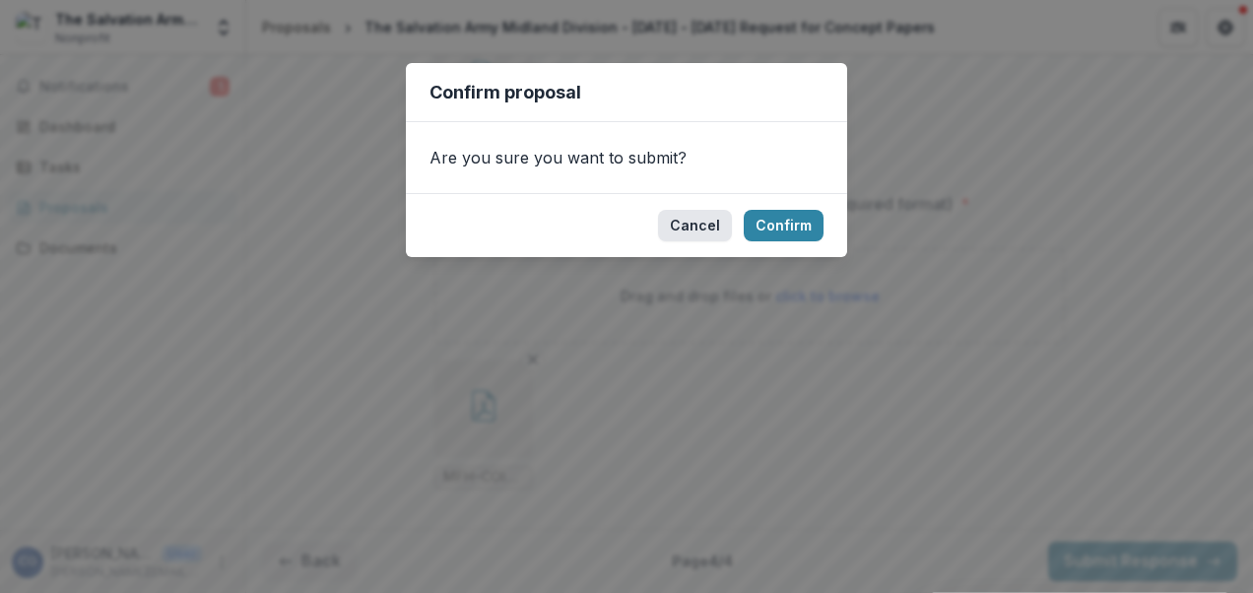
click at [712, 231] on button "Cancel" at bounding box center [695, 226] width 74 height 32
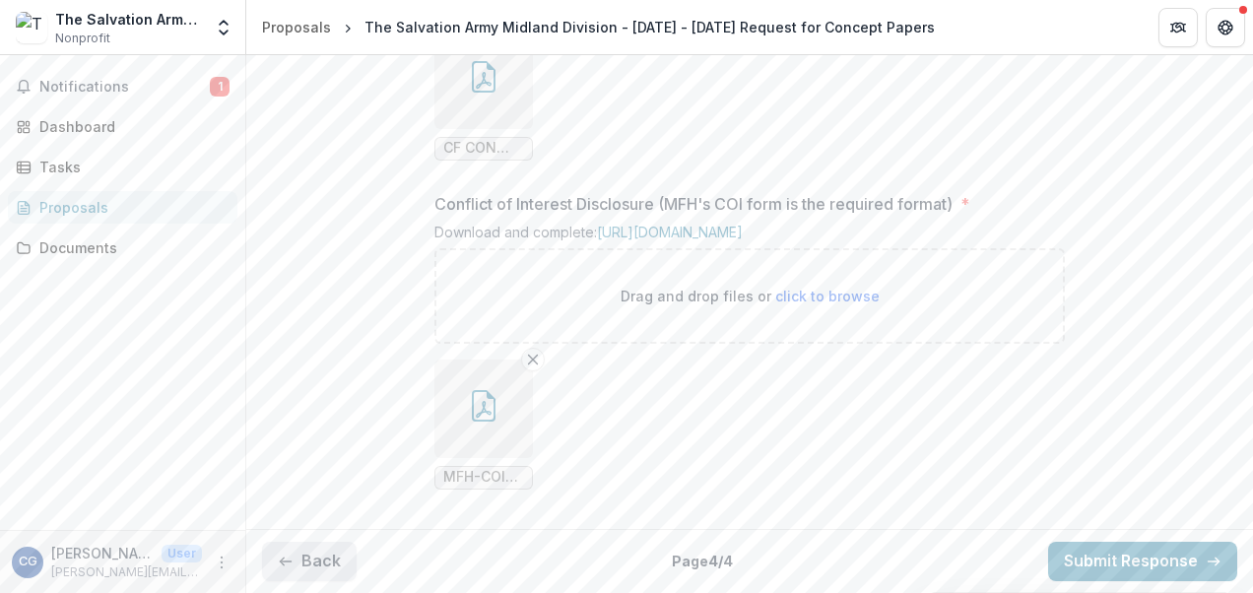
click at [310, 544] on button "Back" at bounding box center [309, 561] width 95 height 39
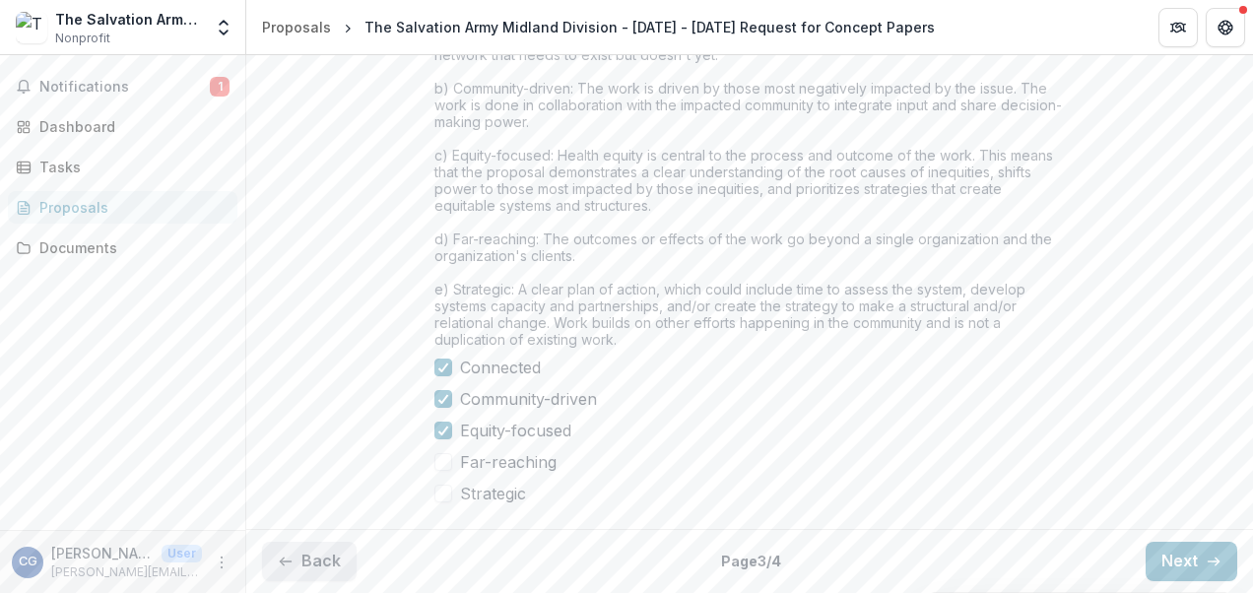
click at [312, 564] on button "Back" at bounding box center [309, 561] width 95 height 39
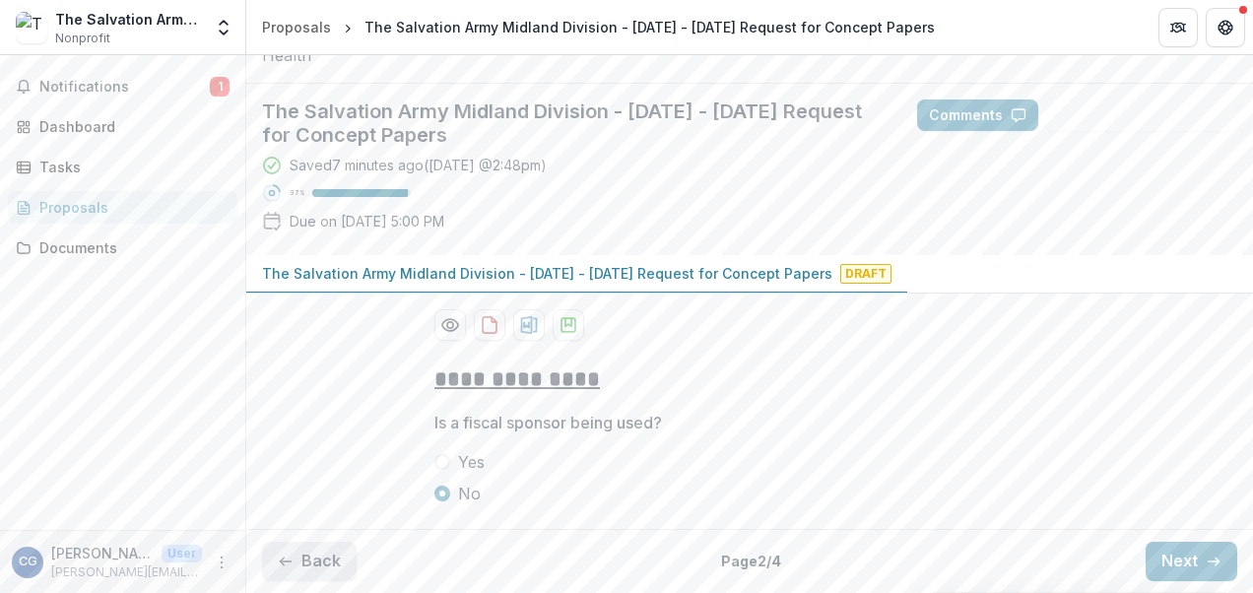
scroll to position [240, 0]
click at [309, 557] on button "Back" at bounding box center [309, 561] width 95 height 39
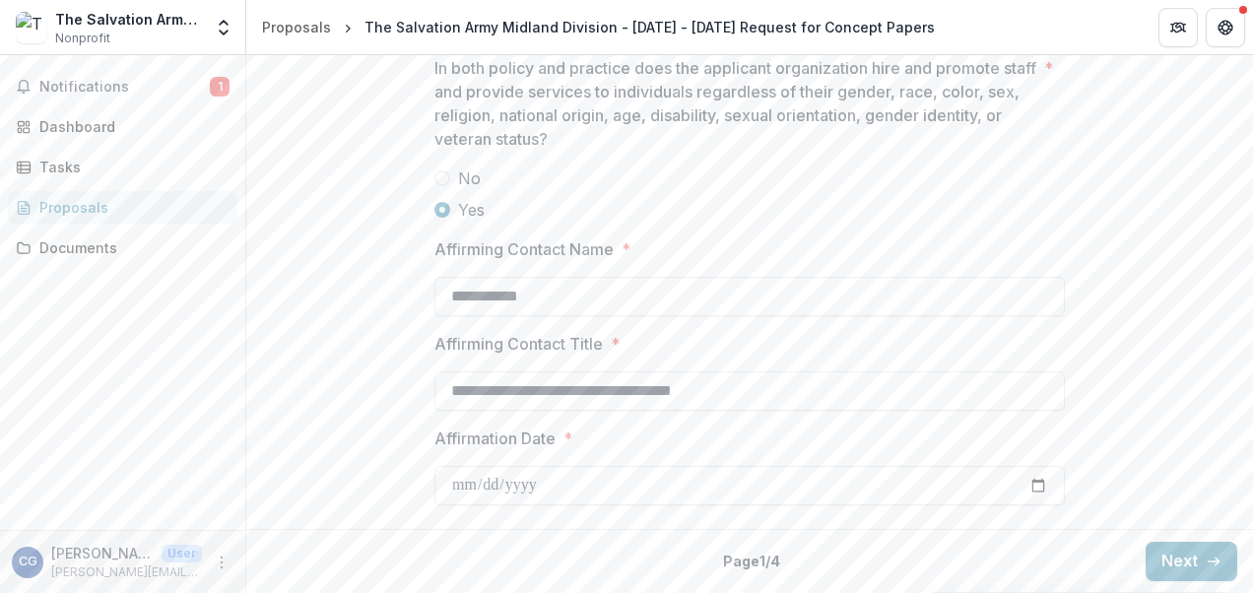
scroll to position [2893, 0]
click at [1178, 570] on button "Next" at bounding box center [1192, 561] width 92 height 39
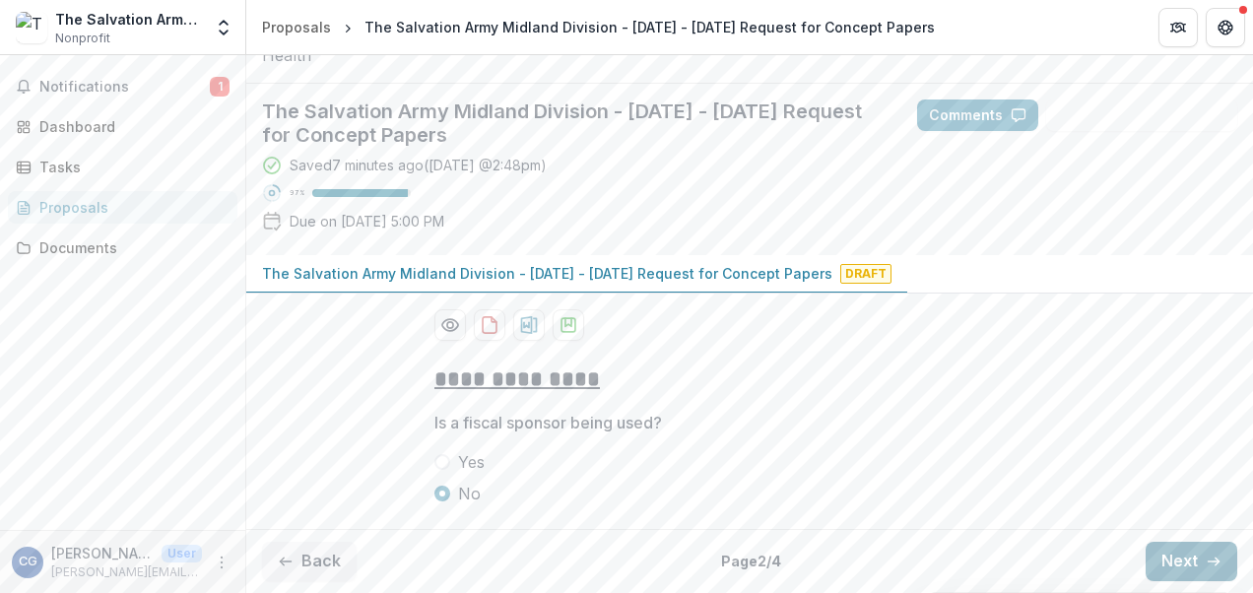
scroll to position [240, 0]
click at [1174, 568] on button "Next" at bounding box center [1192, 561] width 92 height 39
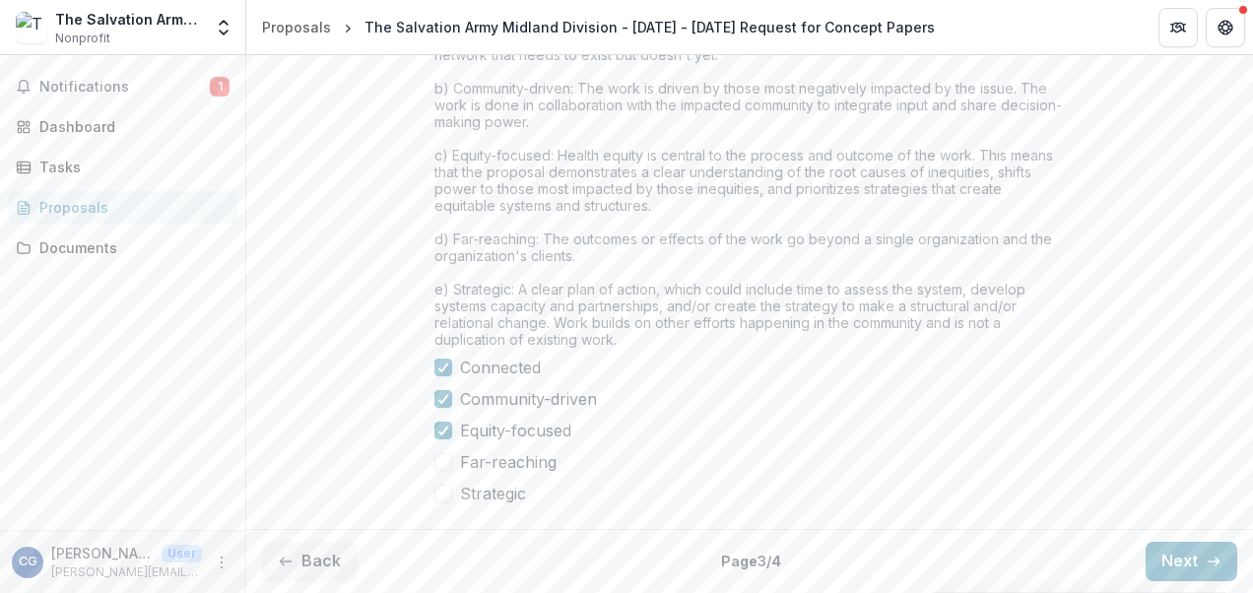
scroll to position [1844, 0]
click at [1189, 549] on button "Next" at bounding box center [1192, 561] width 92 height 39
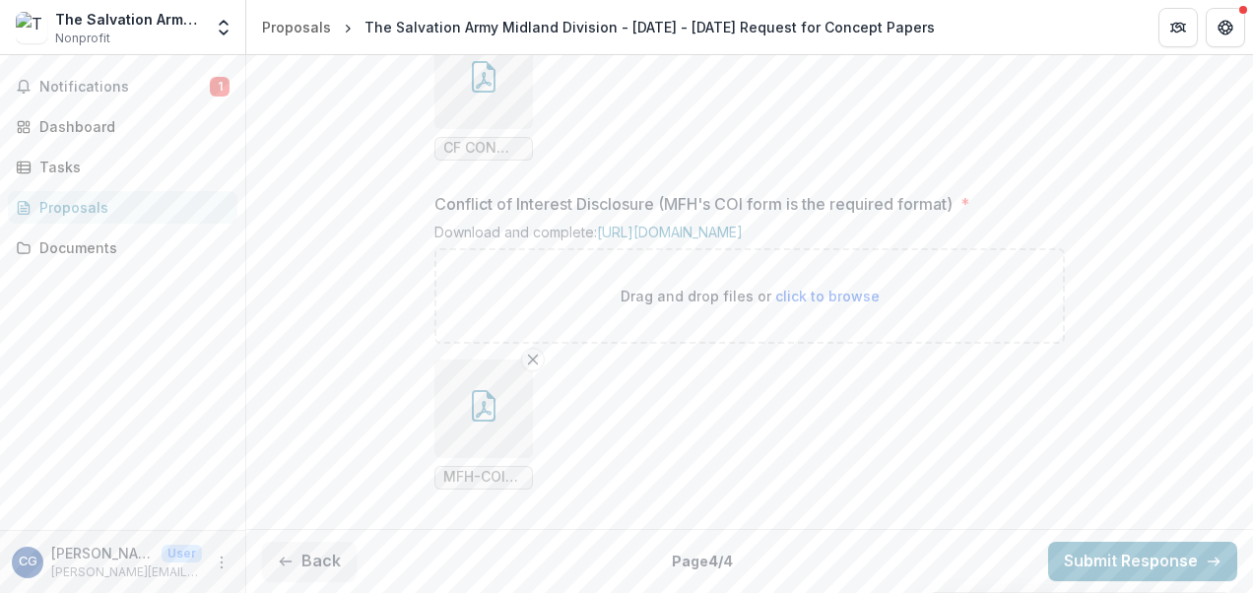
scroll to position [2420, 0]
click at [1157, 554] on button "Submit Response" at bounding box center [1142, 561] width 189 height 39
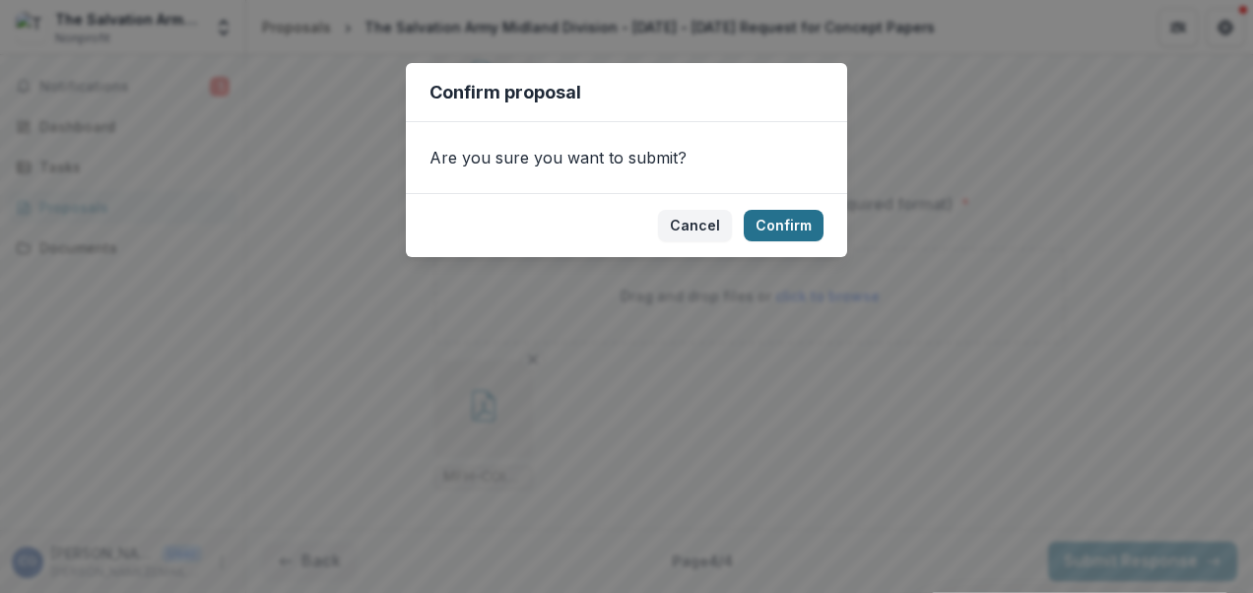
click at [818, 215] on button "Confirm" at bounding box center [784, 226] width 80 height 32
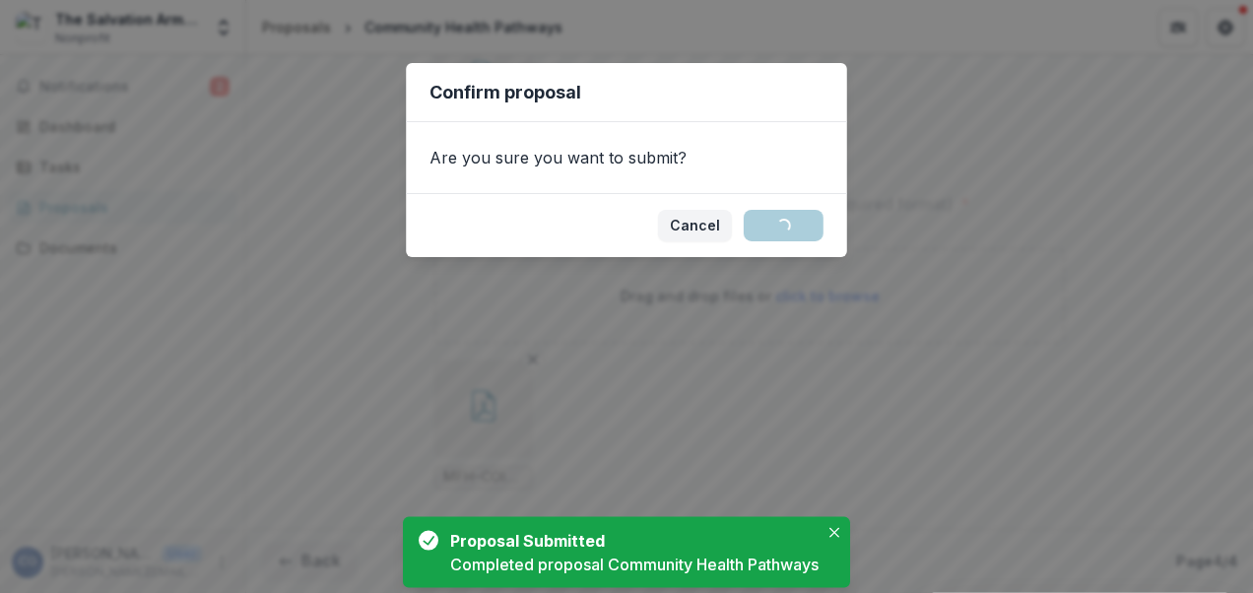
scroll to position [2459, 0]
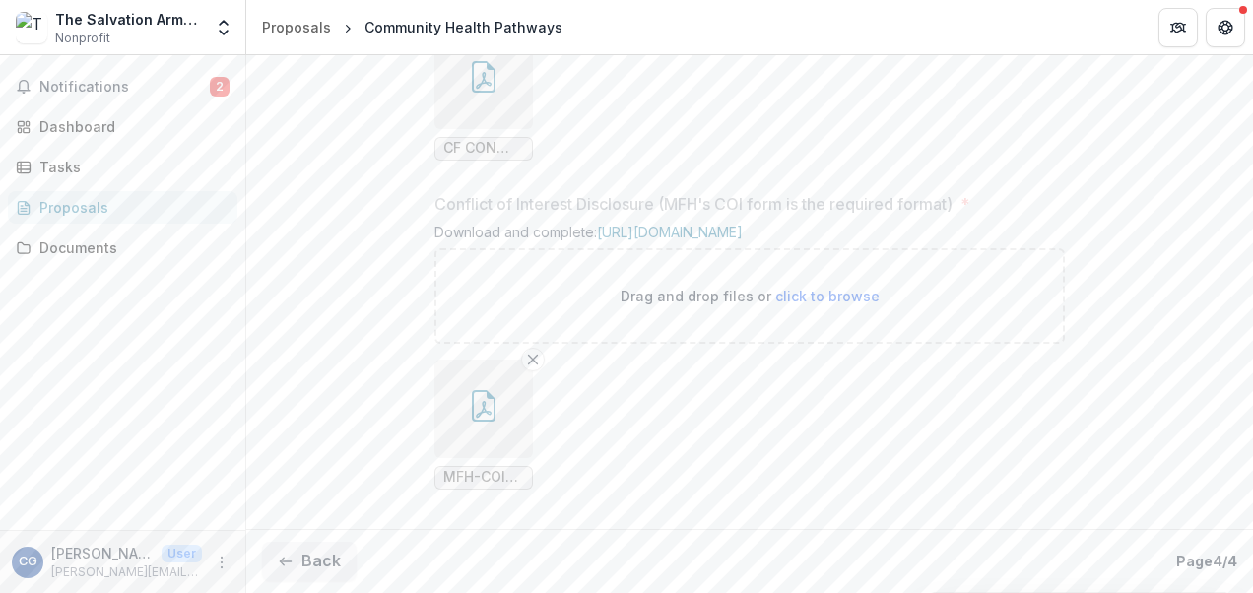
click at [262, 542] on button "Back" at bounding box center [309, 561] width 95 height 39
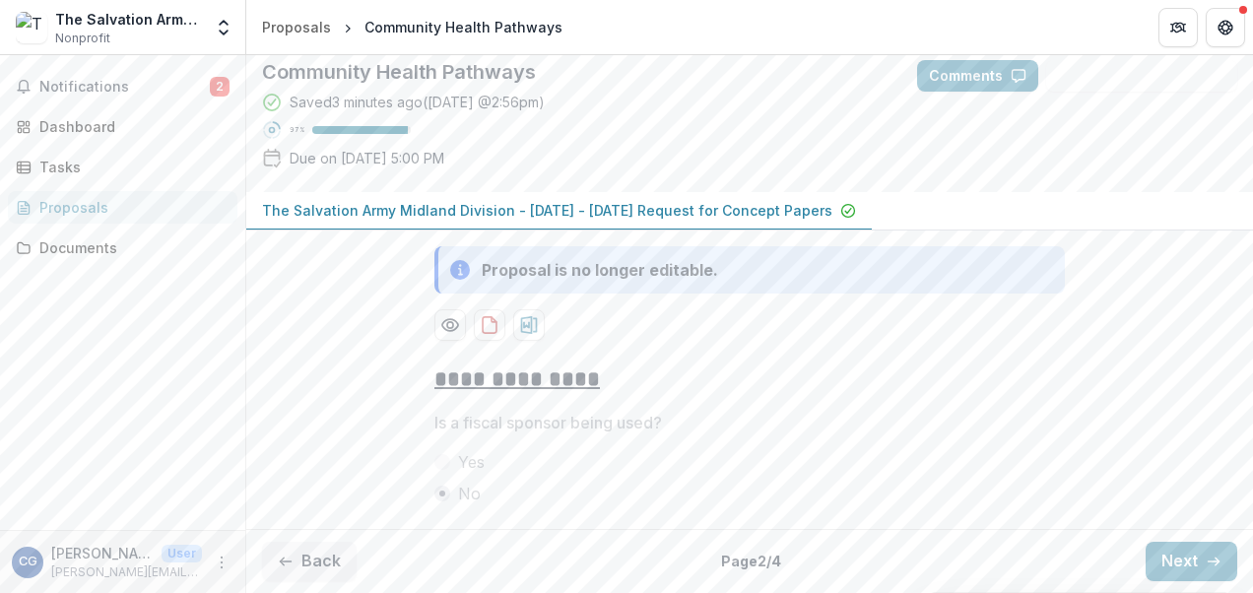
scroll to position [280, 0]
click at [63, 81] on span "Notifications" at bounding box center [124, 87] width 170 height 17
